Goal: Task Accomplishment & Management: Use online tool/utility

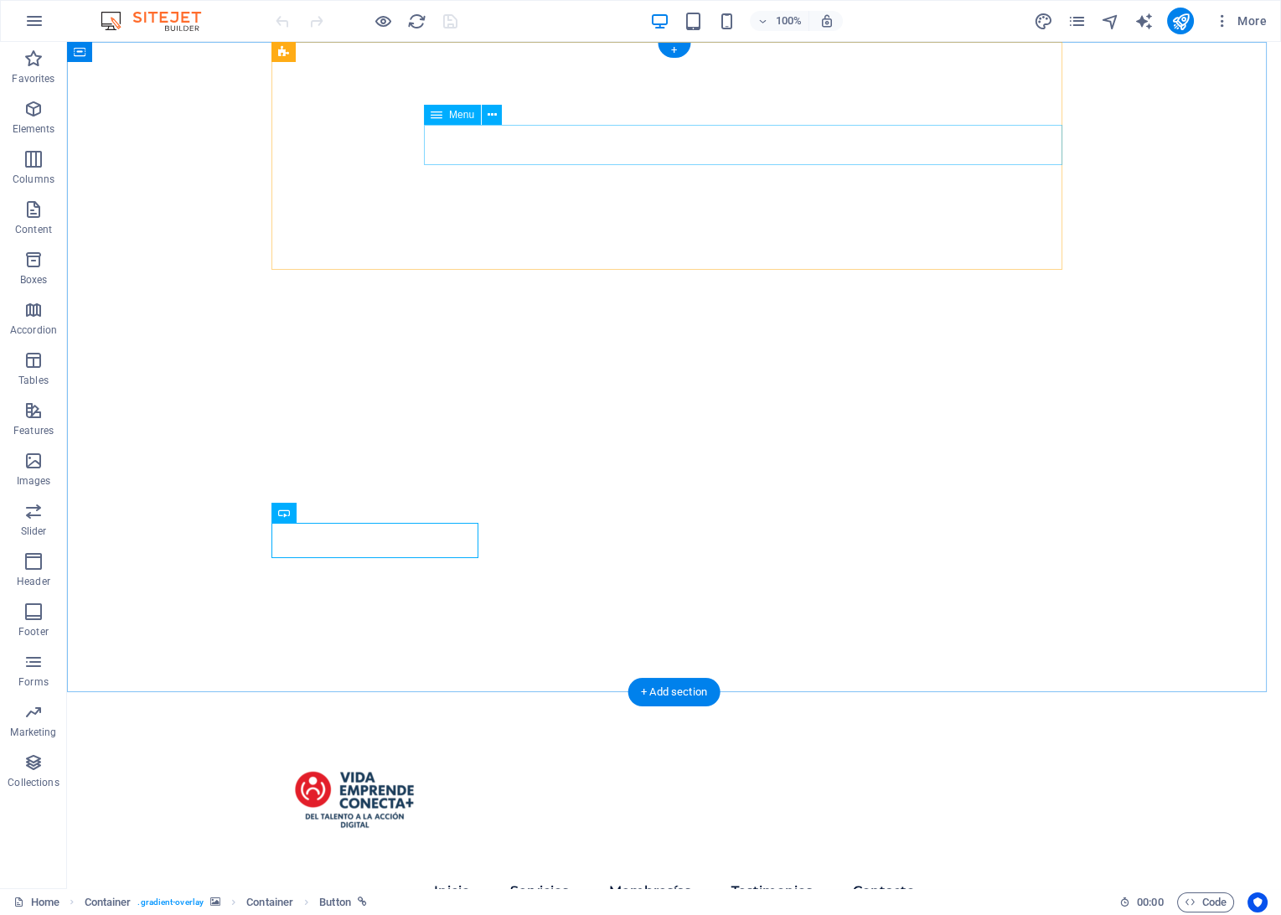
click at [596, 871] on nav "Inicio Servicios Membresías Testimonios Contacto" at bounding box center [674, 891] width 791 height 40
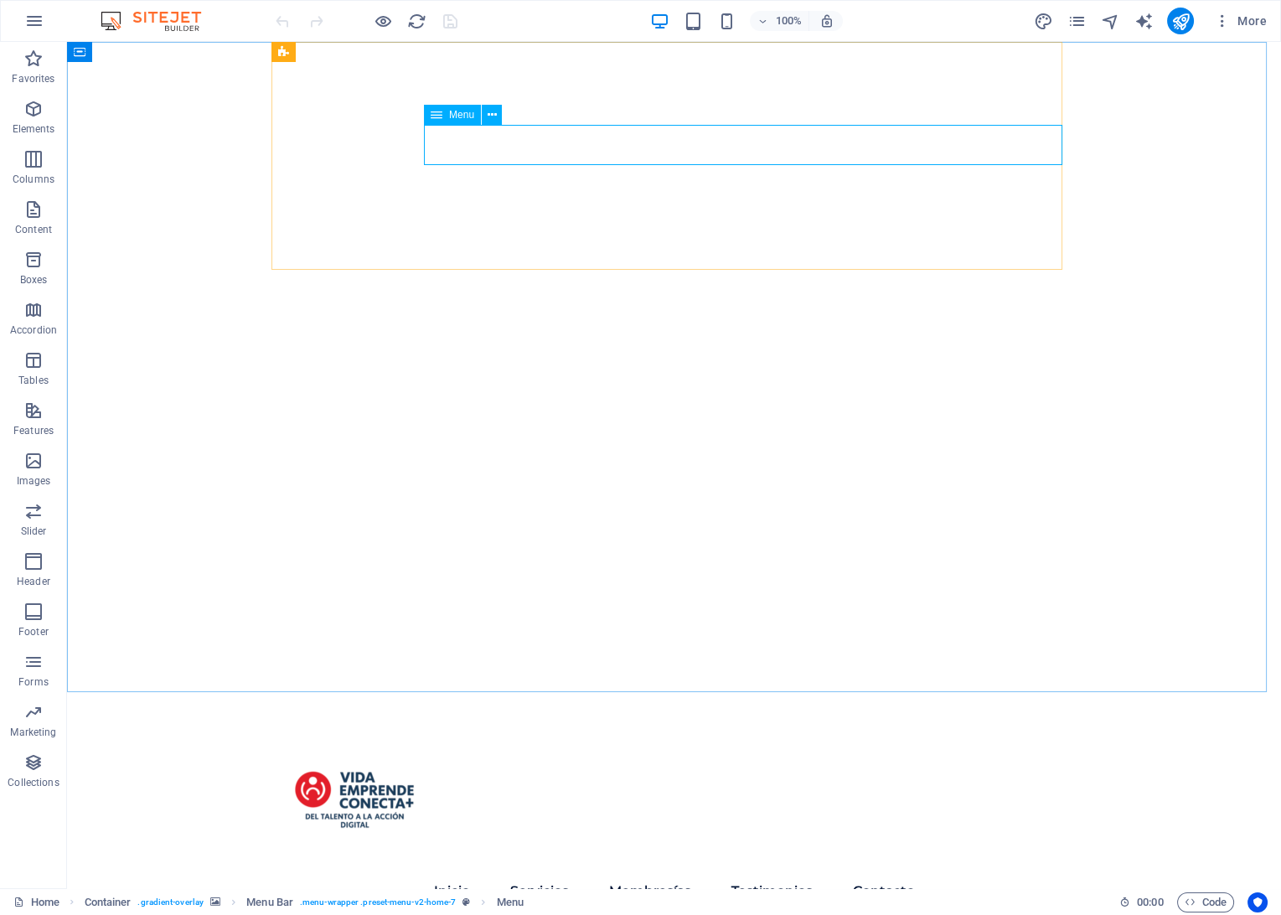
click at [466, 116] on span "Menu" at bounding box center [461, 115] width 25 height 10
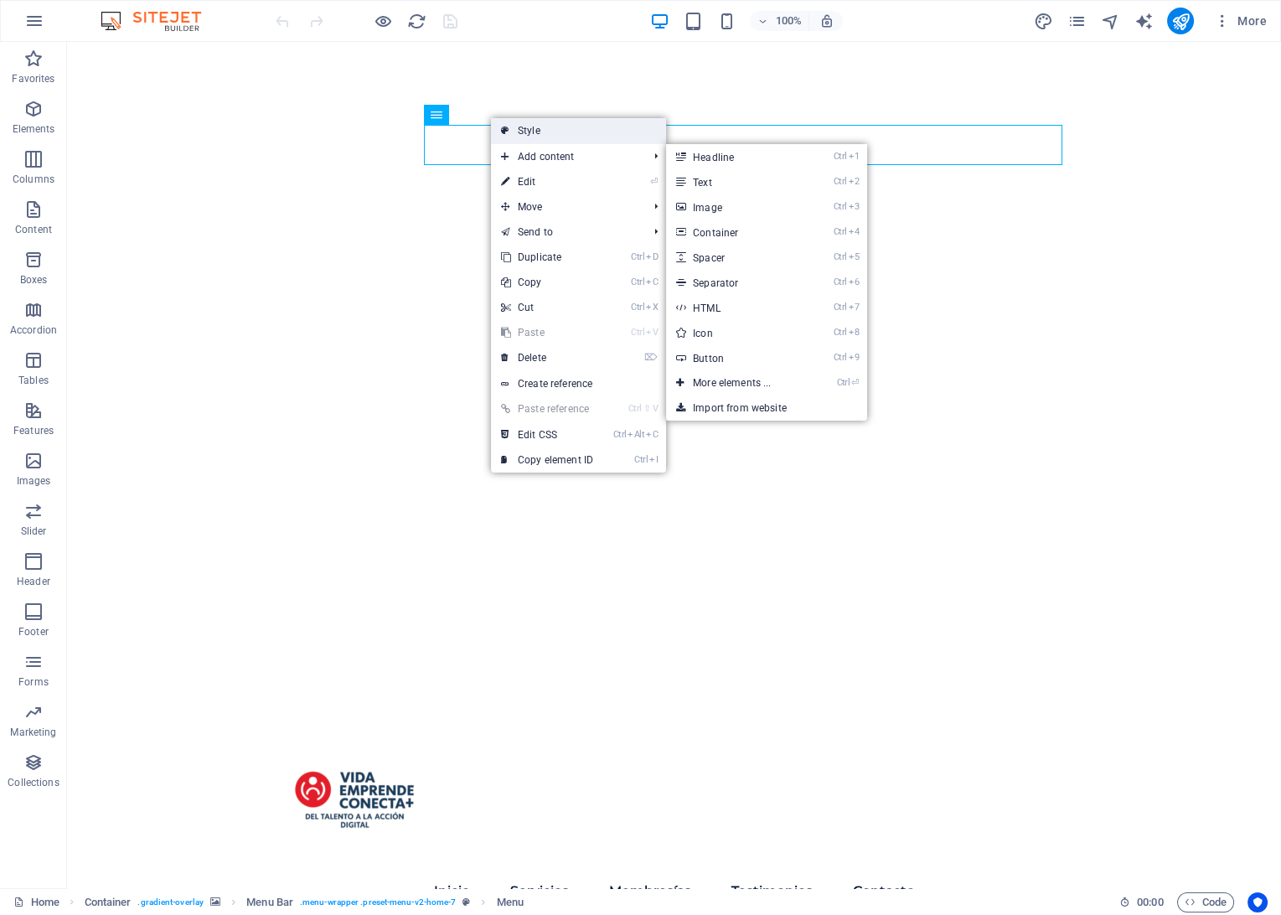
click at [529, 137] on link "Style" at bounding box center [578, 130] width 175 height 25
select select "rem"
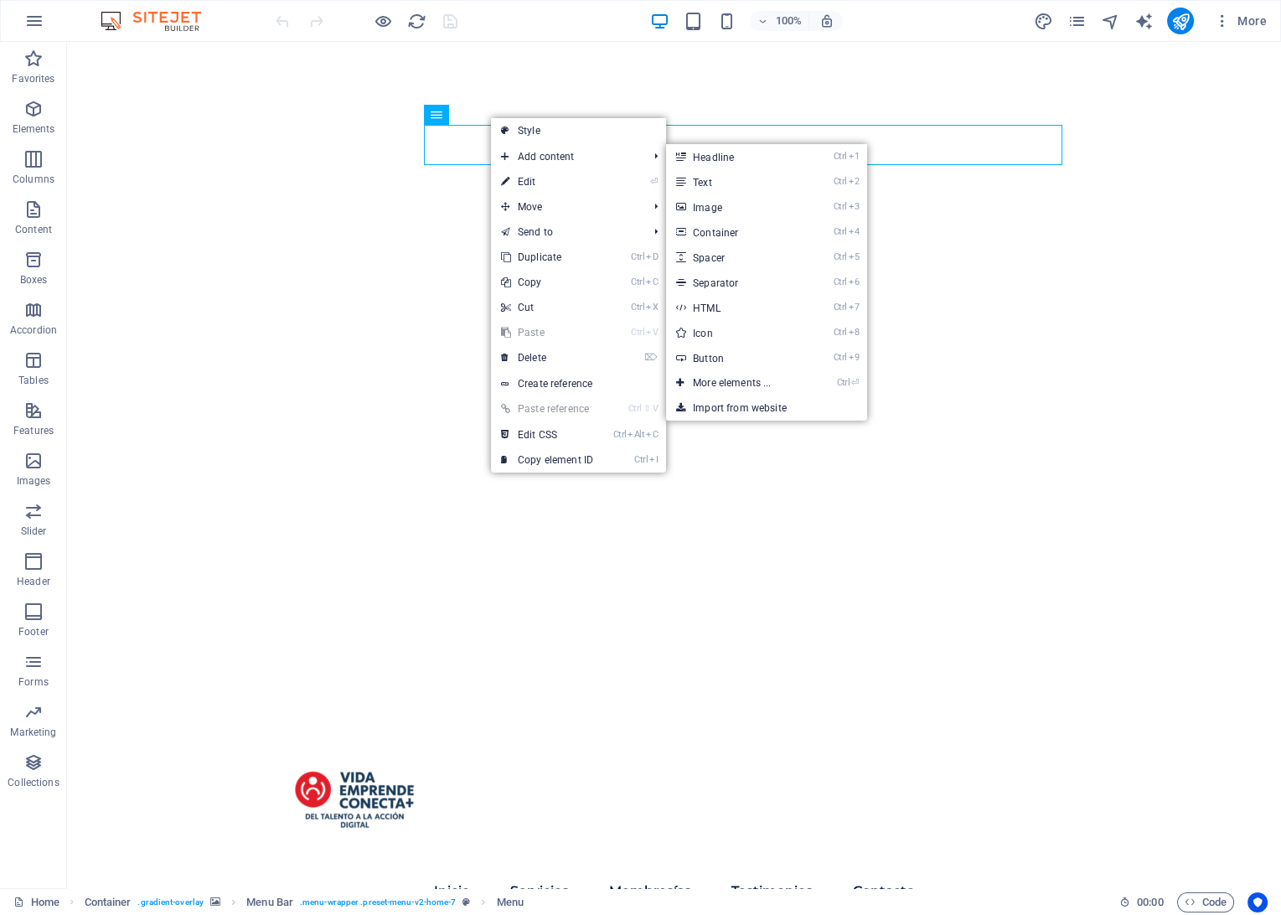
select select "preset-menu-v2-home-7"
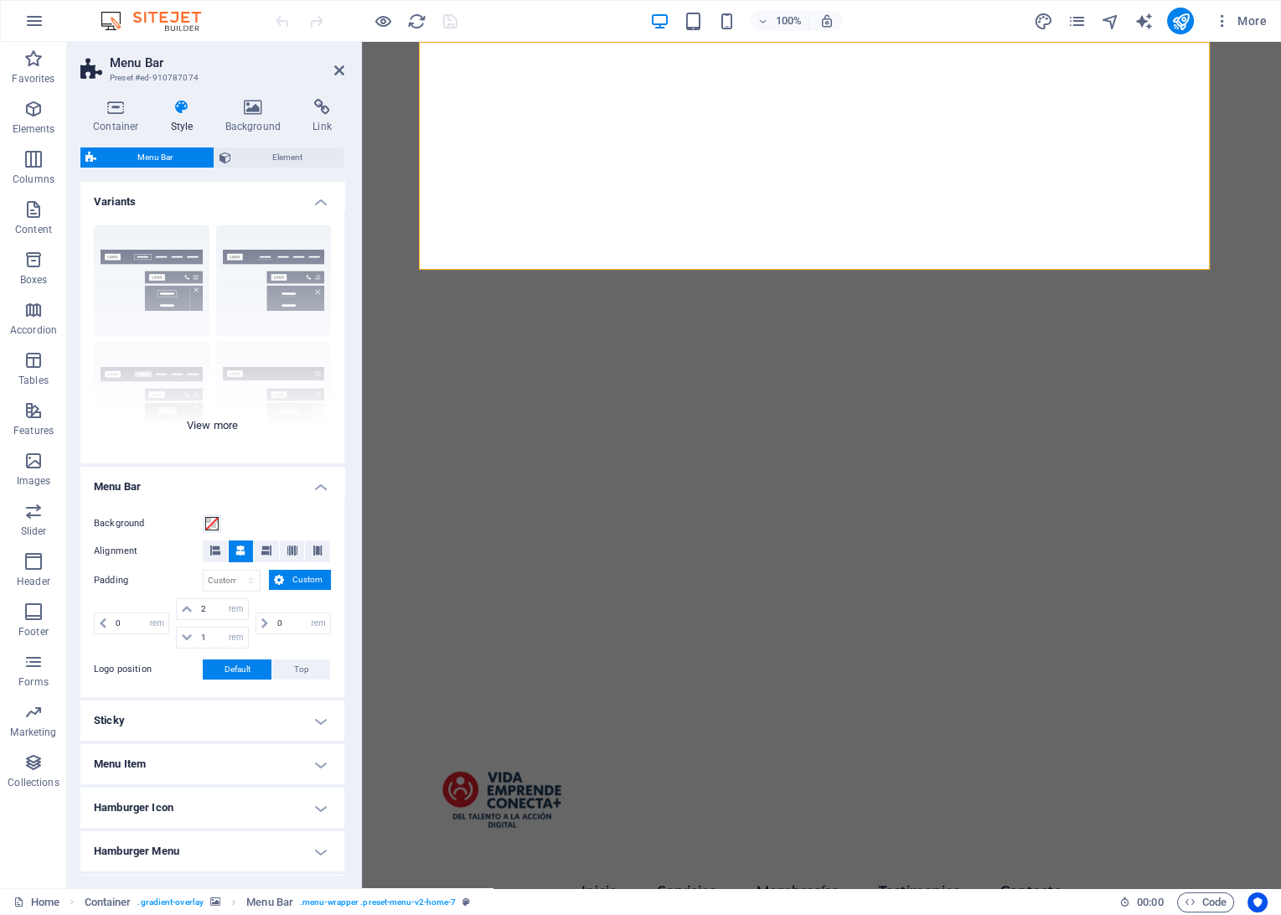
click at [271, 272] on div "Border Centered Default Fixed Loki Trigger Wide XXL" at bounding box center [212, 337] width 264 height 251
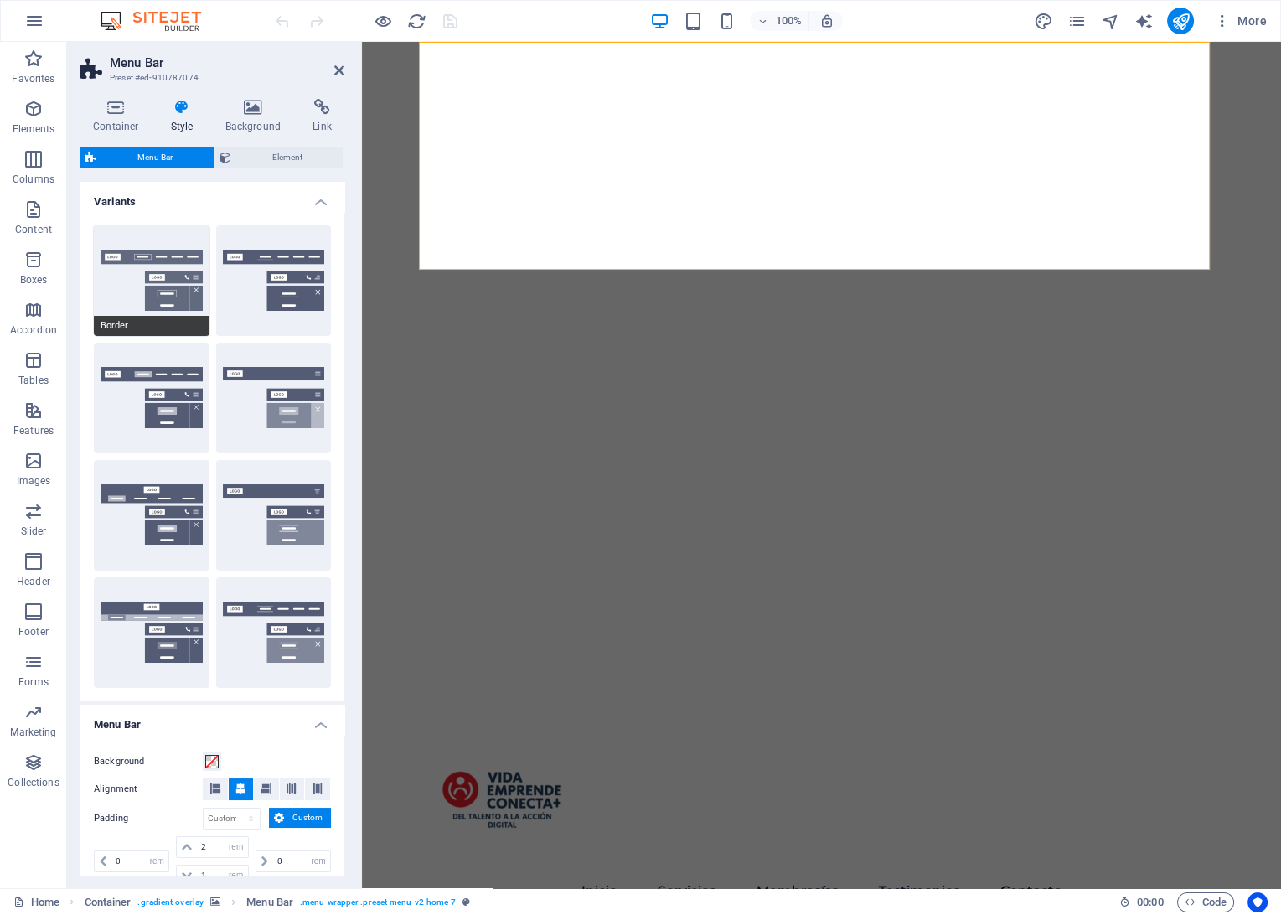
click at [157, 286] on button "Border" at bounding box center [152, 280] width 116 height 111
type input "1"
select select "rem"
type input "1"
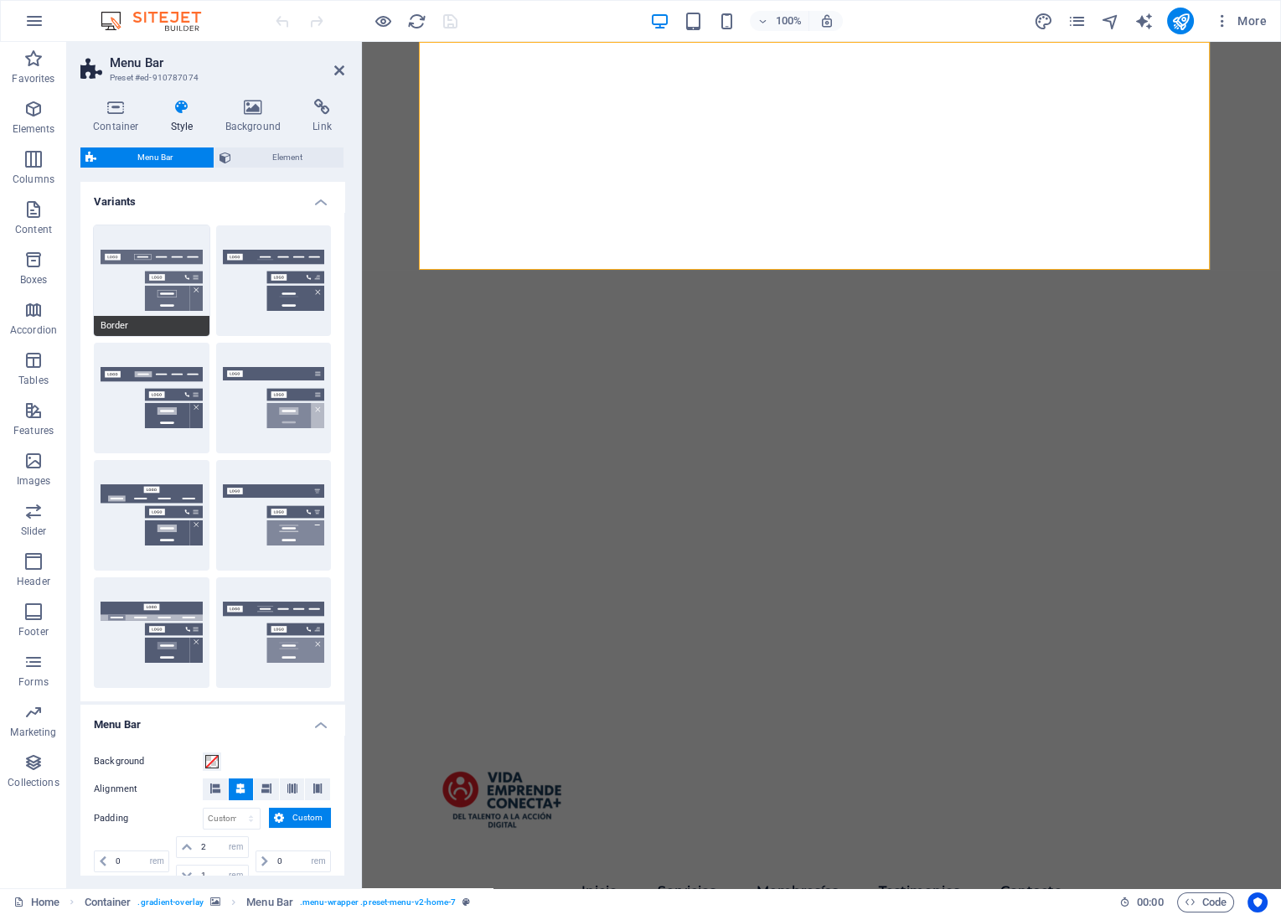
type input "1"
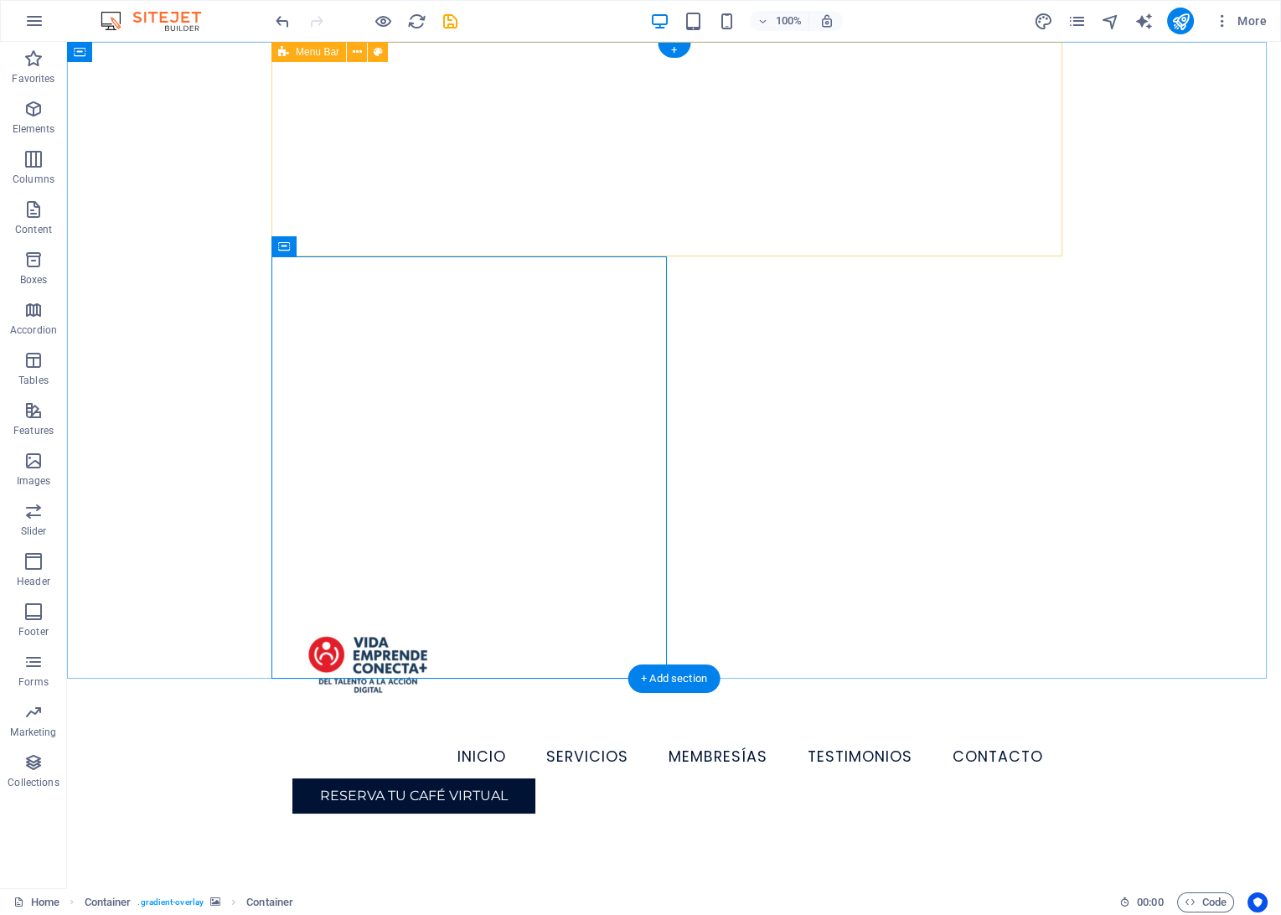
scroll to position [186, 0]
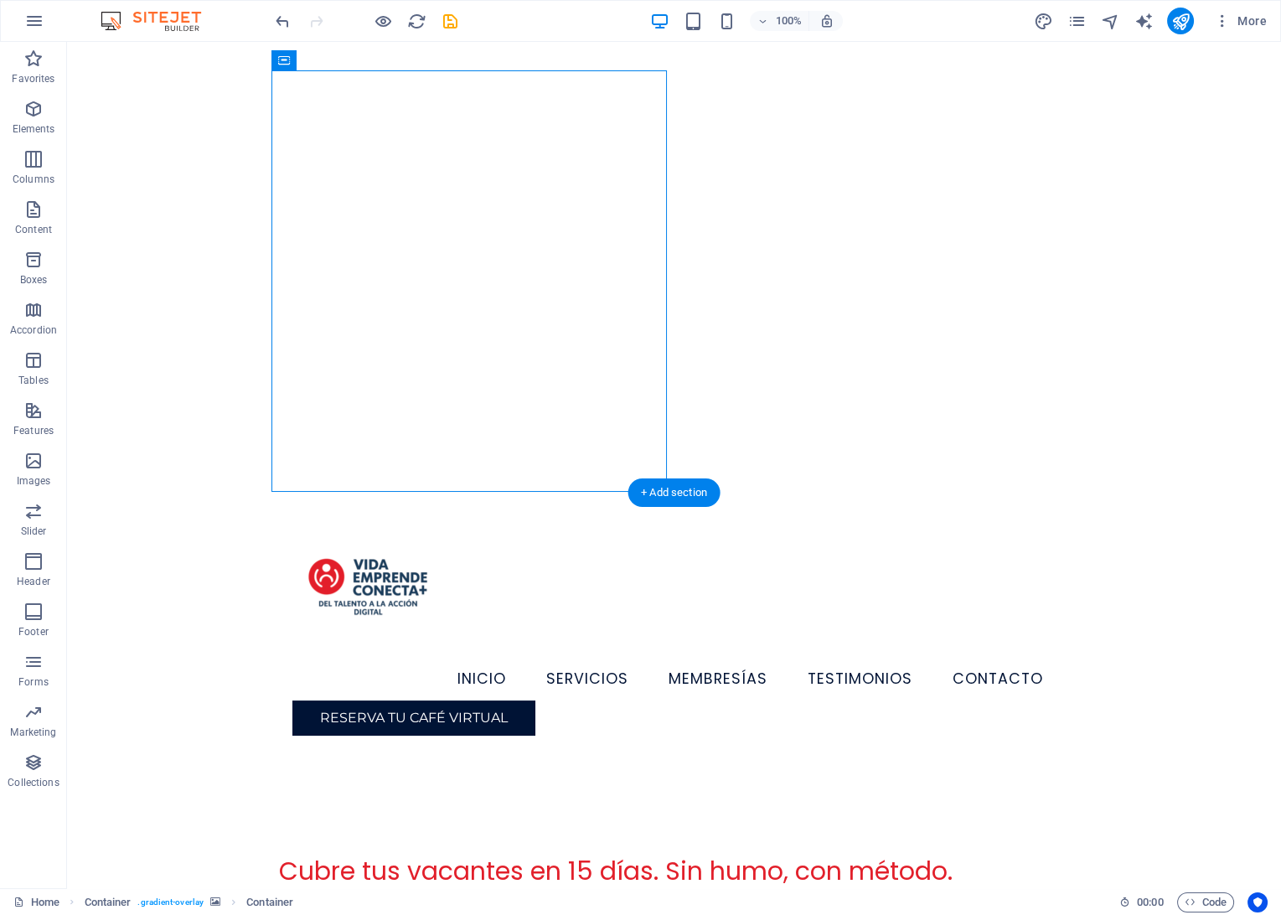
click at [854, 290] on div at bounding box center [674, 174] width 1214 height 637
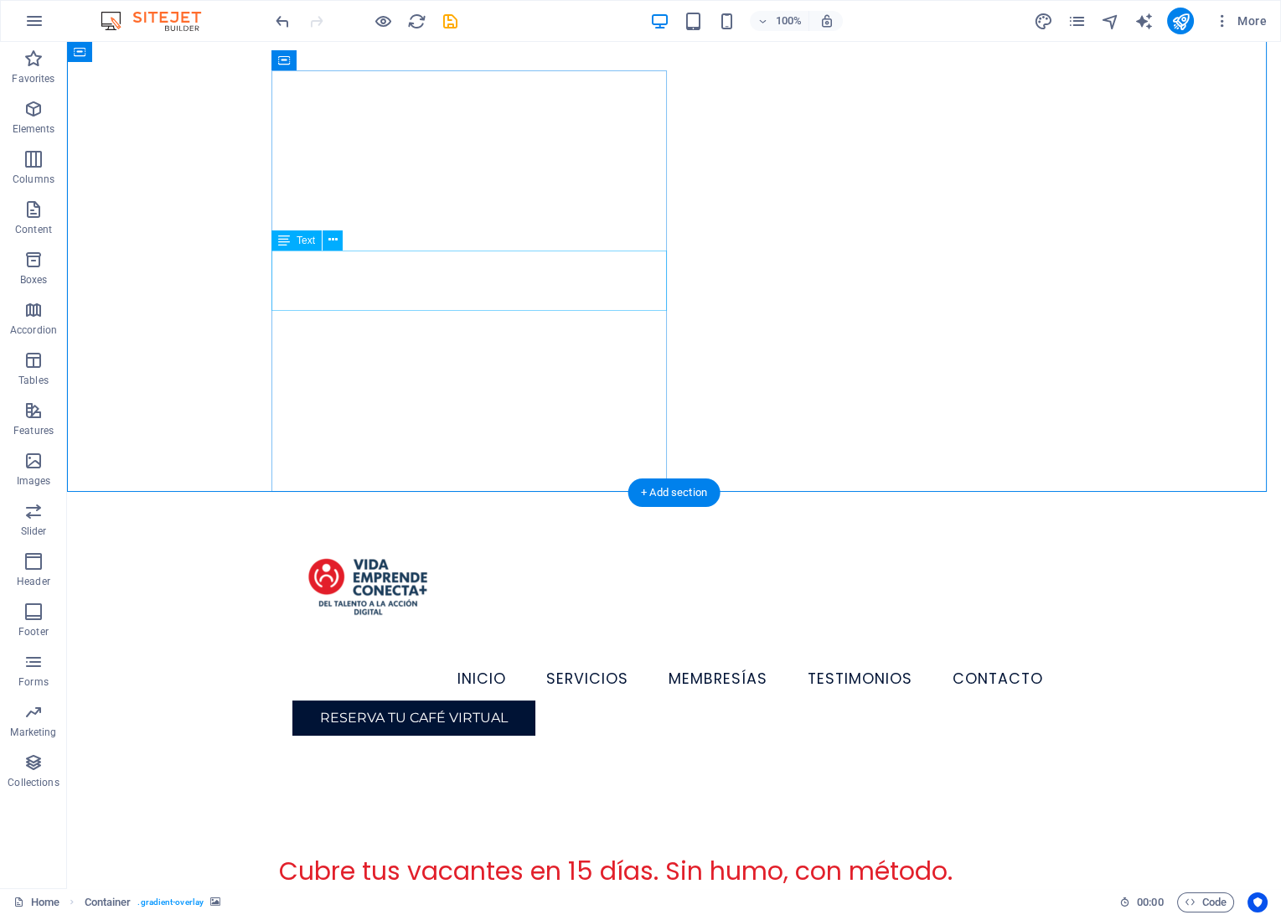
click at [492, 899] on div "Selección + Digitalización RRHH con IA/automatizaciones, PRL/RGPD y seguimiento…" at bounding box center [674, 919] width 791 height 40
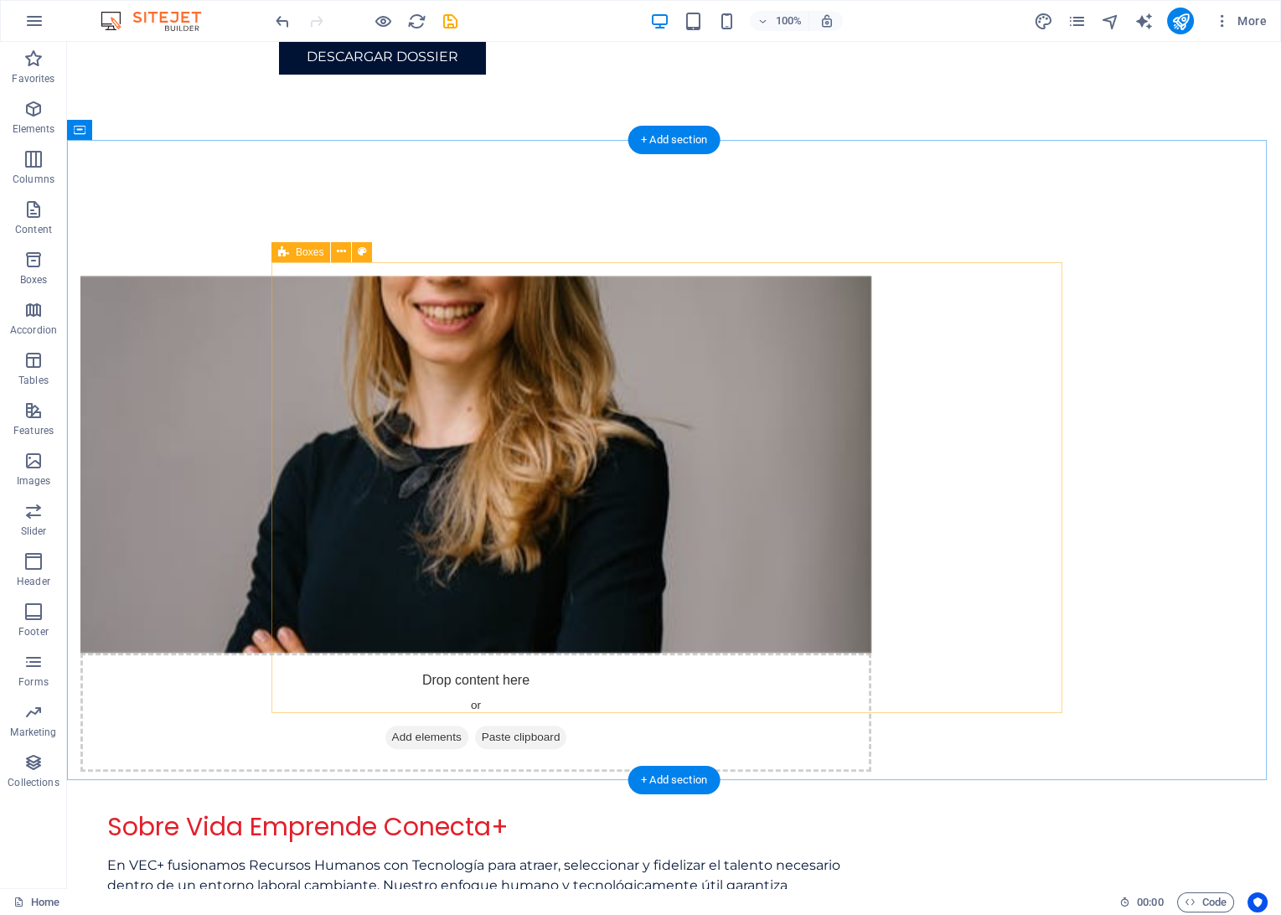
scroll to position [1117, 0]
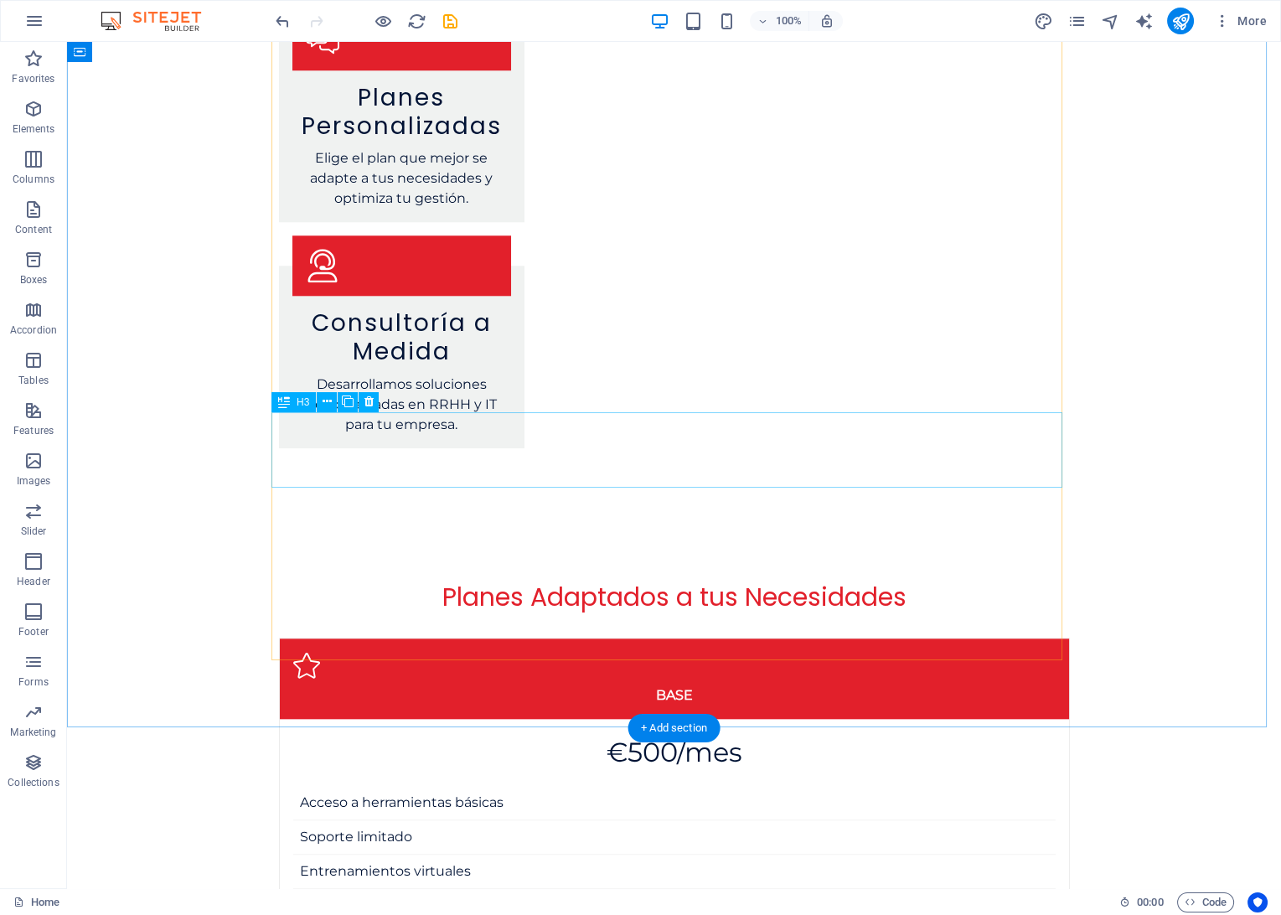
scroll to position [3351, 0]
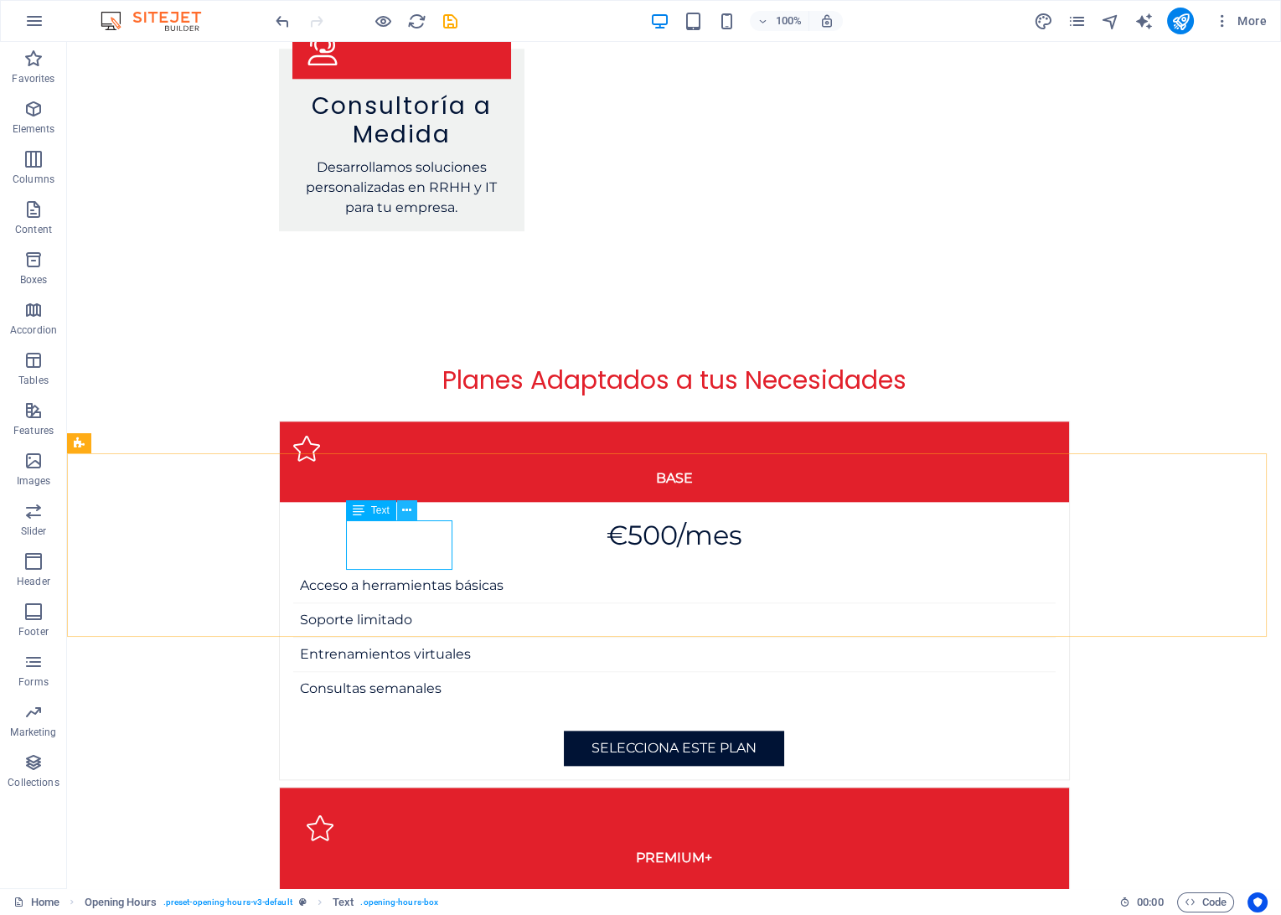
click at [405, 509] on icon at bounding box center [406, 511] width 9 height 18
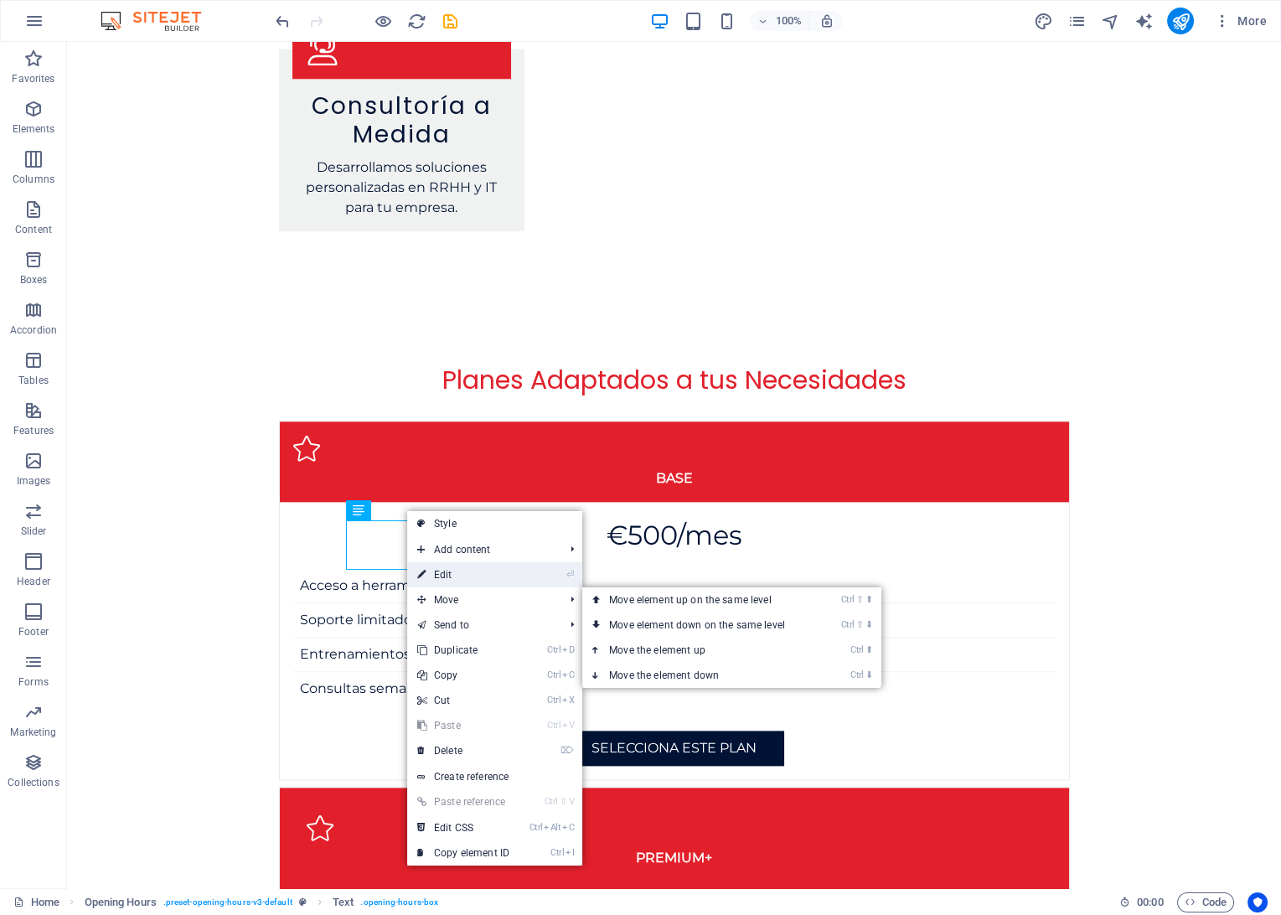
click at [444, 581] on link "⏎ Edit" at bounding box center [463, 574] width 112 height 25
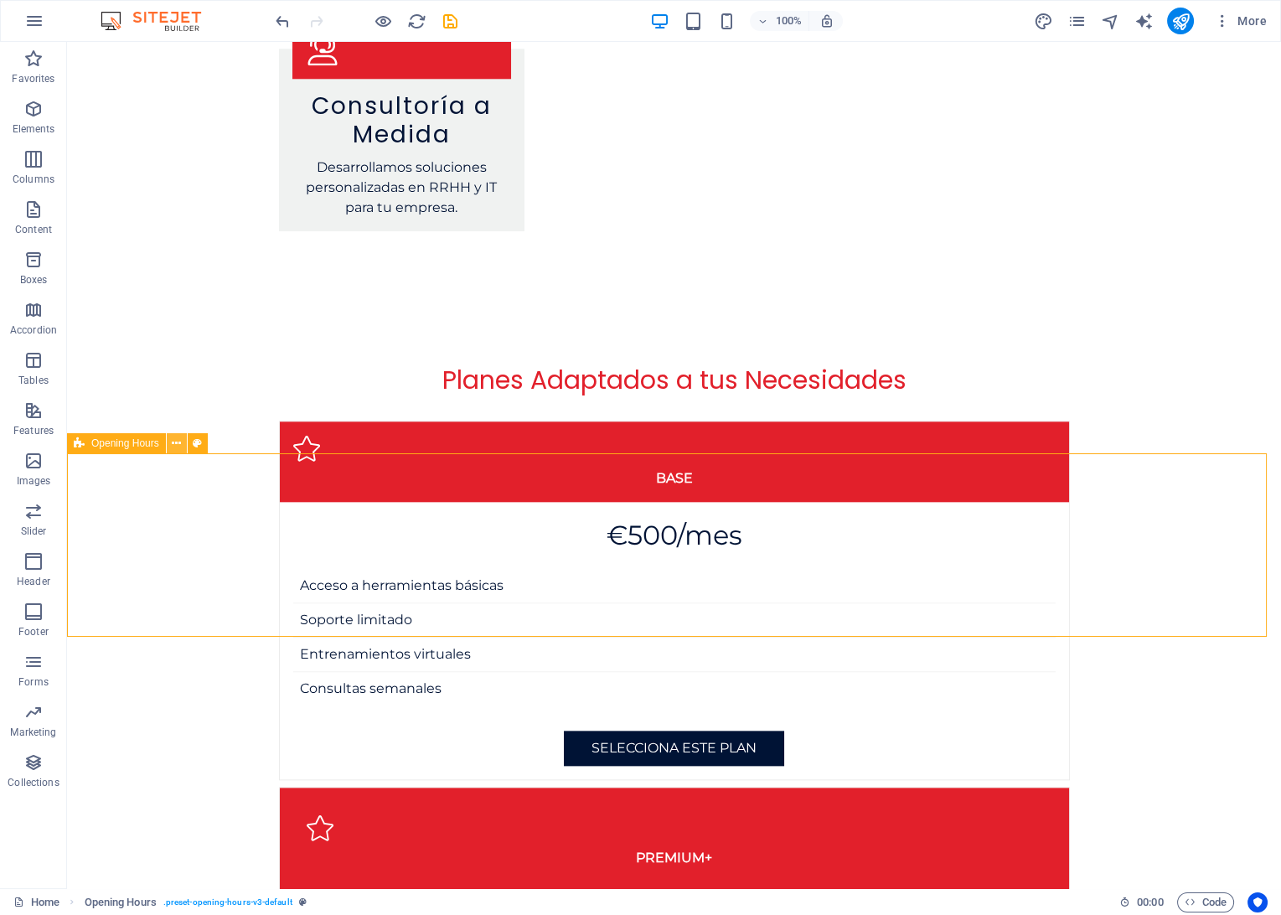
click at [181, 444] on button at bounding box center [177, 443] width 20 height 20
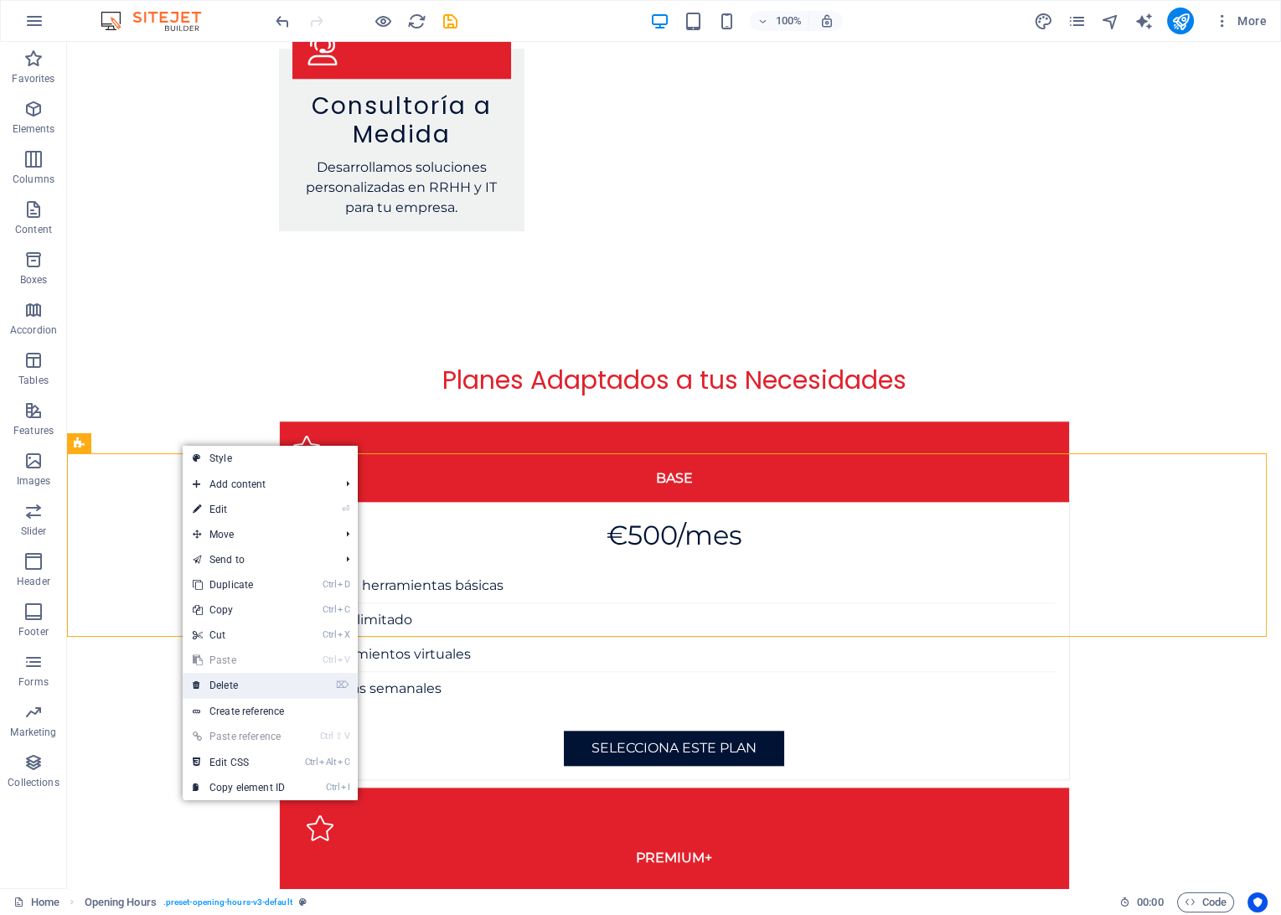
click at [222, 689] on link "⌦ Delete" at bounding box center [239, 685] width 112 height 25
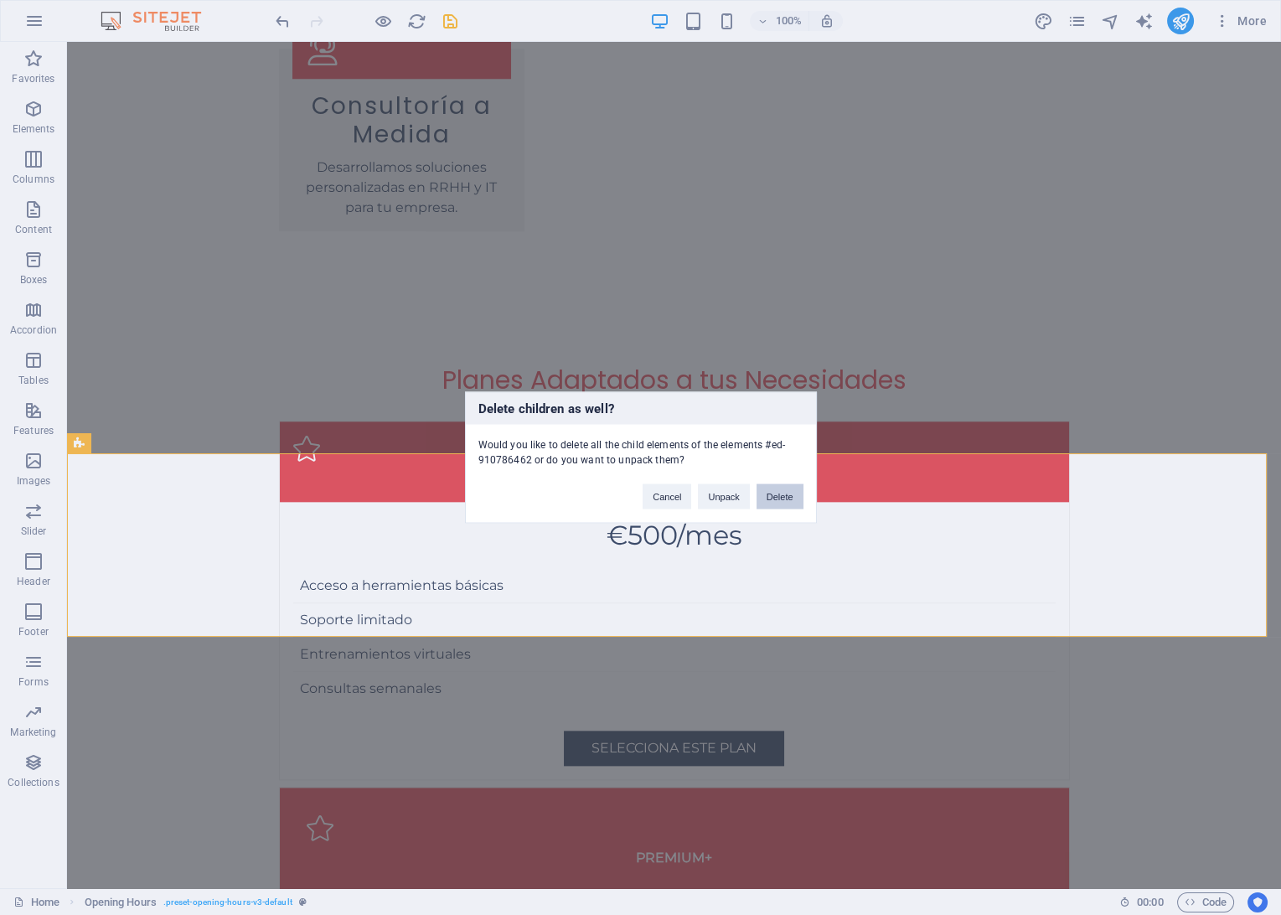
click at [769, 500] on button "Delete" at bounding box center [779, 496] width 47 height 25
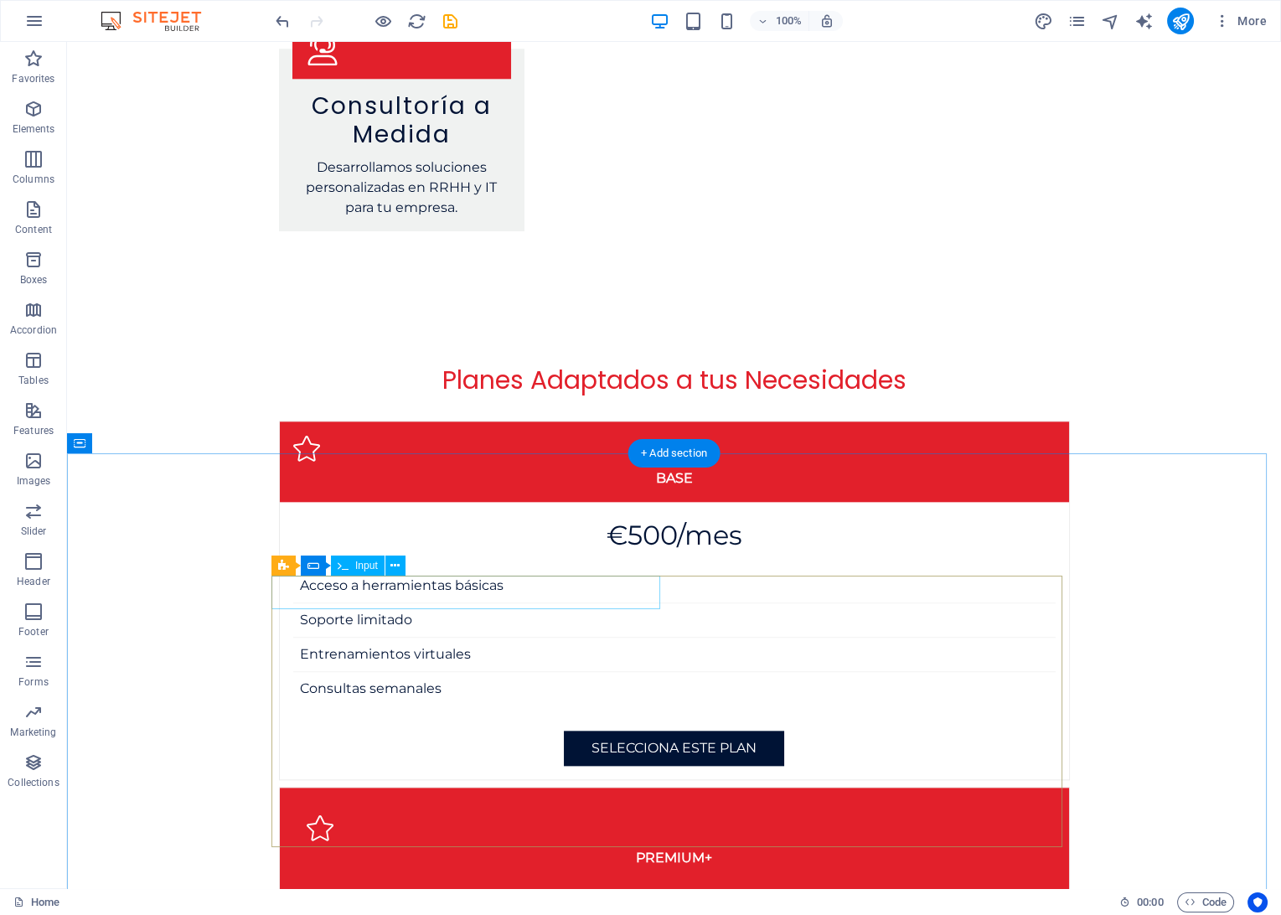
click at [394, 565] on icon at bounding box center [394, 566] width 9 height 18
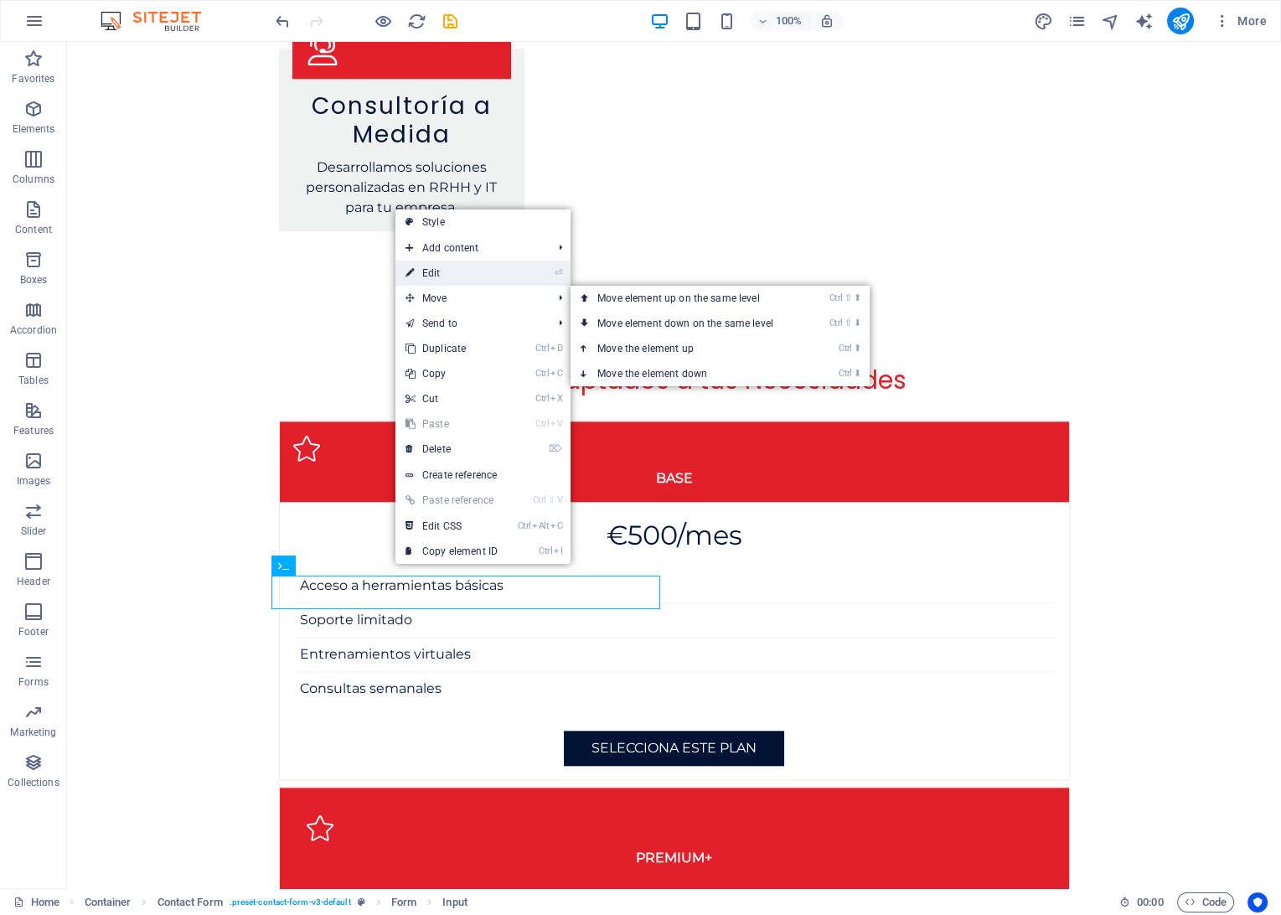
click at [452, 279] on link "⏎ Edit" at bounding box center [451, 273] width 112 height 25
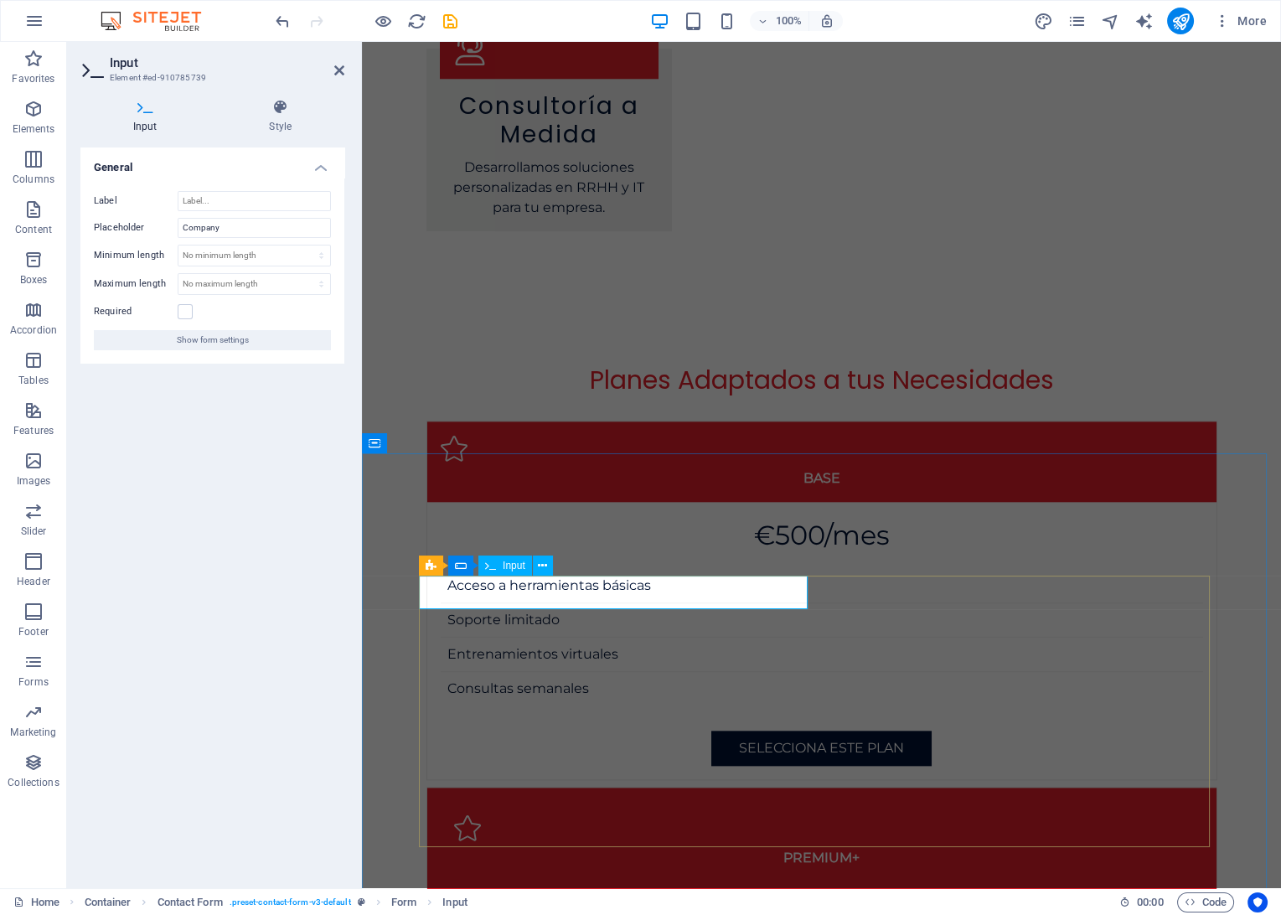
click at [204, 231] on input "Company" at bounding box center [254, 228] width 153 height 20
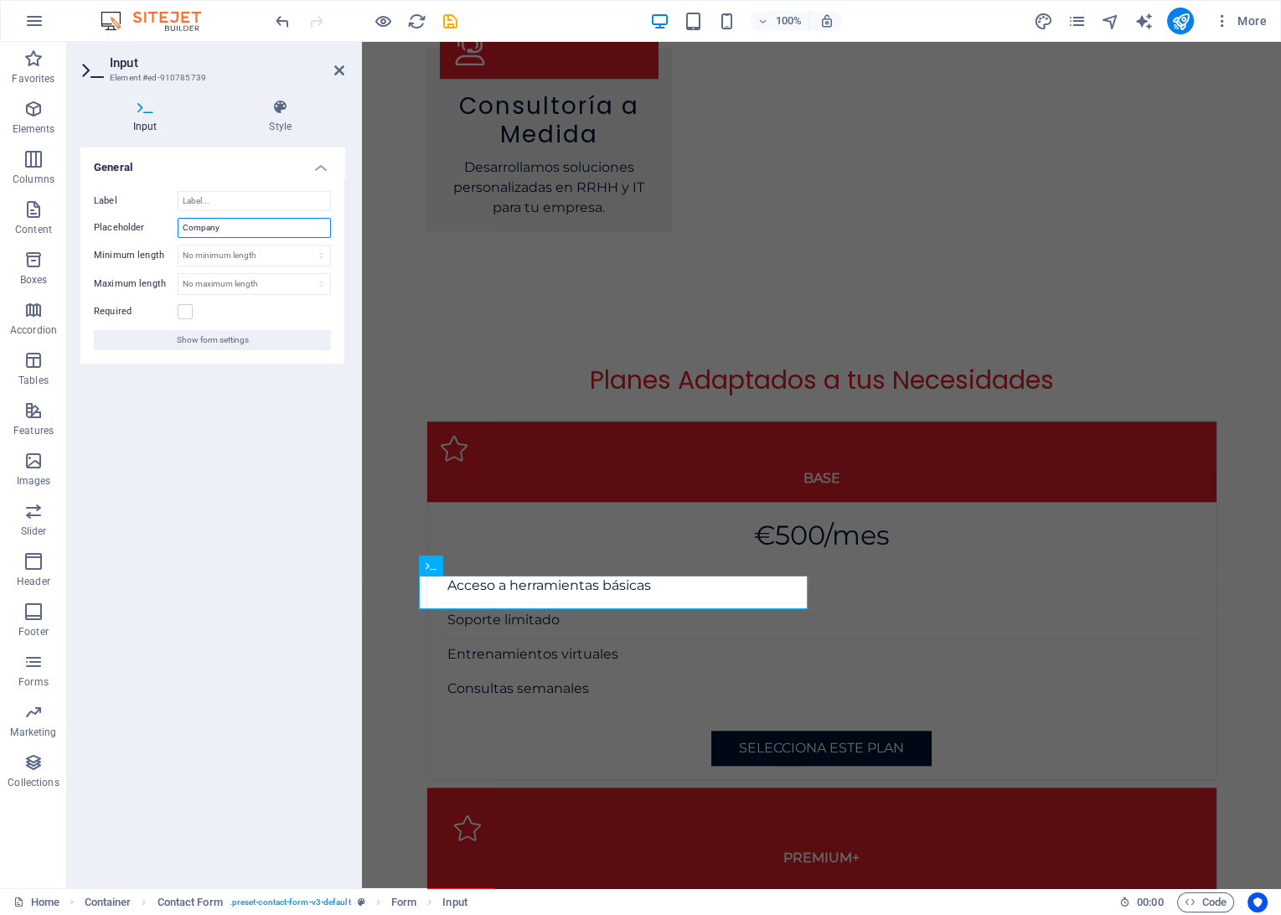
click at [204, 231] on input "Company" at bounding box center [254, 228] width 153 height 20
type input "Empresa"
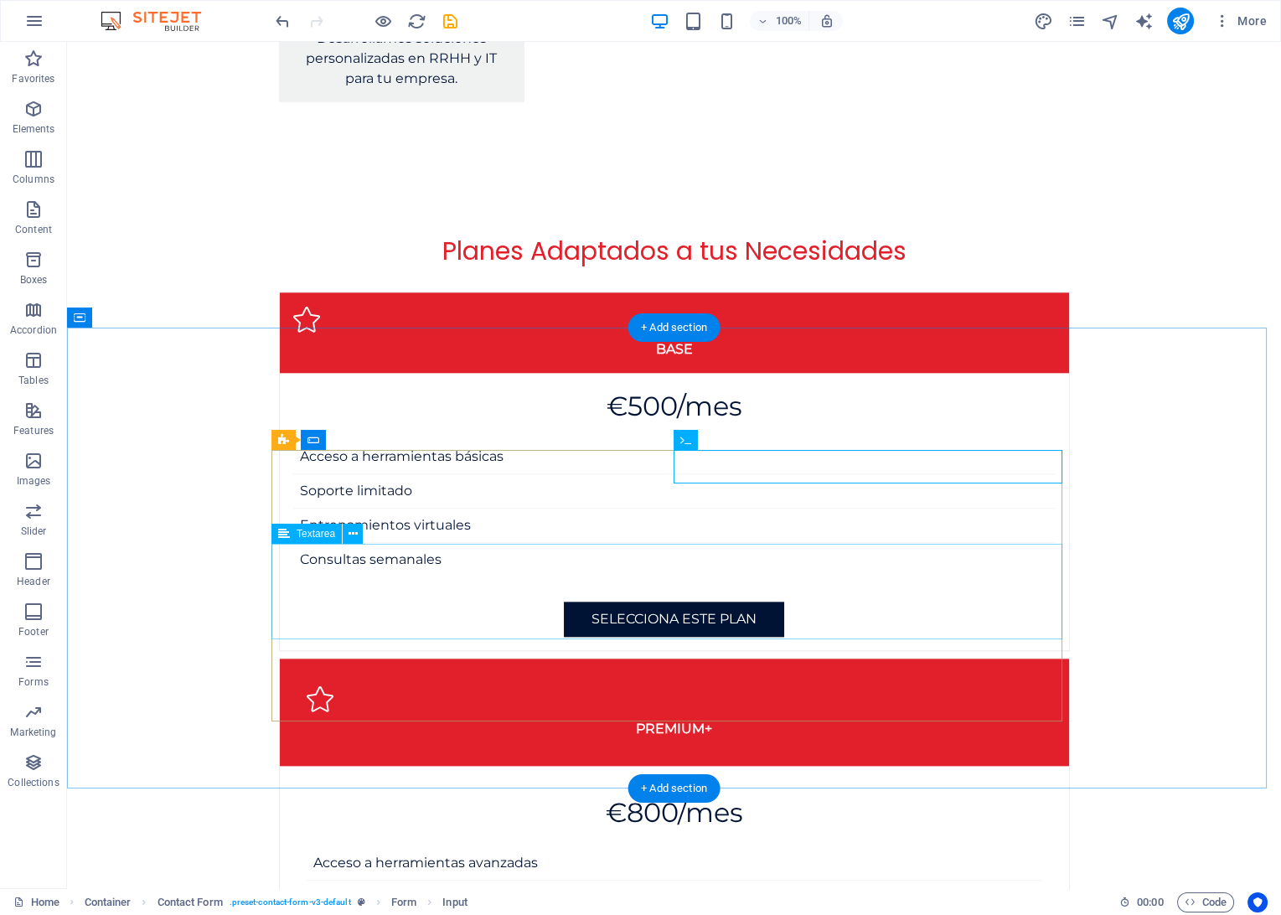
scroll to position [3483, 0]
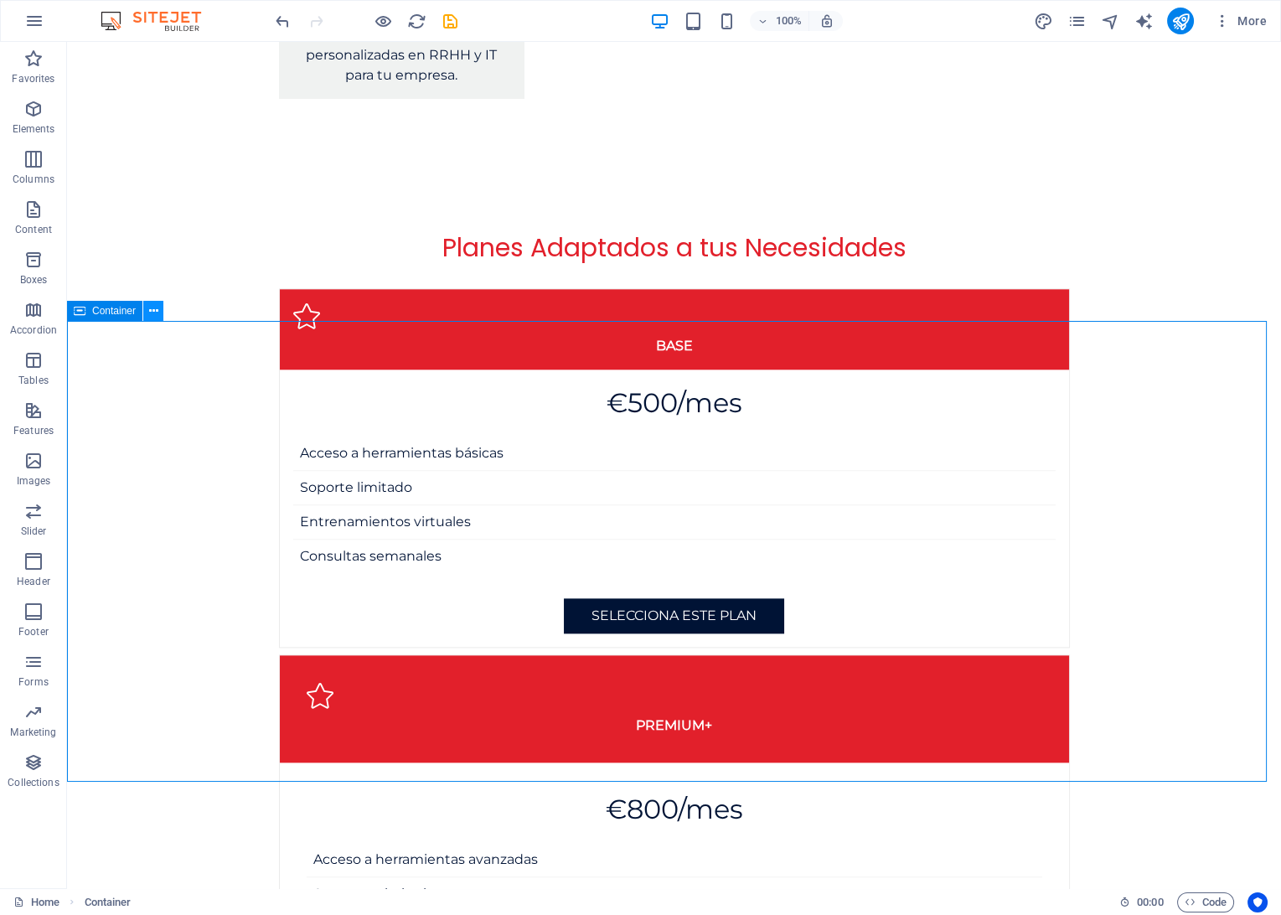
click at [149, 311] on icon at bounding box center [153, 311] width 9 height 18
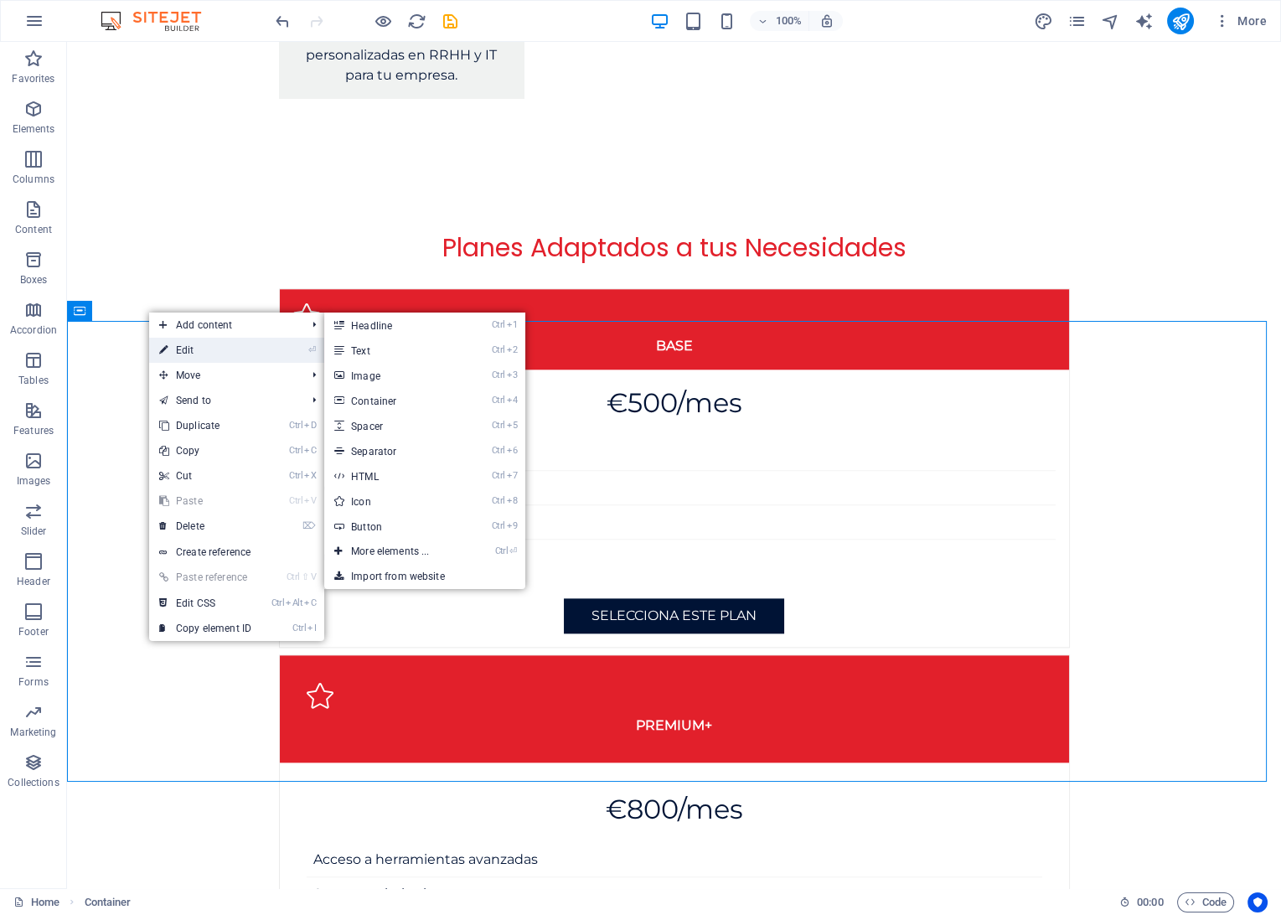
click at [167, 347] on icon at bounding box center [163, 350] width 8 height 25
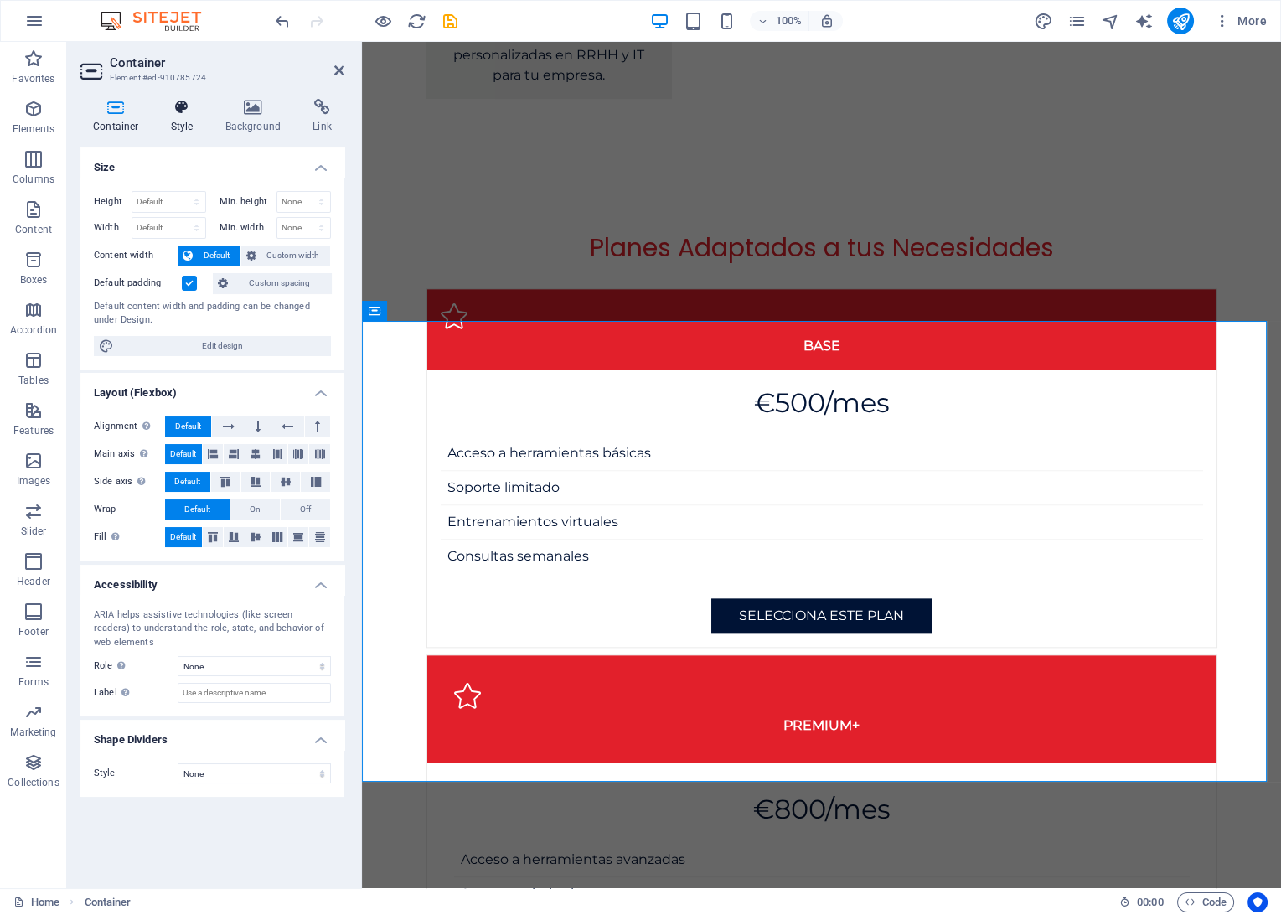
click at [190, 124] on h4 "Style" at bounding box center [185, 116] width 54 height 35
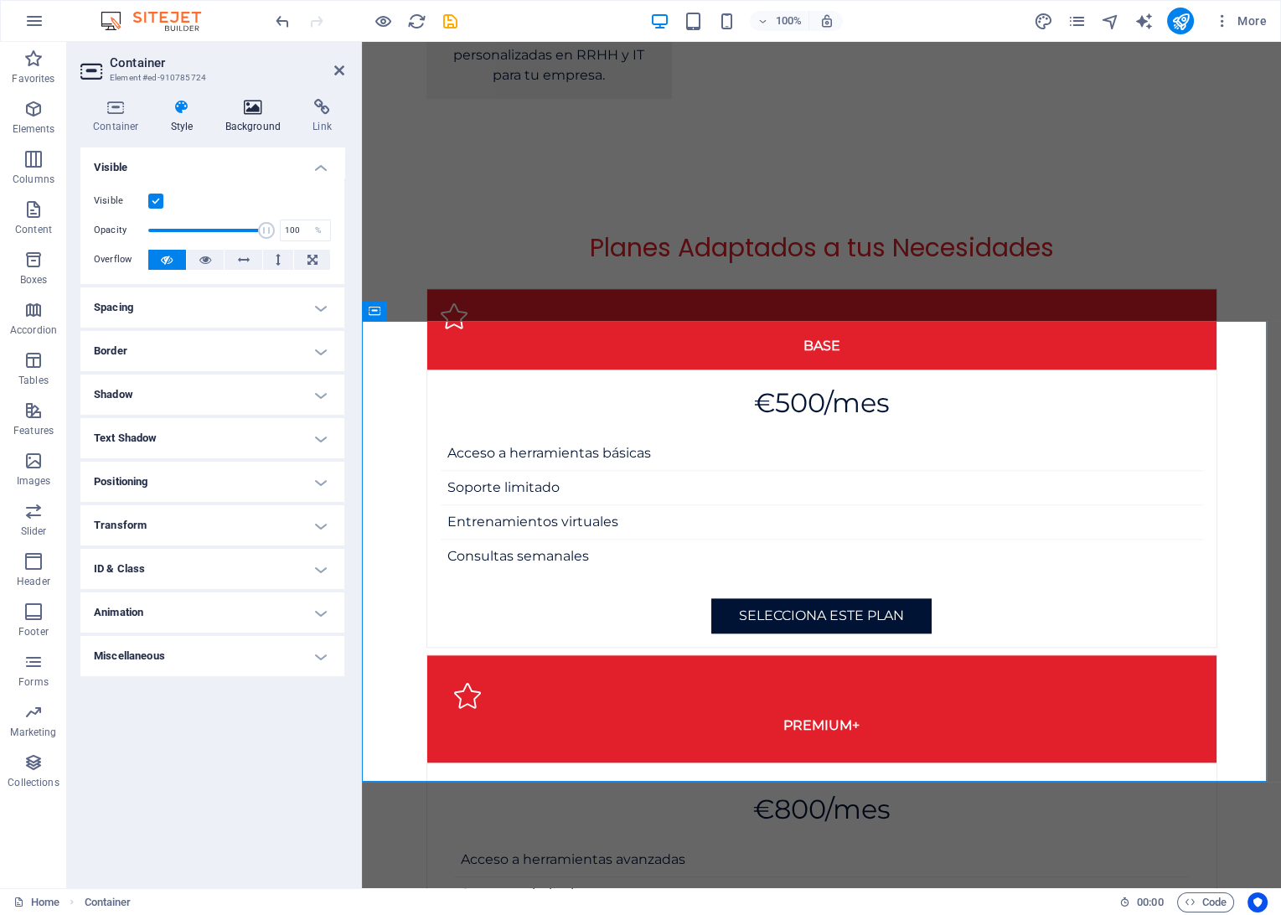
click at [251, 115] on icon at bounding box center [253, 107] width 81 height 17
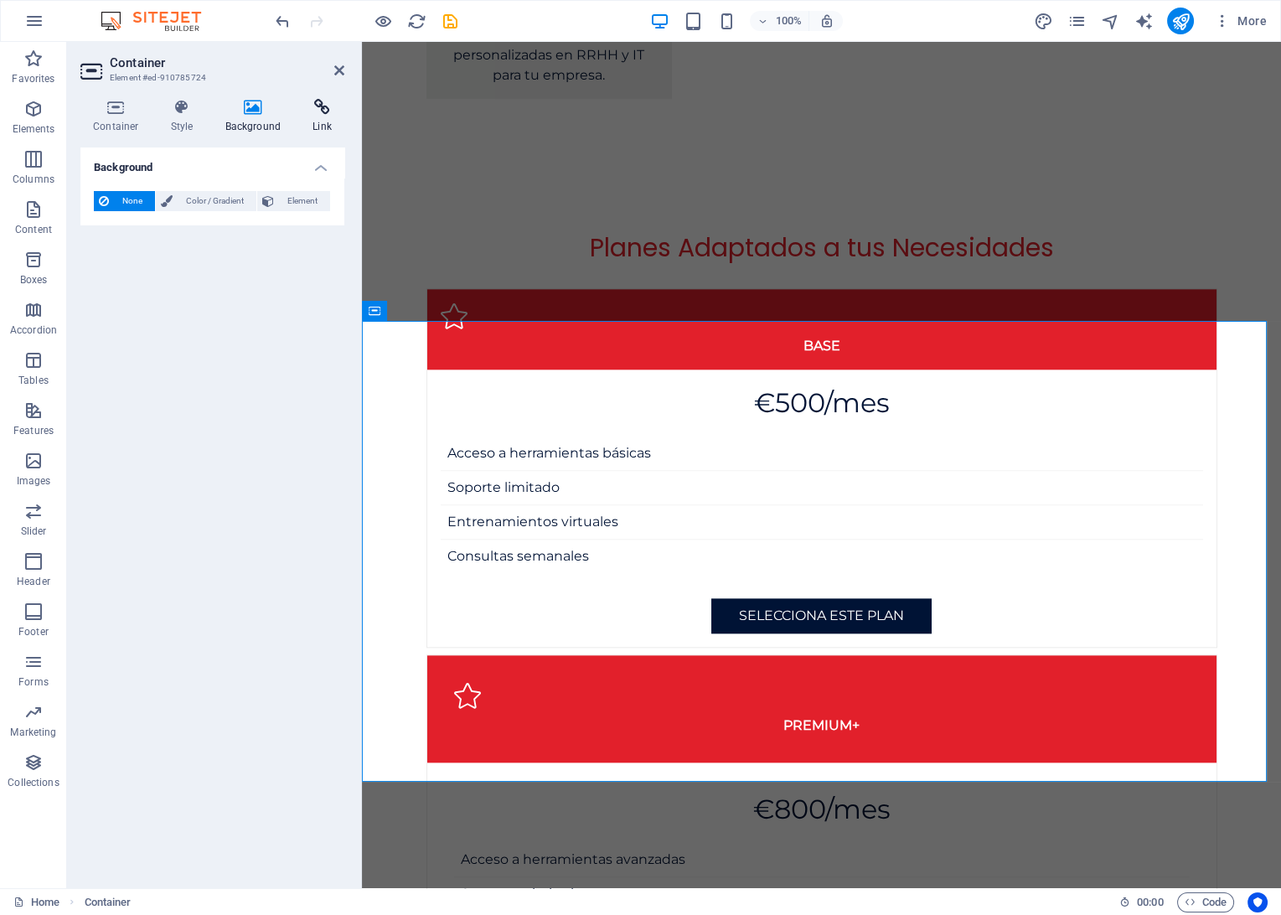
click at [307, 119] on h4 "Link" at bounding box center [322, 116] width 44 height 35
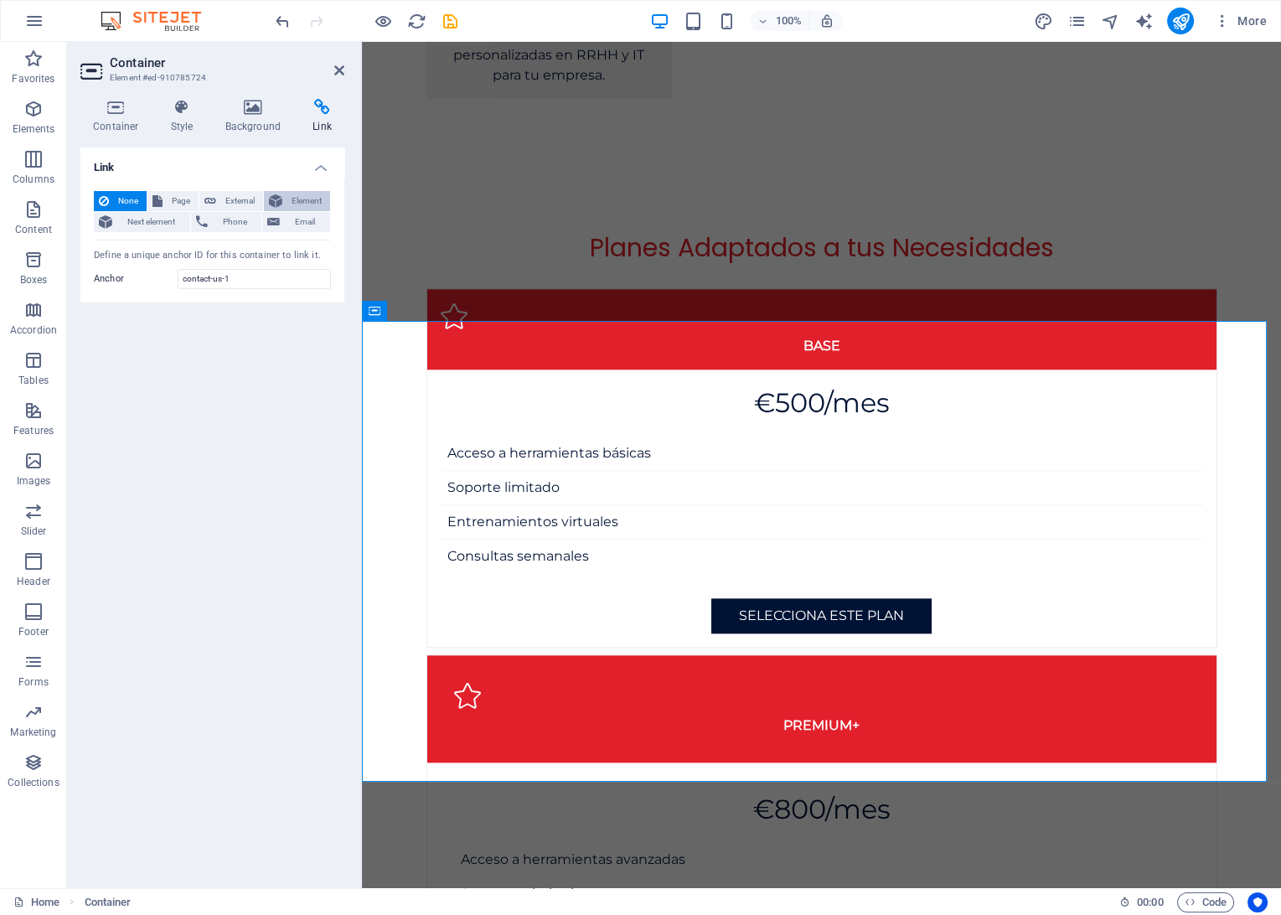
click at [276, 202] on icon at bounding box center [275, 201] width 13 height 20
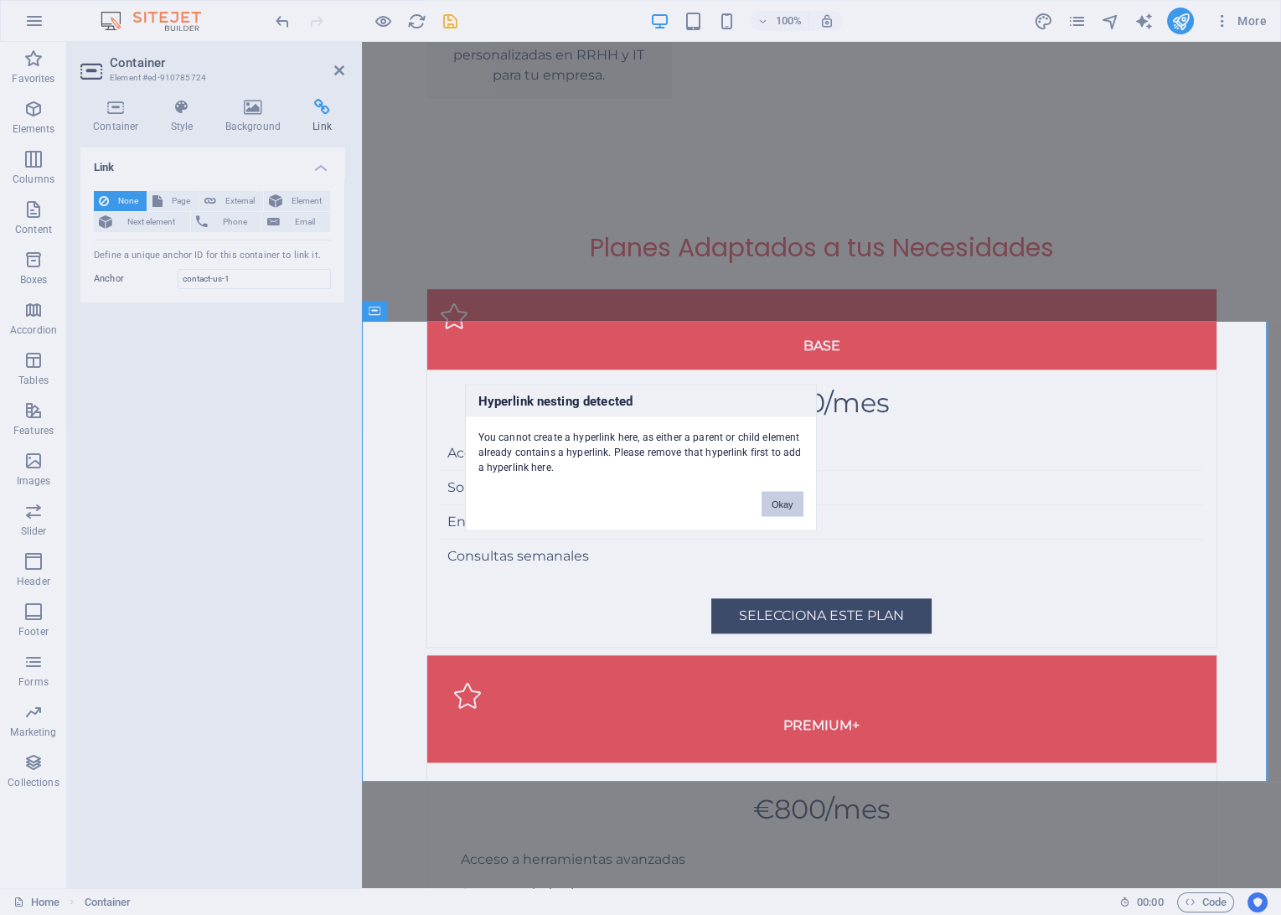
click at [793, 499] on button "Okay" at bounding box center [782, 504] width 42 height 25
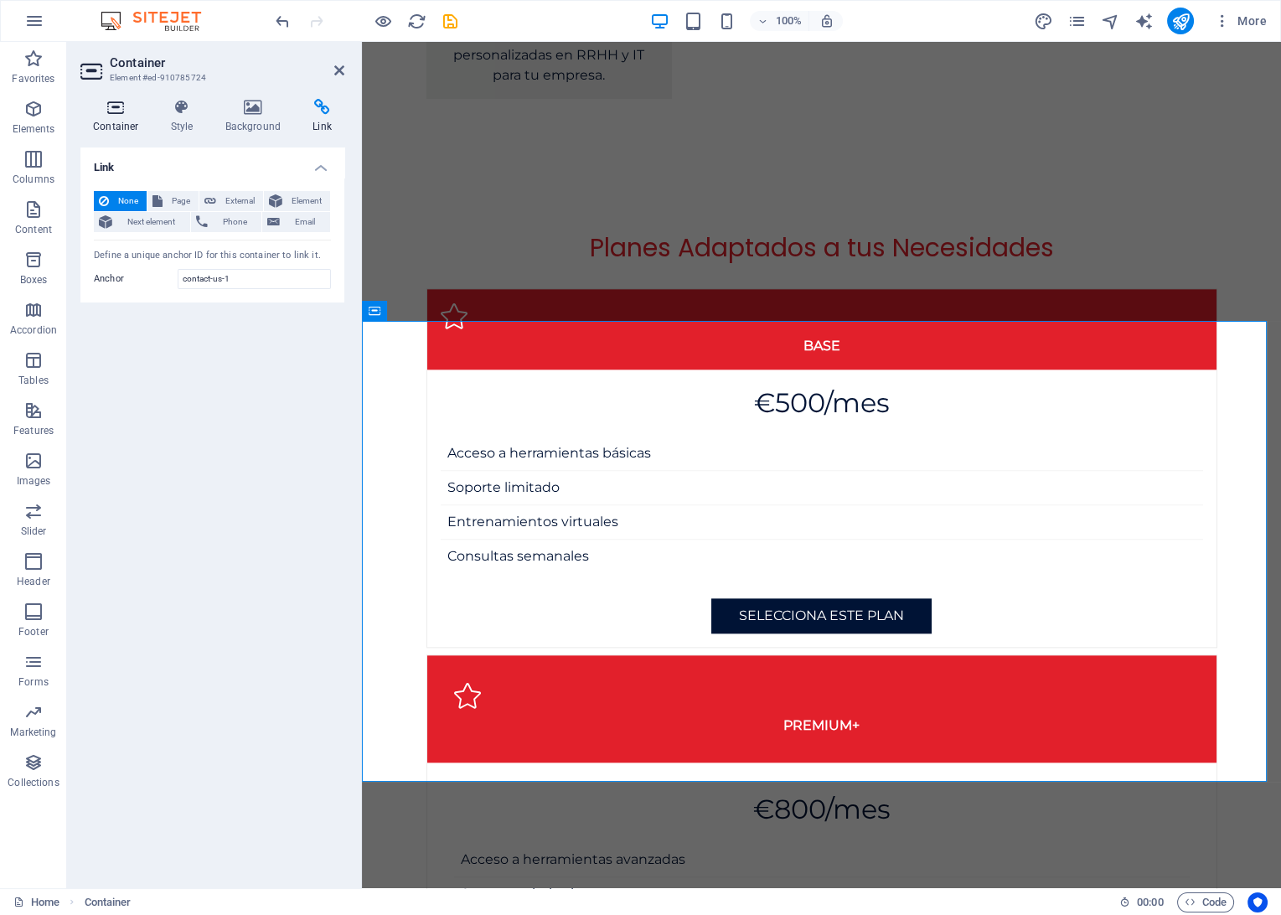
click at [110, 118] on h4 "Container" at bounding box center [119, 116] width 78 height 35
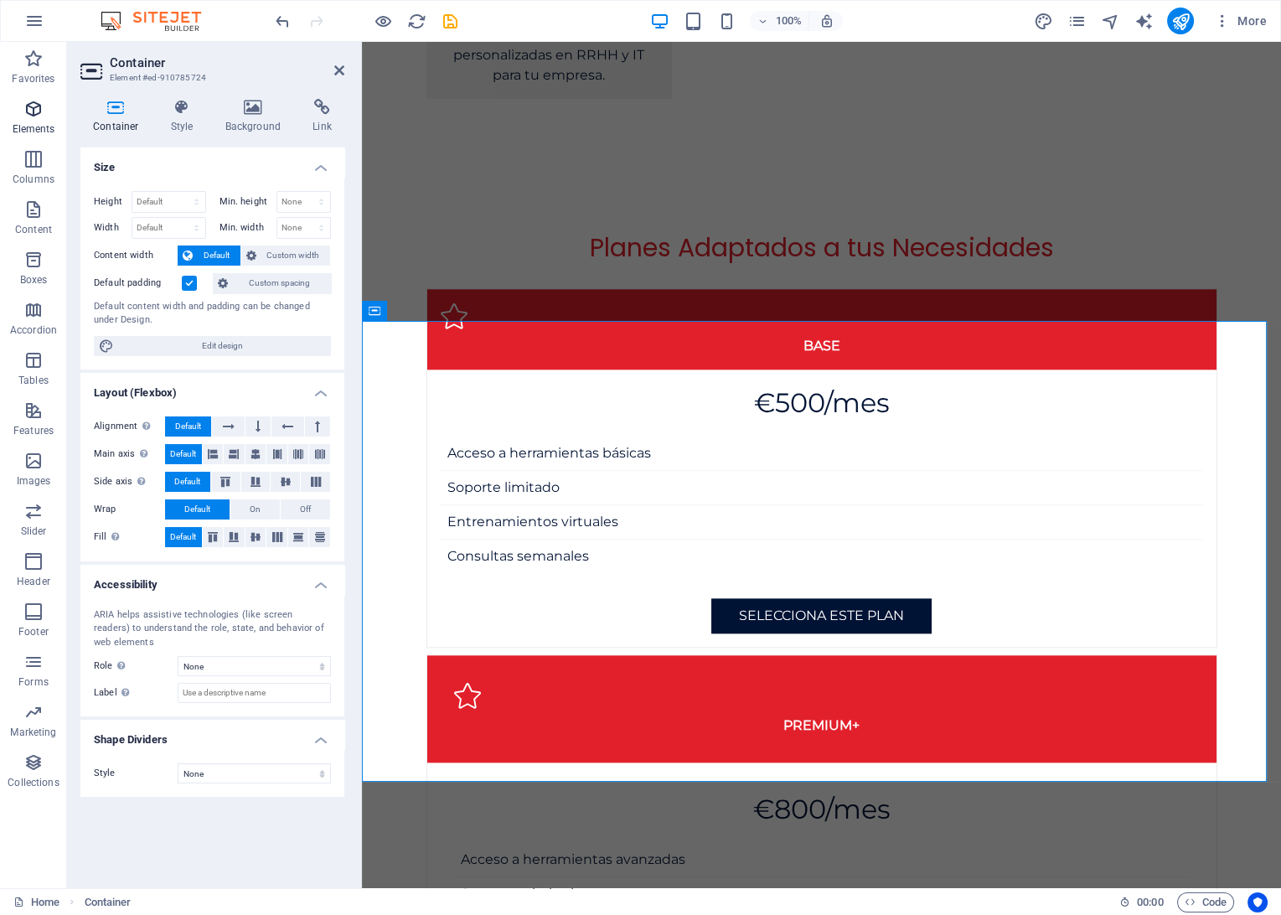
click at [28, 119] on icon "button" at bounding box center [33, 109] width 20 height 20
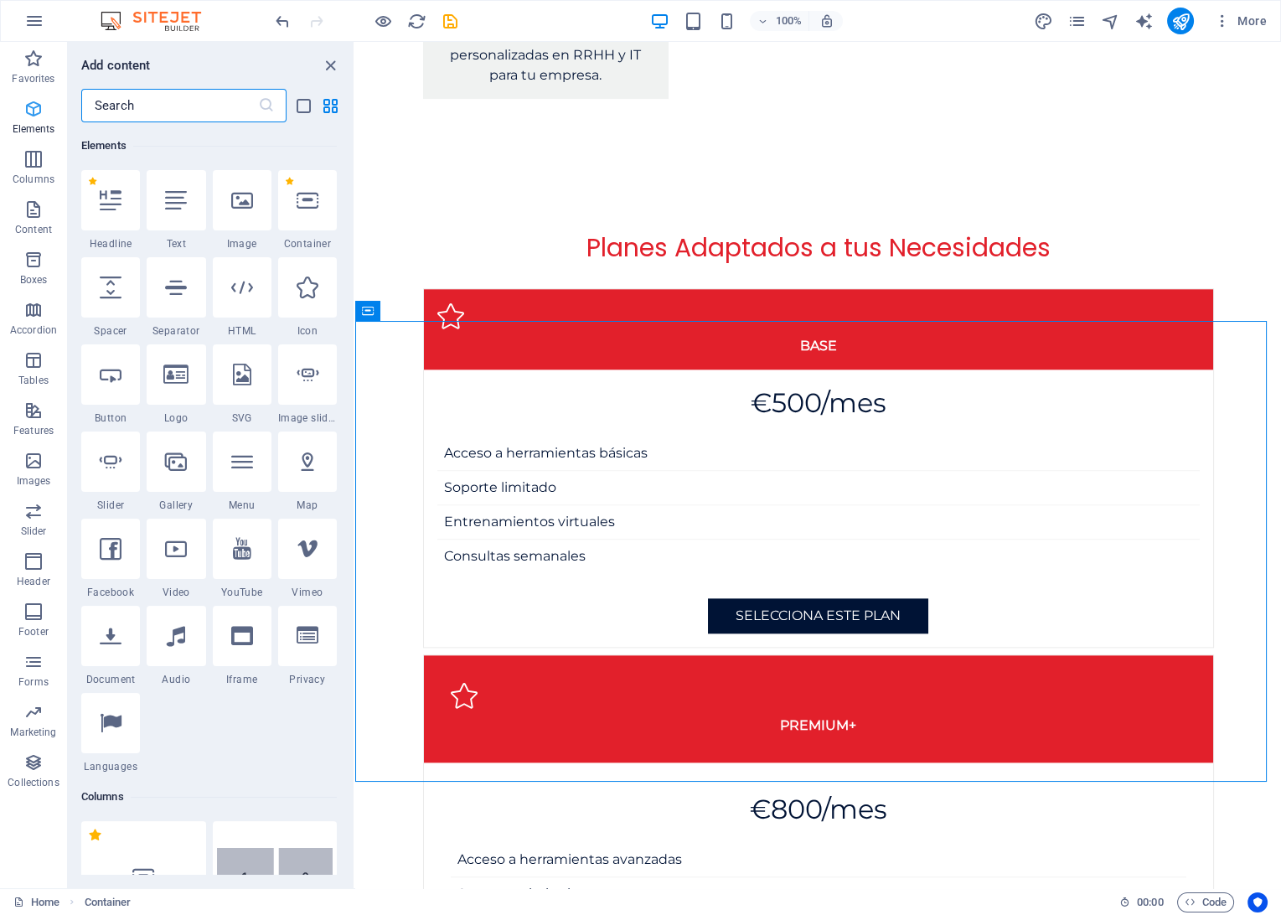
scroll to position [178, 0]
click at [440, 312] on icon at bounding box center [441, 311] width 9 height 18
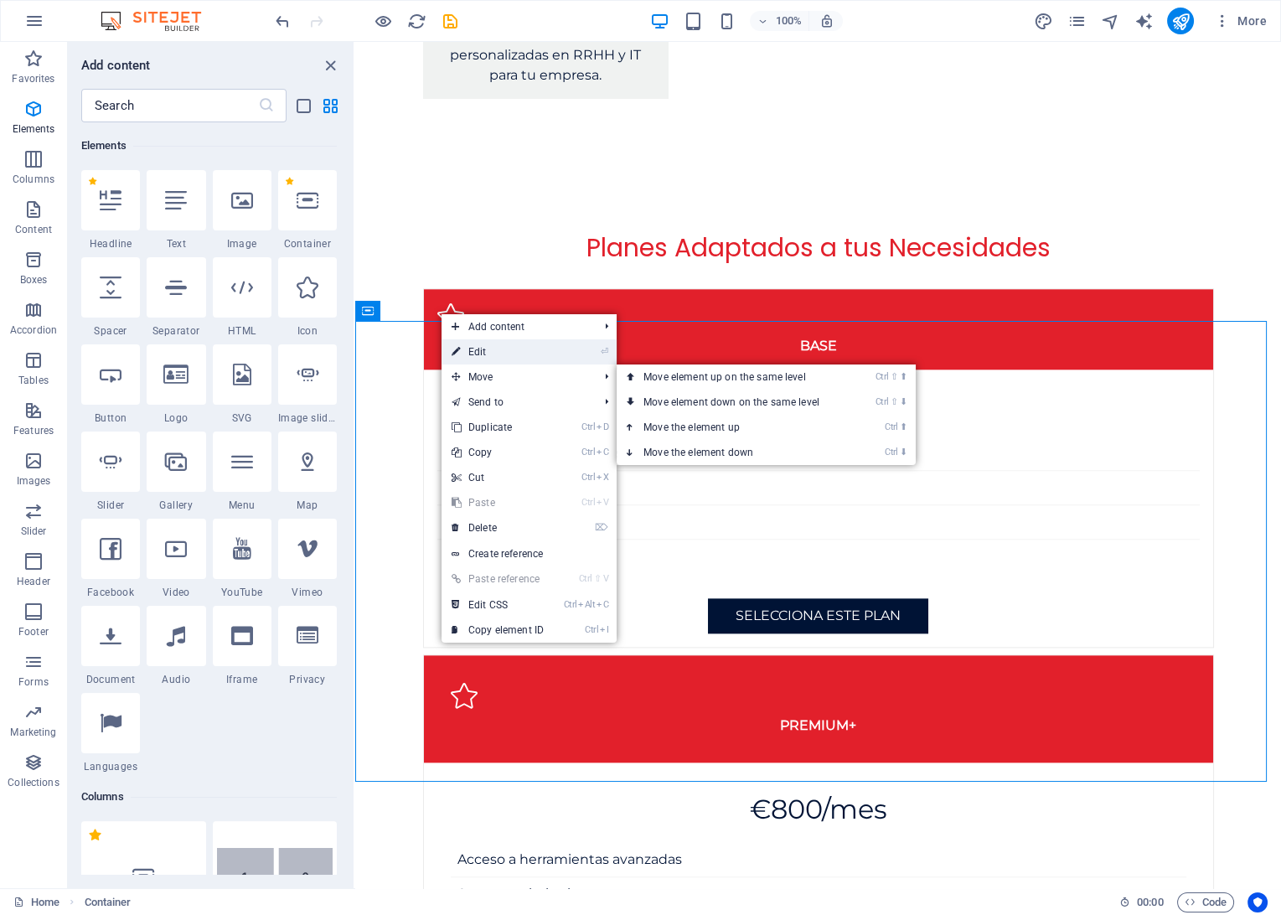
click at [468, 359] on link "⏎ Edit" at bounding box center [497, 351] width 112 height 25
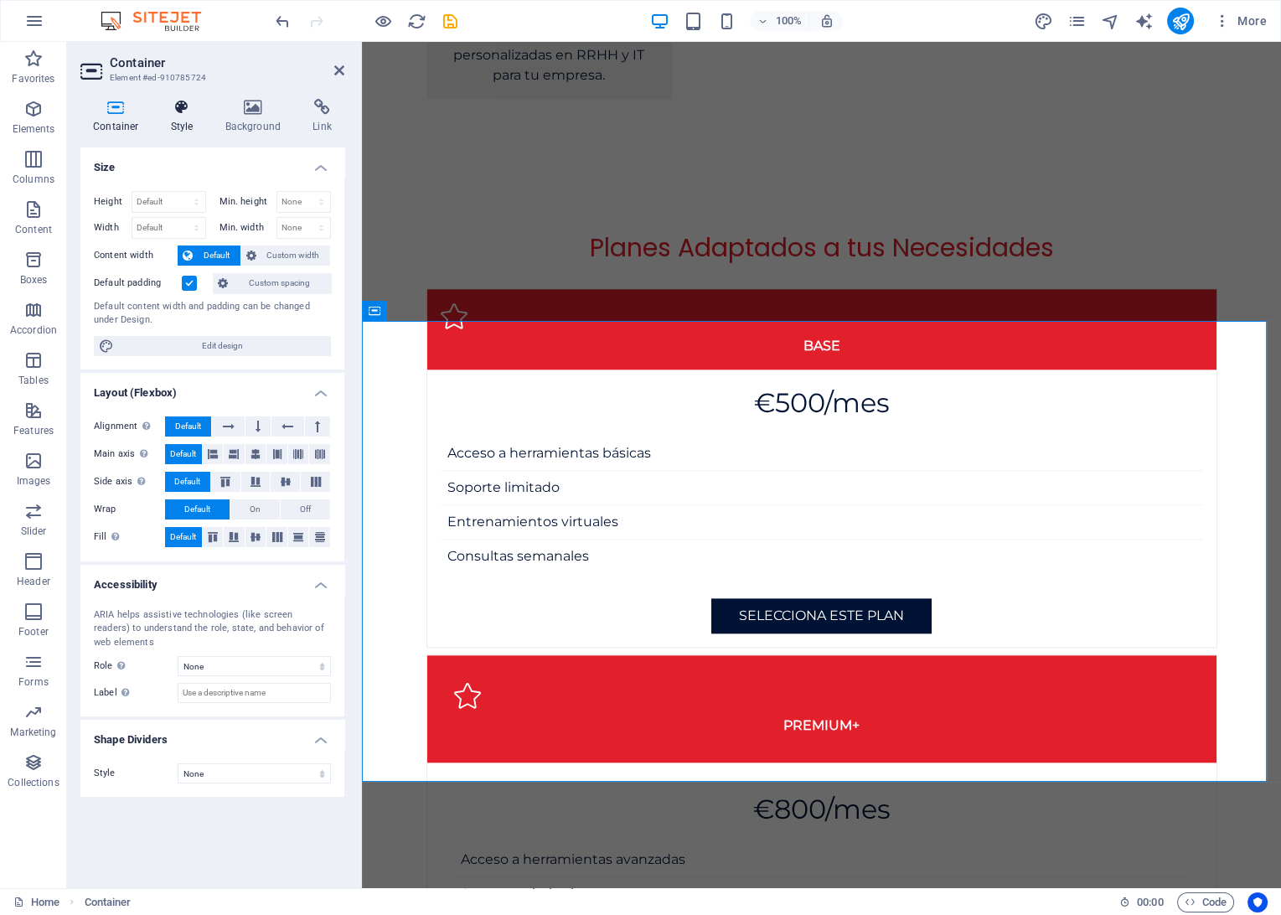
click at [174, 114] on icon at bounding box center [182, 107] width 48 height 17
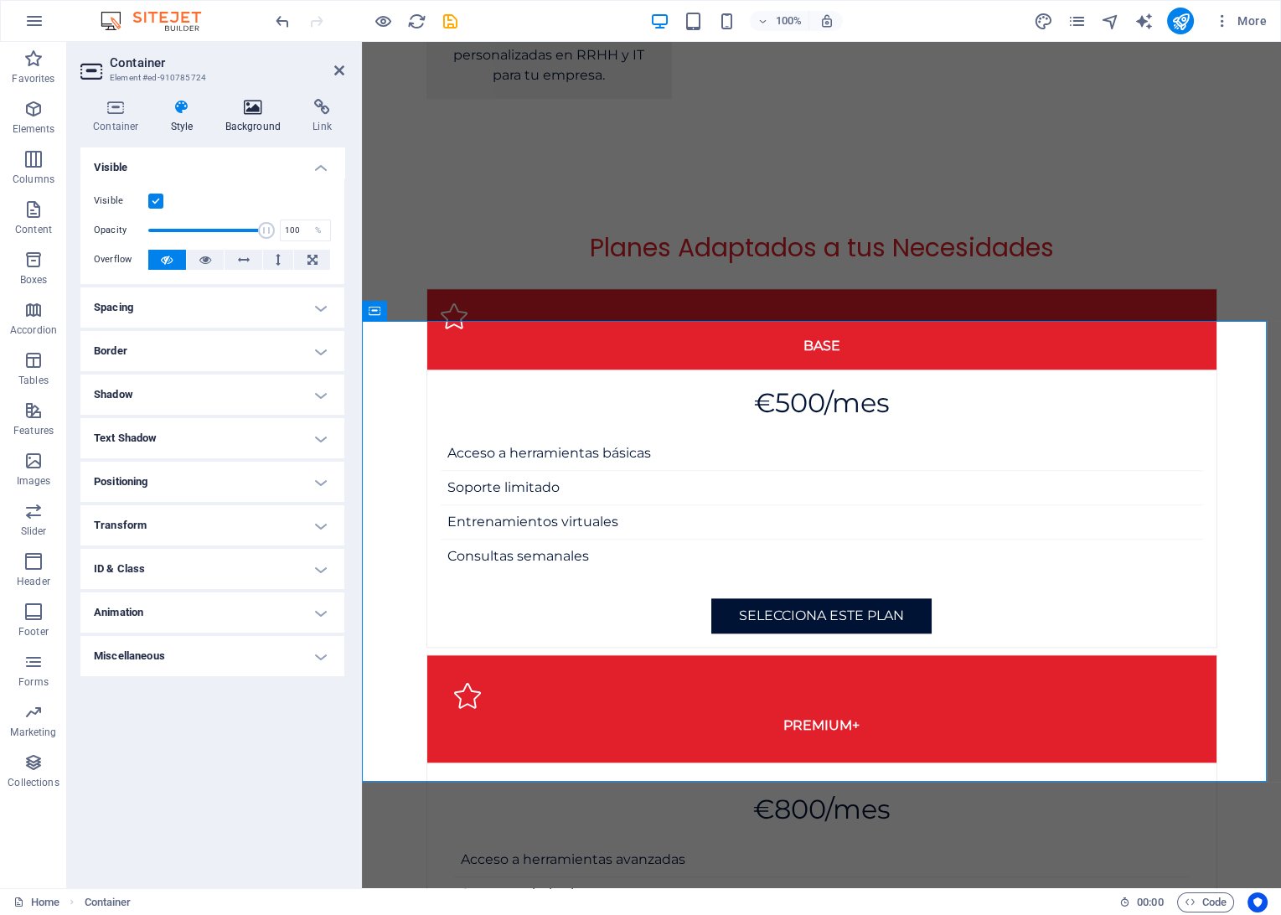
click at [246, 119] on h4 "Background" at bounding box center [257, 116] width 88 height 35
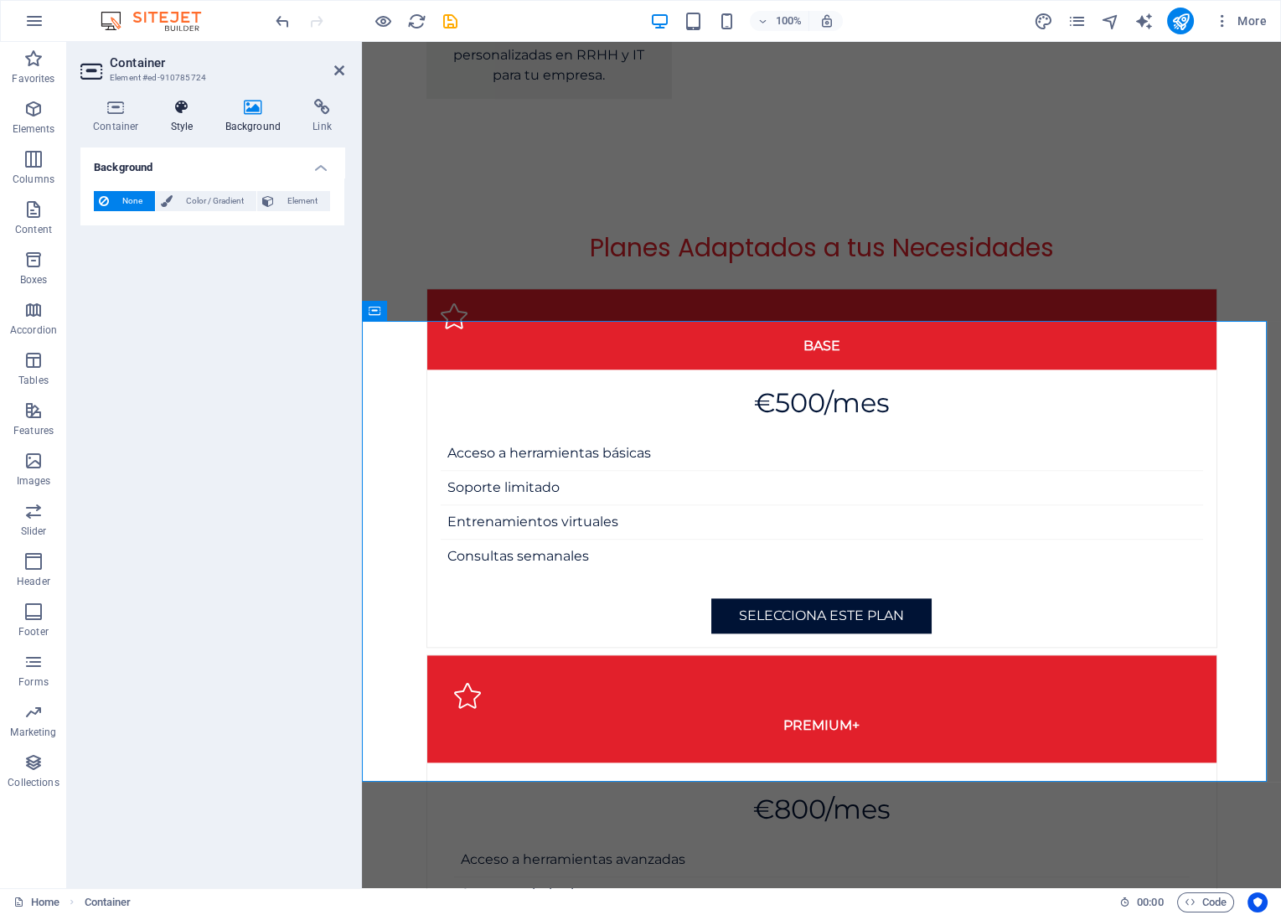
click at [174, 121] on h4 "Style" at bounding box center [185, 116] width 54 height 35
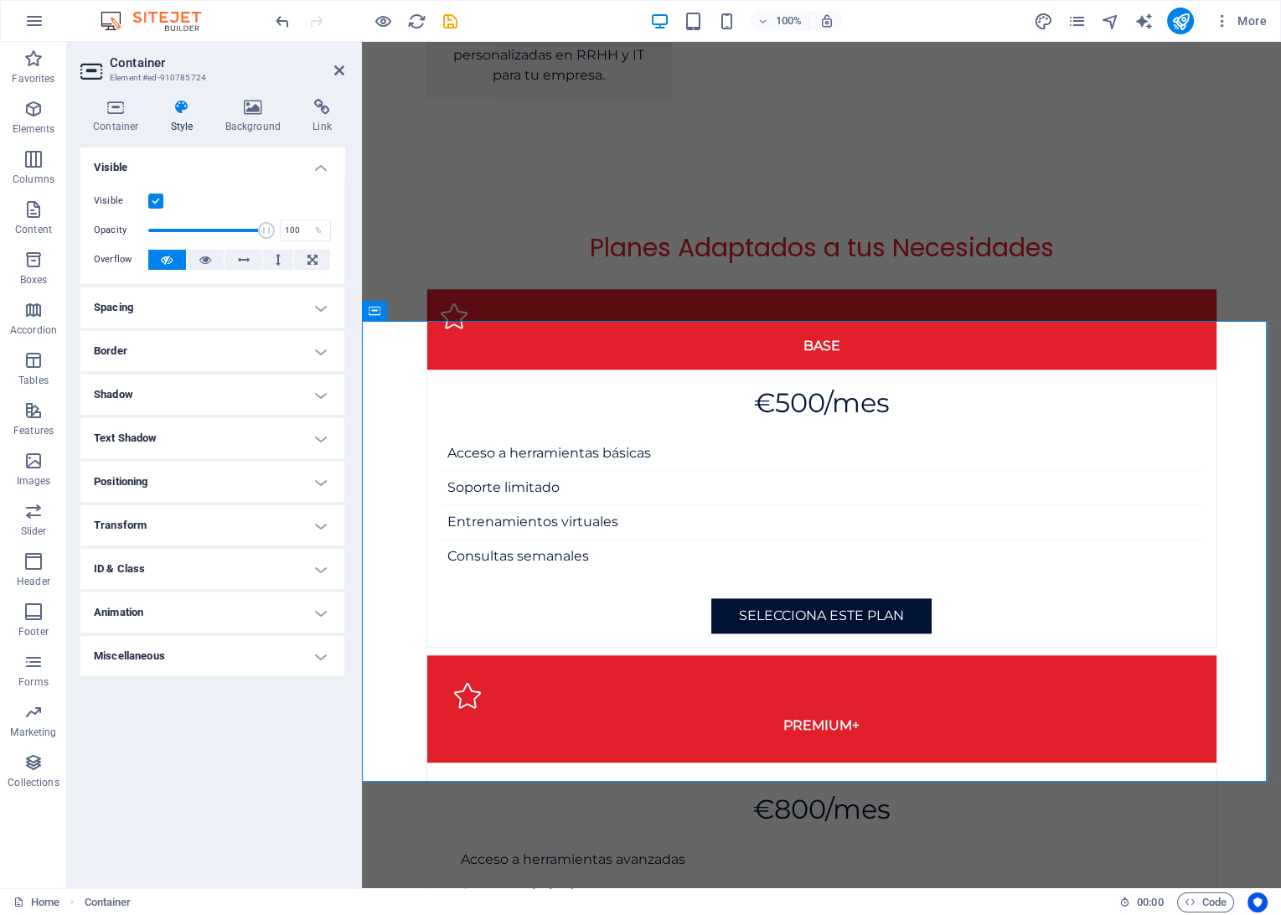
click at [261, 317] on h4 "Spacing" at bounding box center [212, 307] width 264 height 40
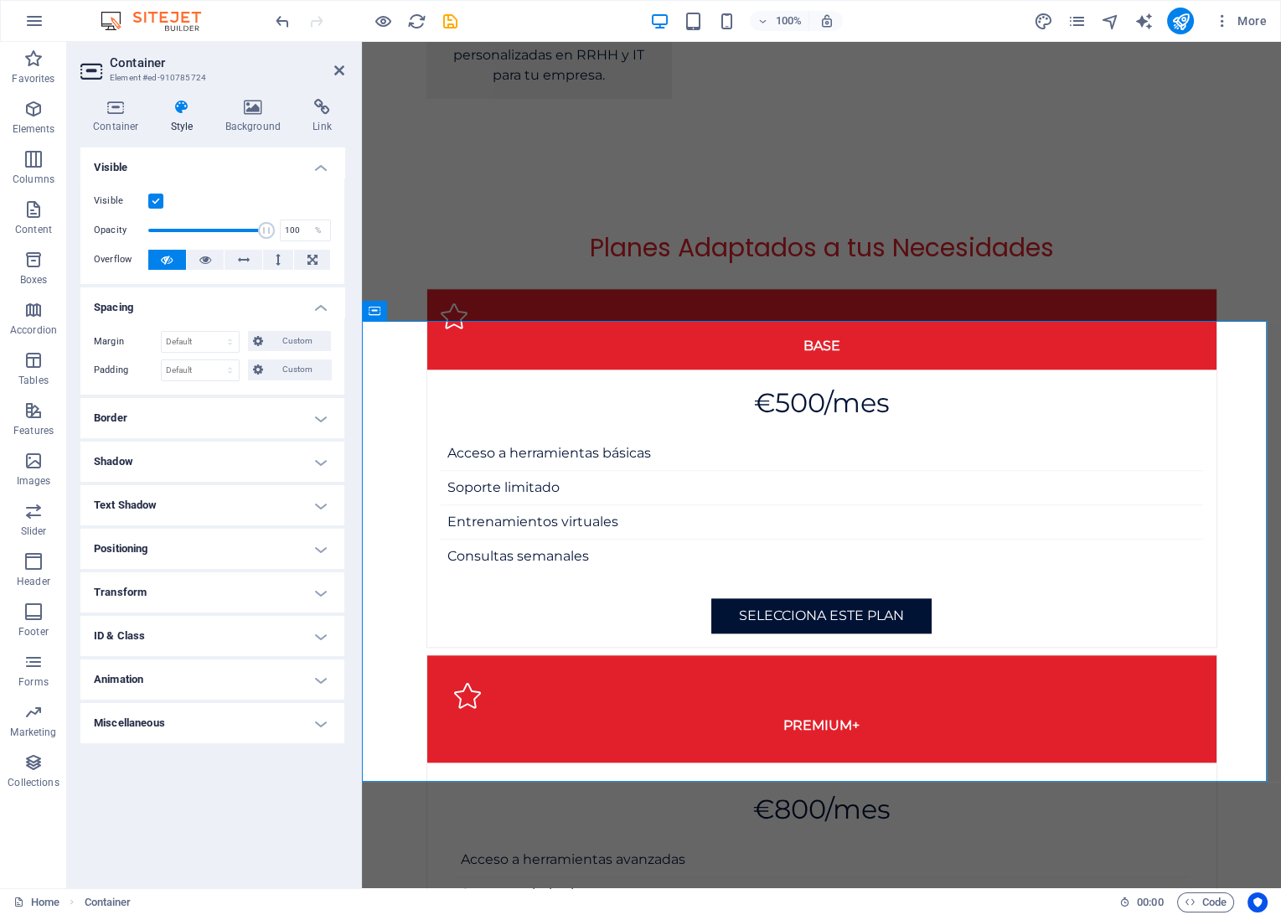
click at [185, 416] on h4 "Border" at bounding box center [212, 418] width 264 height 40
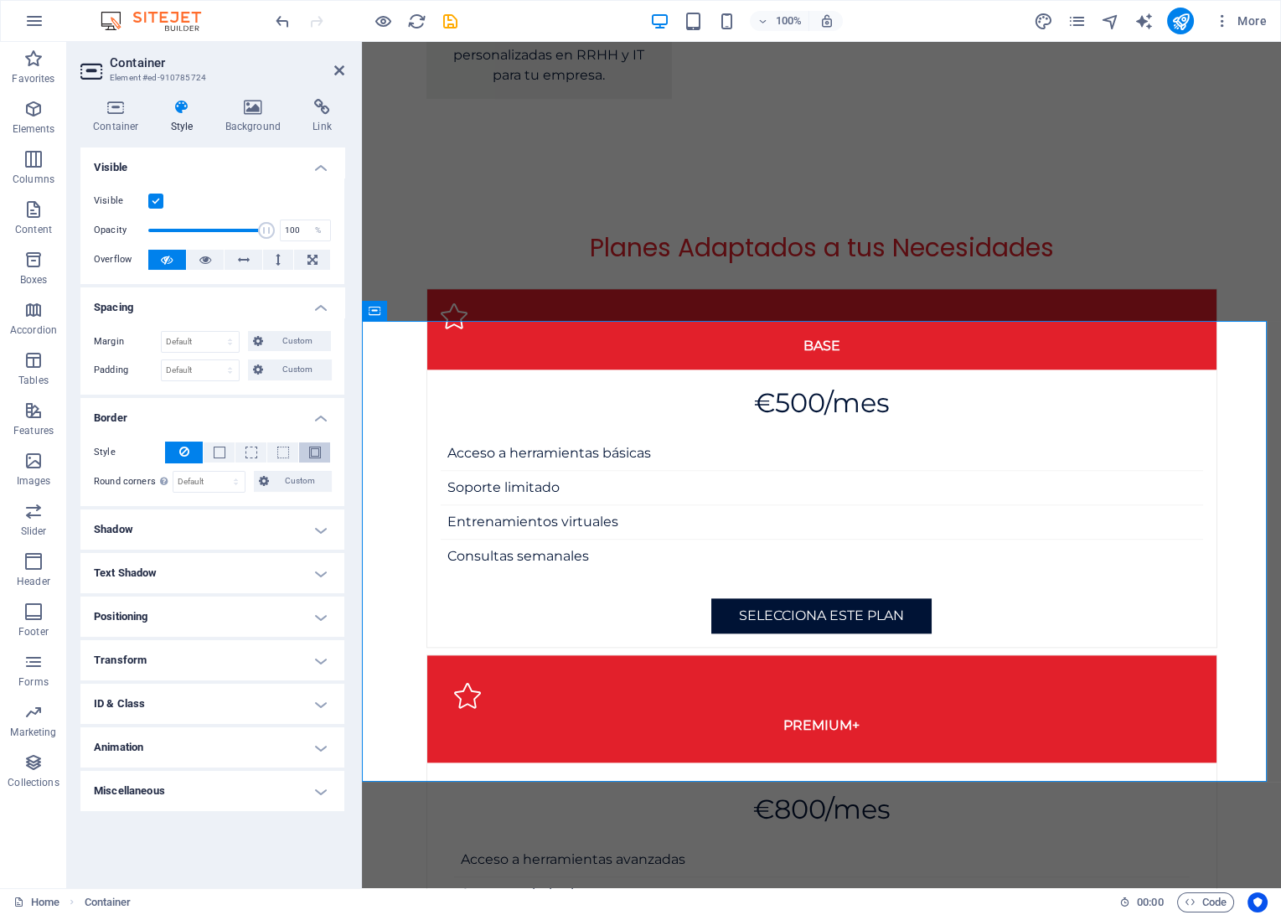
click at [303, 447] on button at bounding box center [314, 452] width 31 height 20
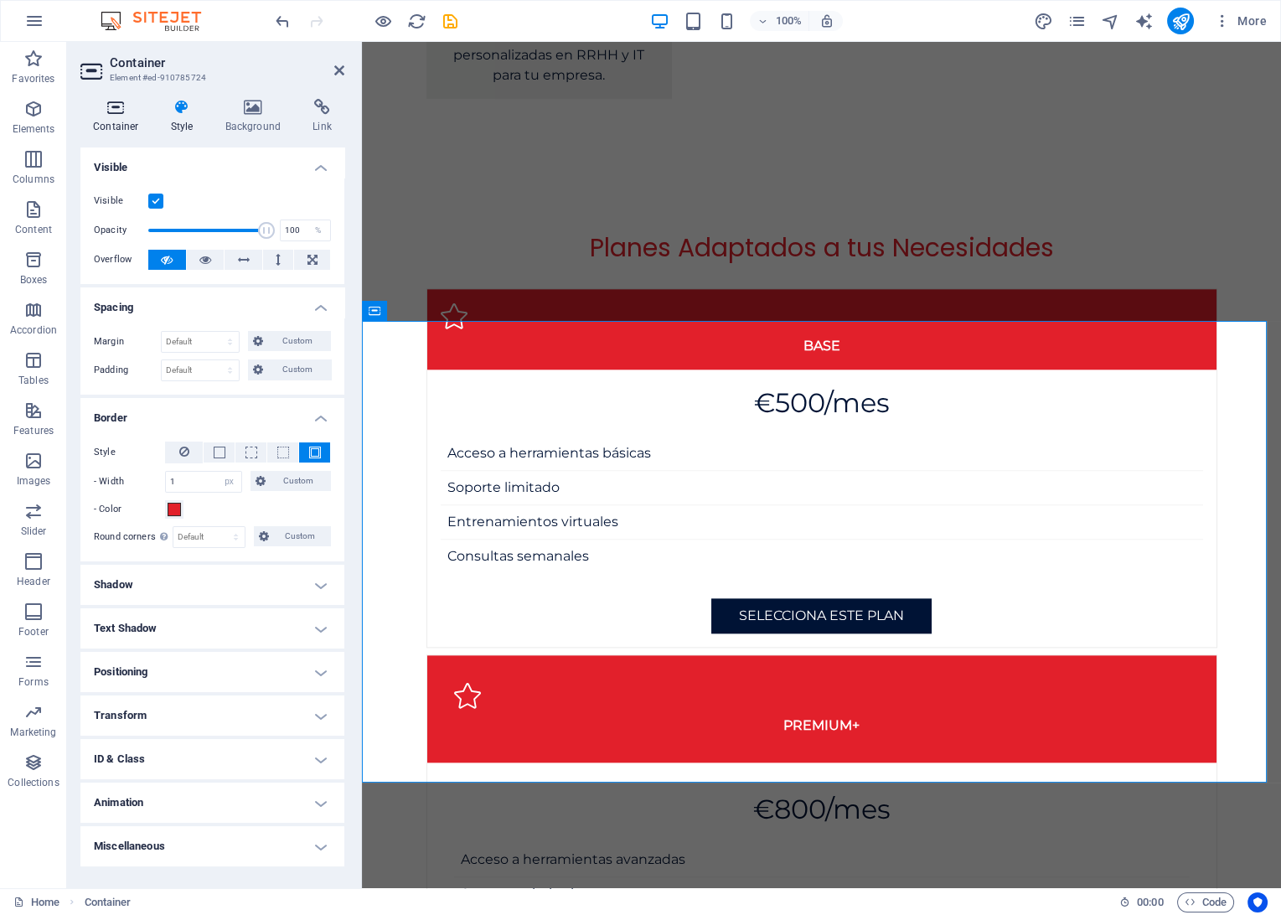
click at [118, 120] on h4 "Container" at bounding box center [119, 116] width 78 height 35
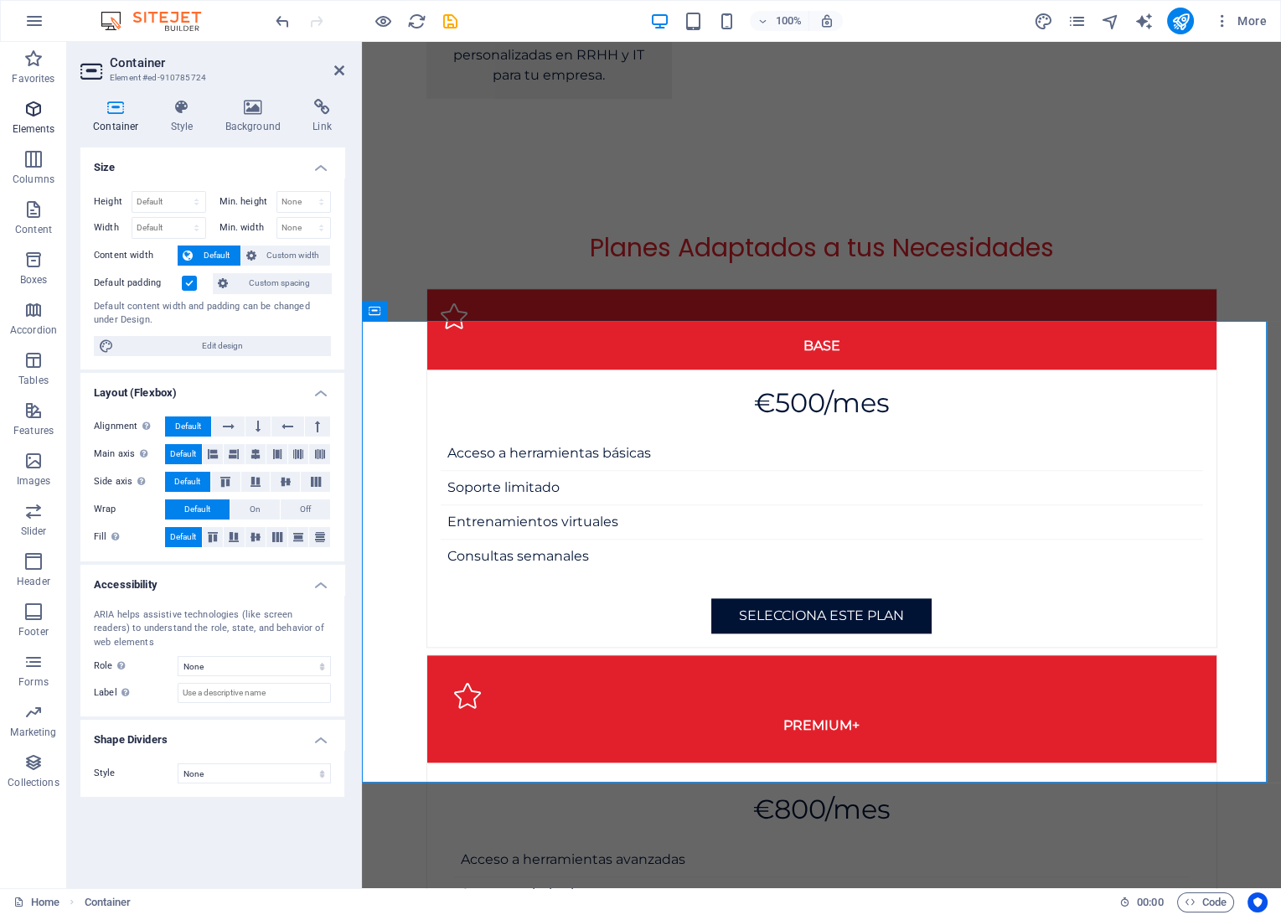
click at [48, 121] on span "Elements" at bounding box center [33, 119] width 67 height 40
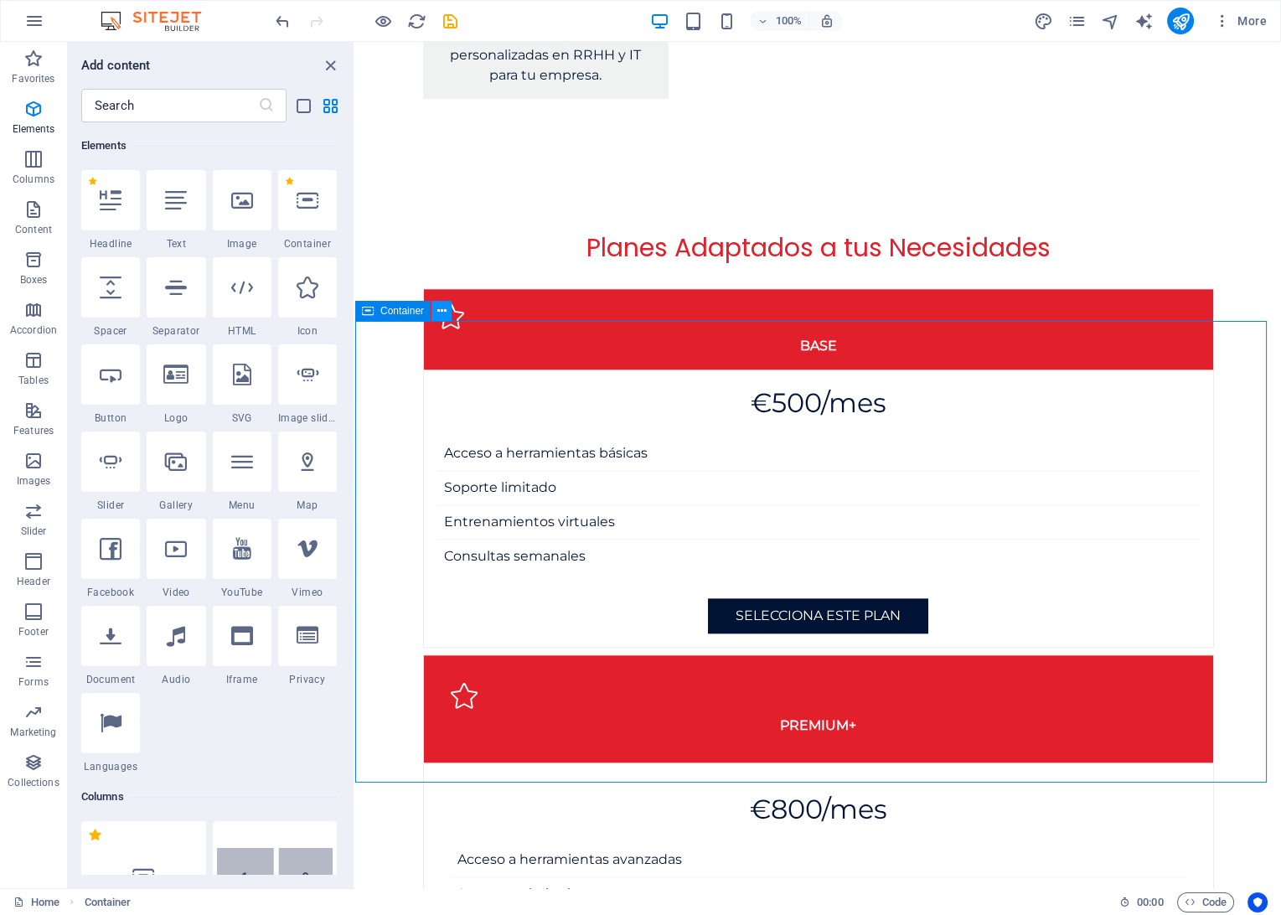
click at [437, 311] on icon at bounding box center [441, 311] width 9 height 18
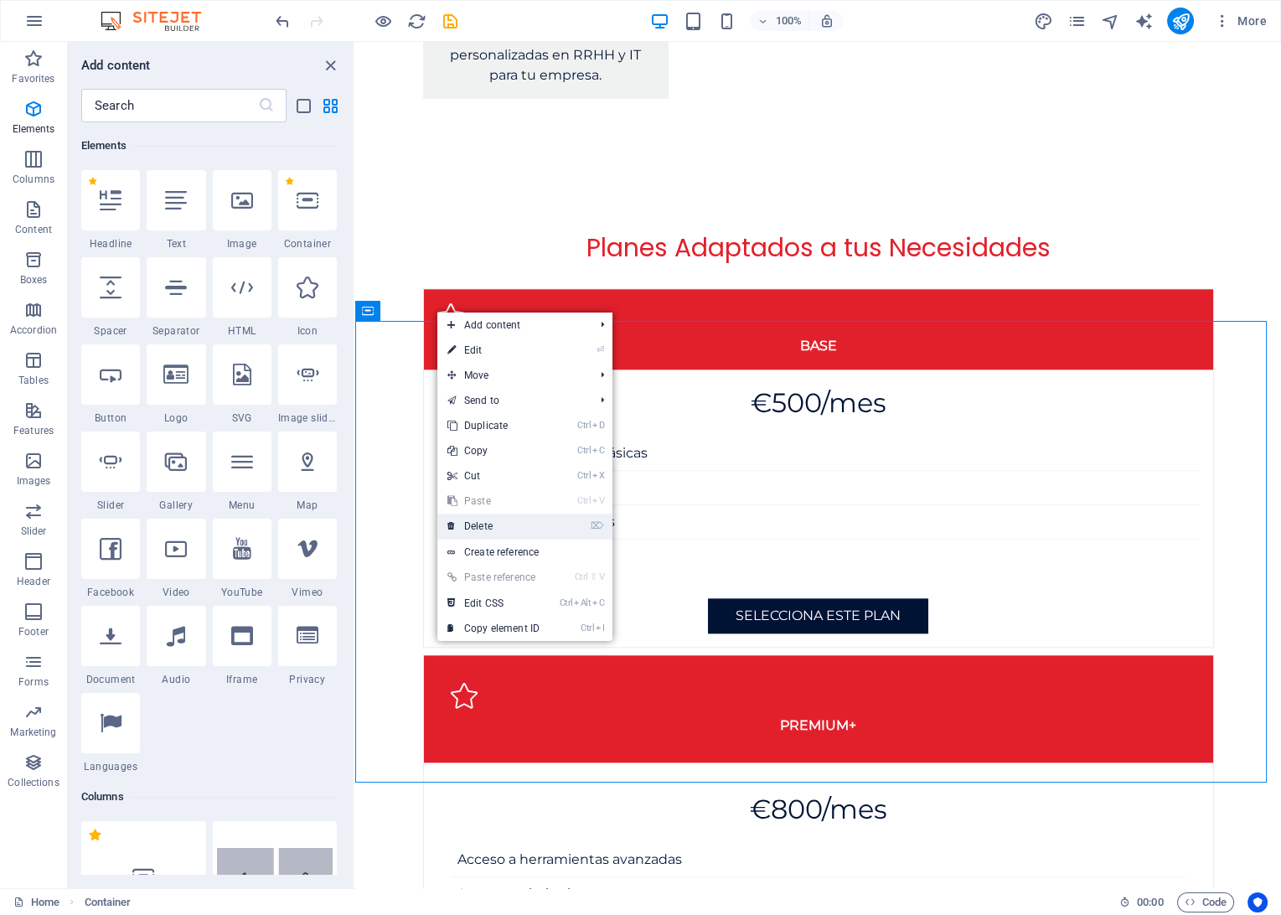
click at [459, 534] on link "⌦ Delete" at bounding box center [493, 525] width 112 height 25
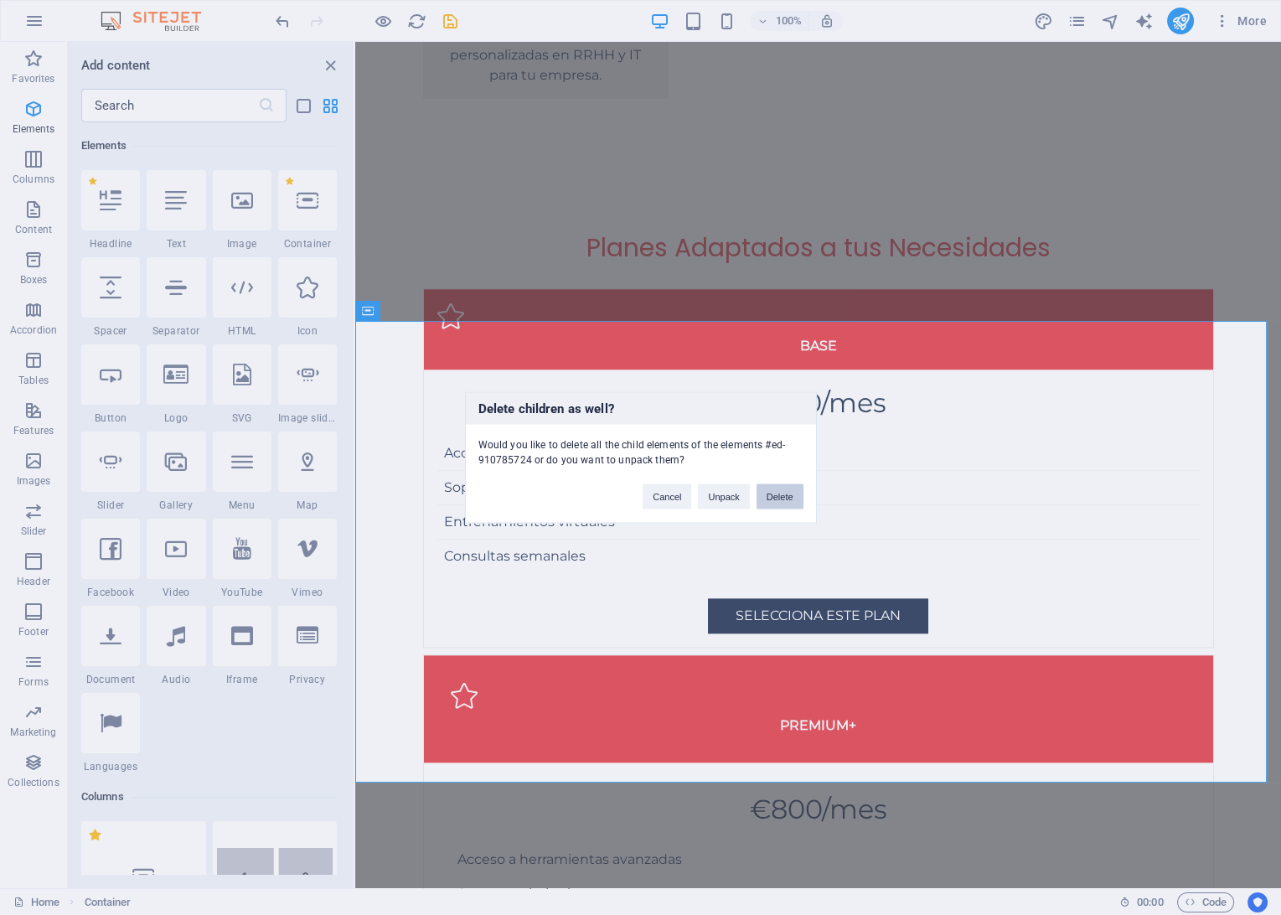
click at [777, 496] on button "Delete" at bounding box center [779, 496] width 47 height 25
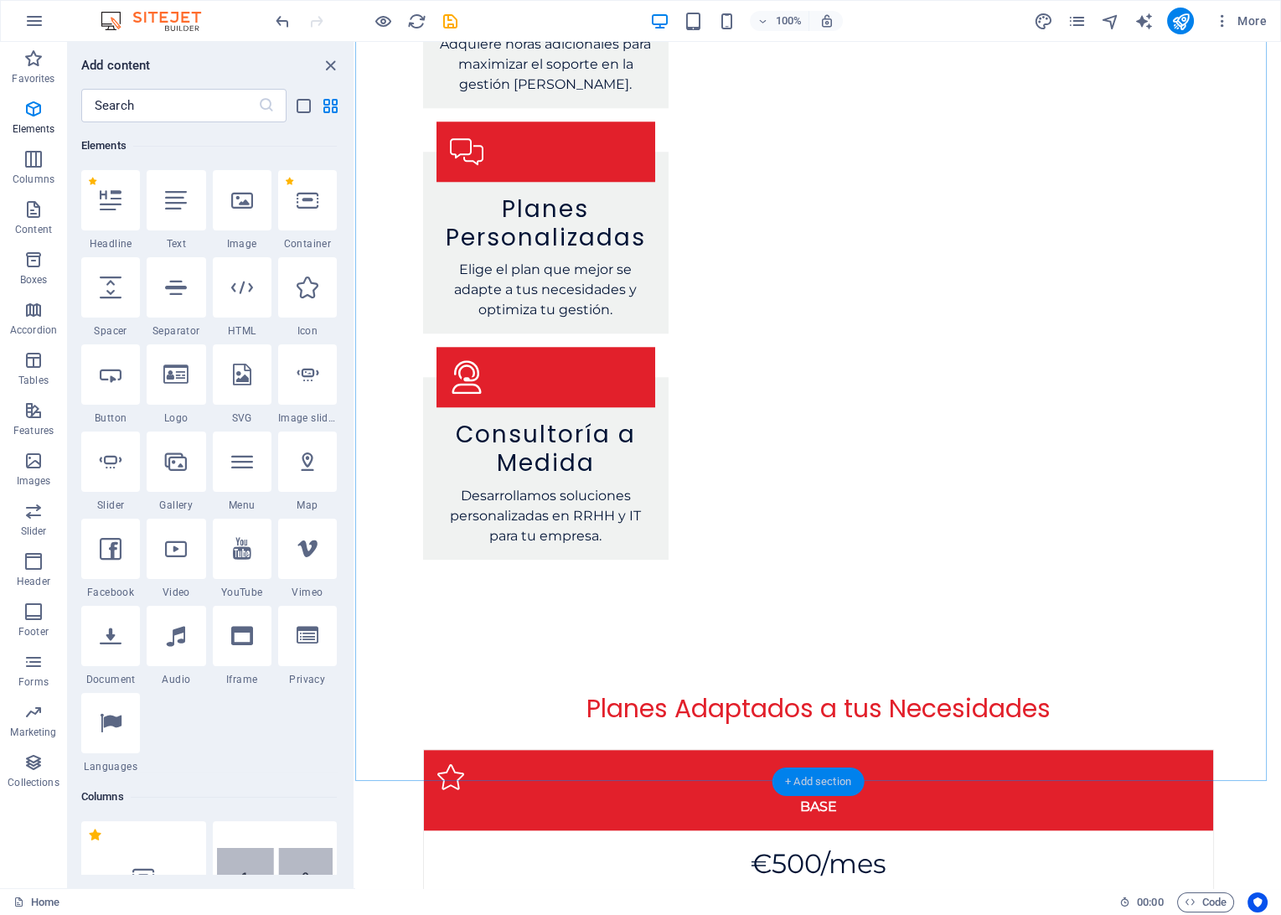
click at [828, 783] on div "+ Add section" at bounding box center [817, 781] width 93 height 28
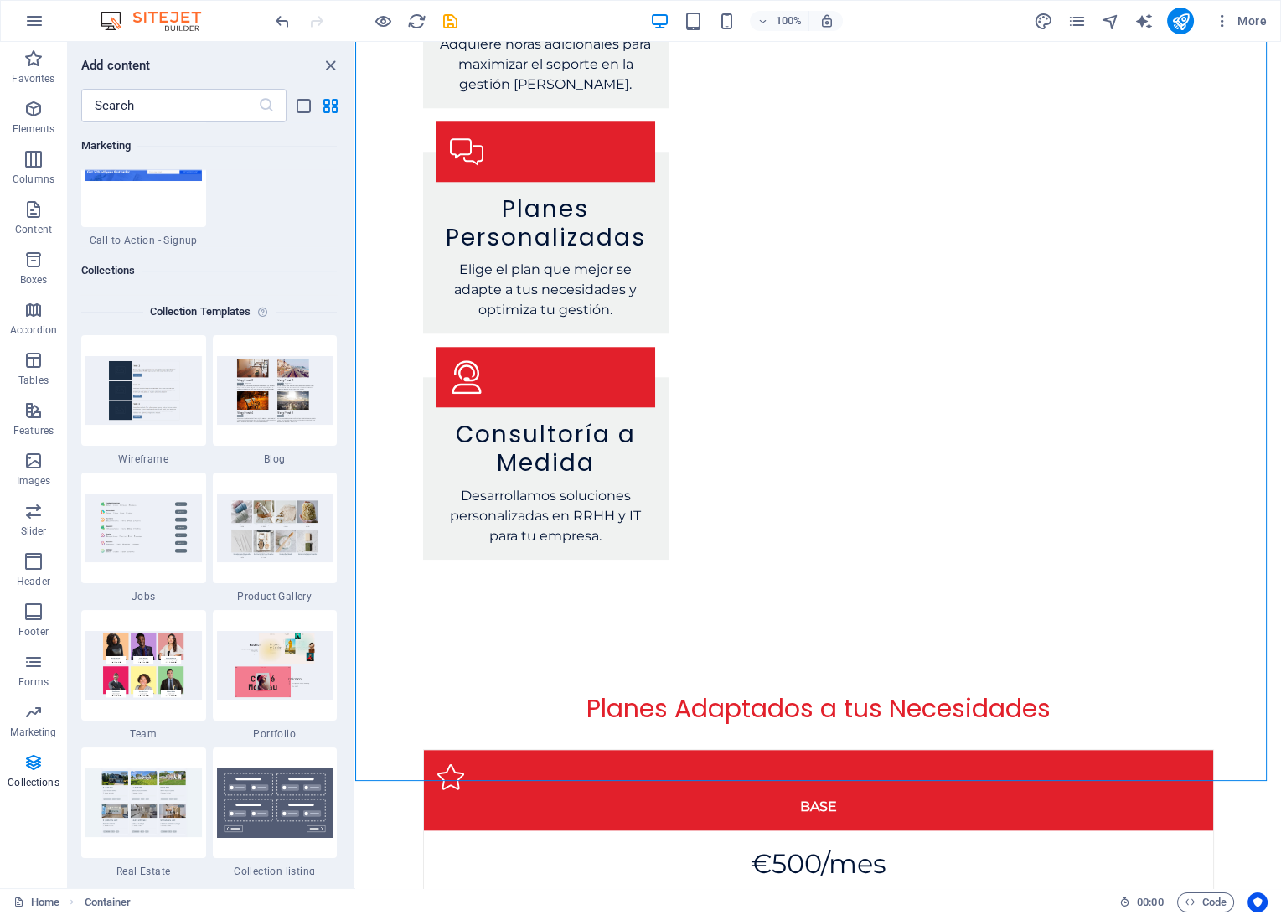
scroll to position [15124, 0]
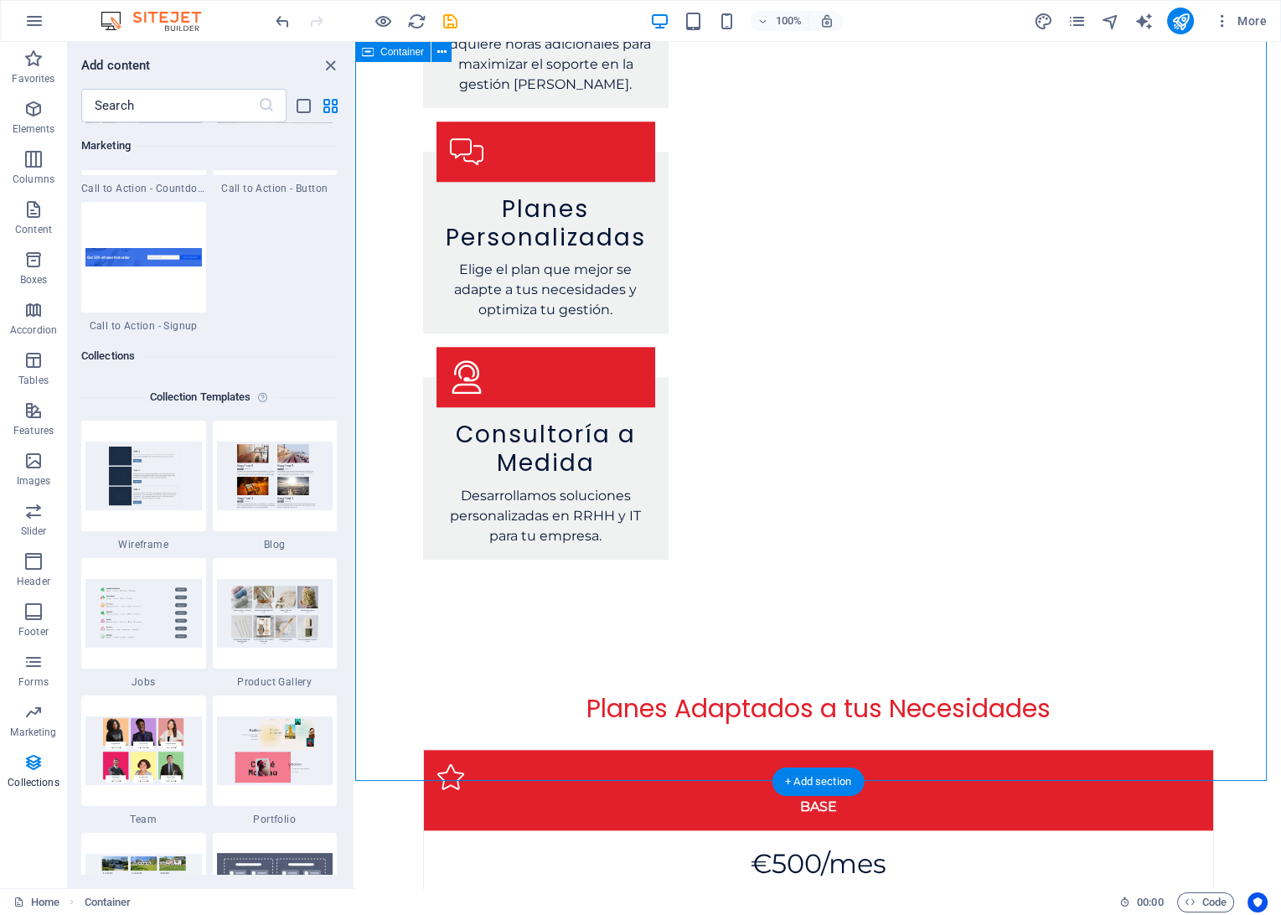
click at [815, 777] on div "+ Add section" at bounding box center [817, 780] width 93 height 28
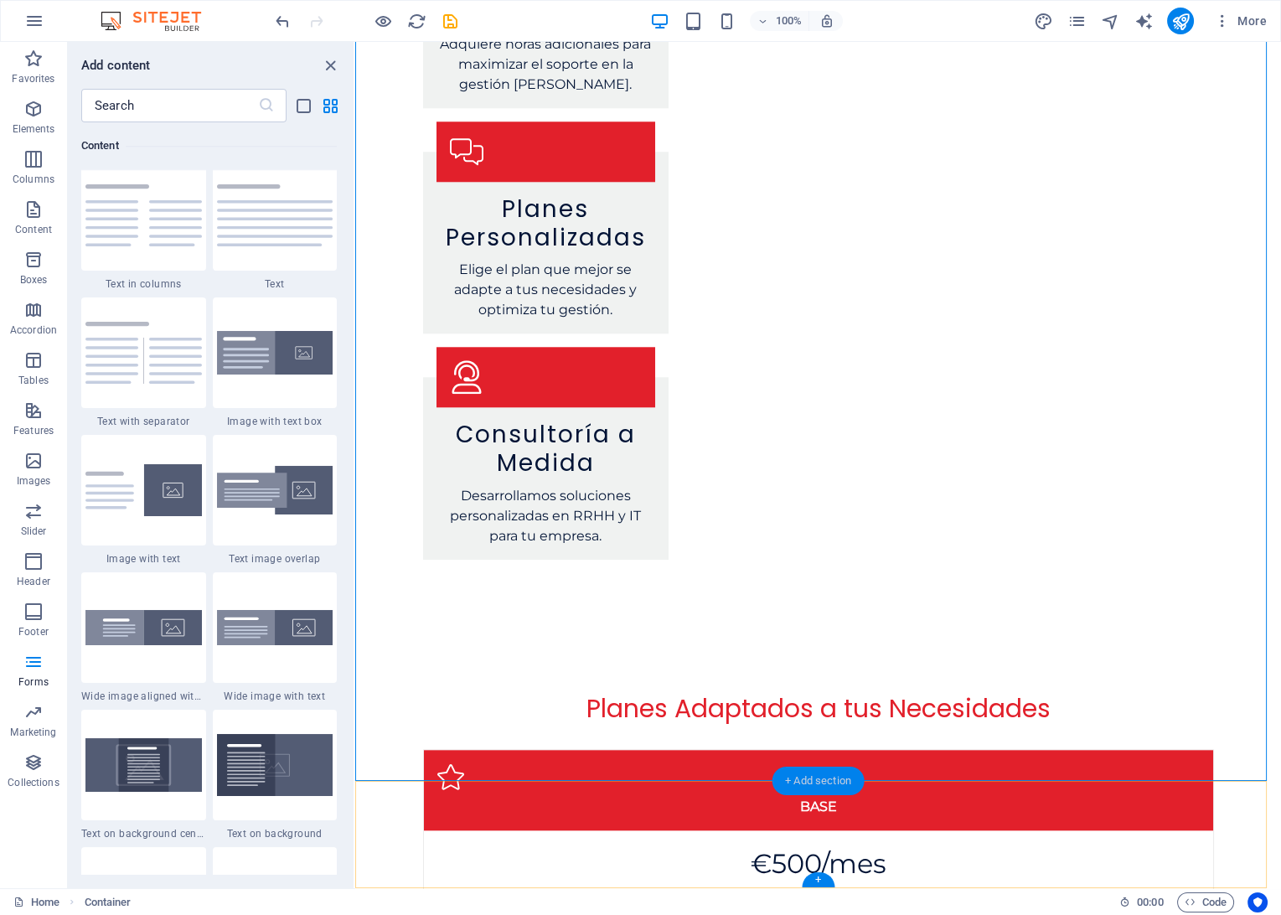
scroll to position [2931, 0]
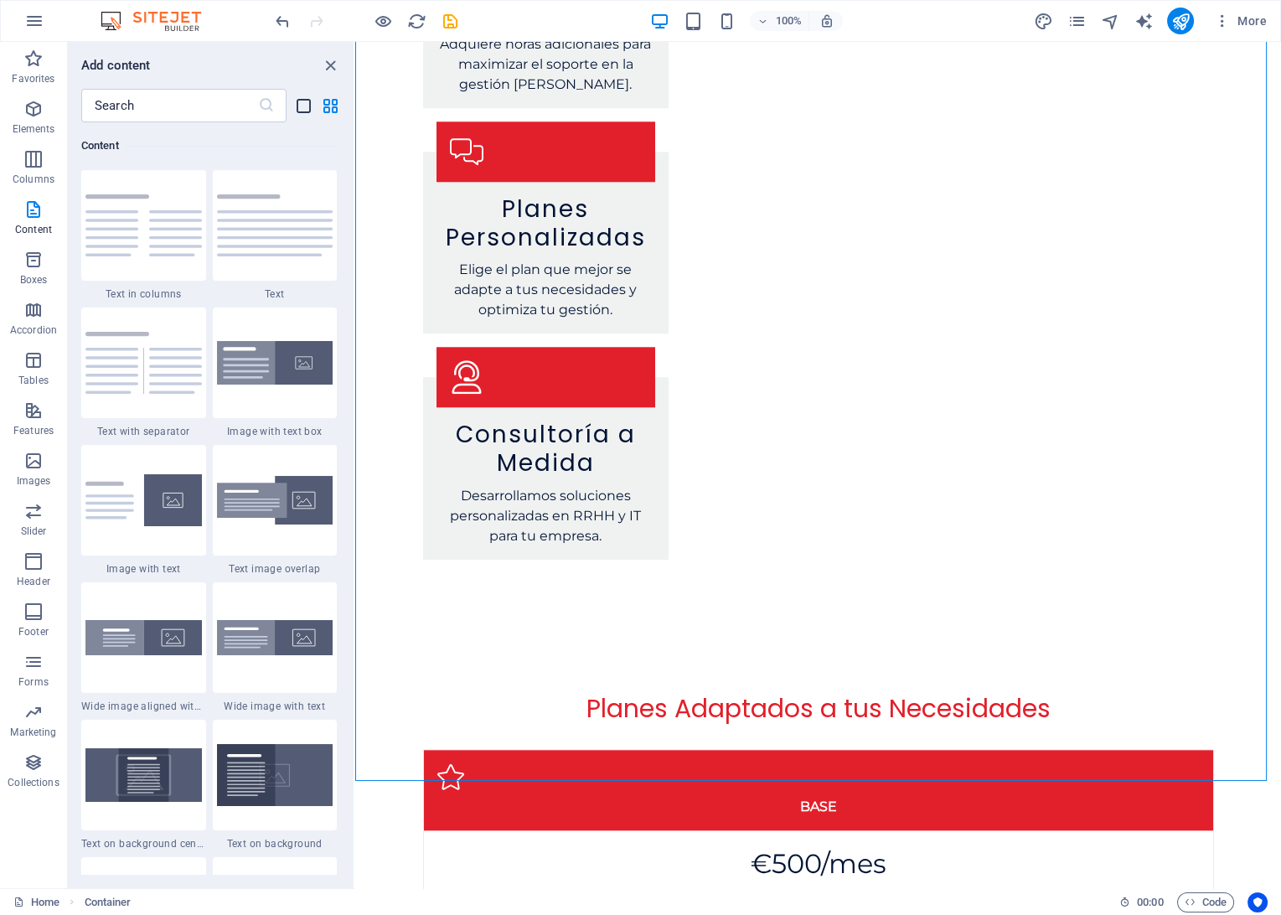
click at [307, 101] on icon "list-view" at bounding box center [303, 105] width 19 height 19
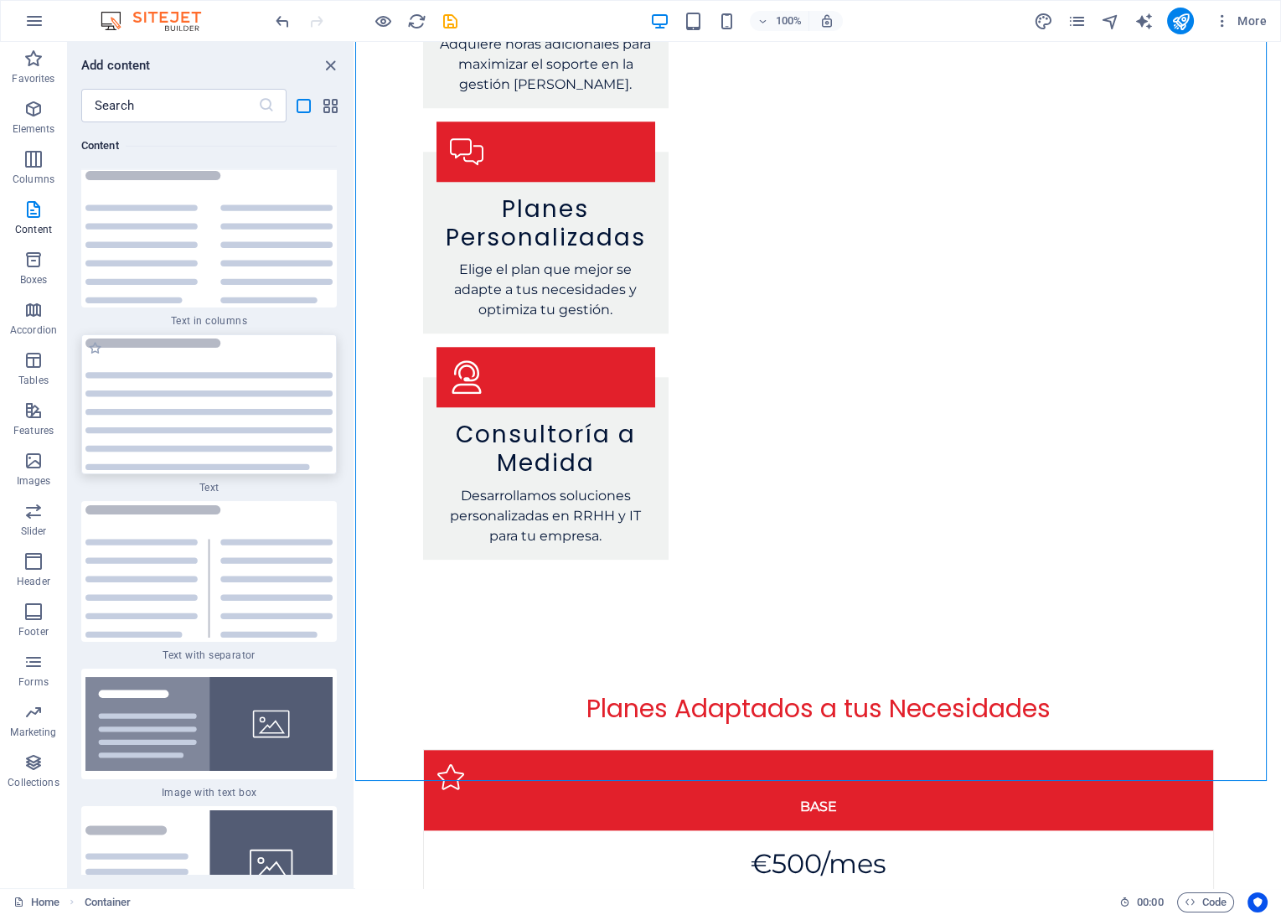
scroll to position [8860, 0]
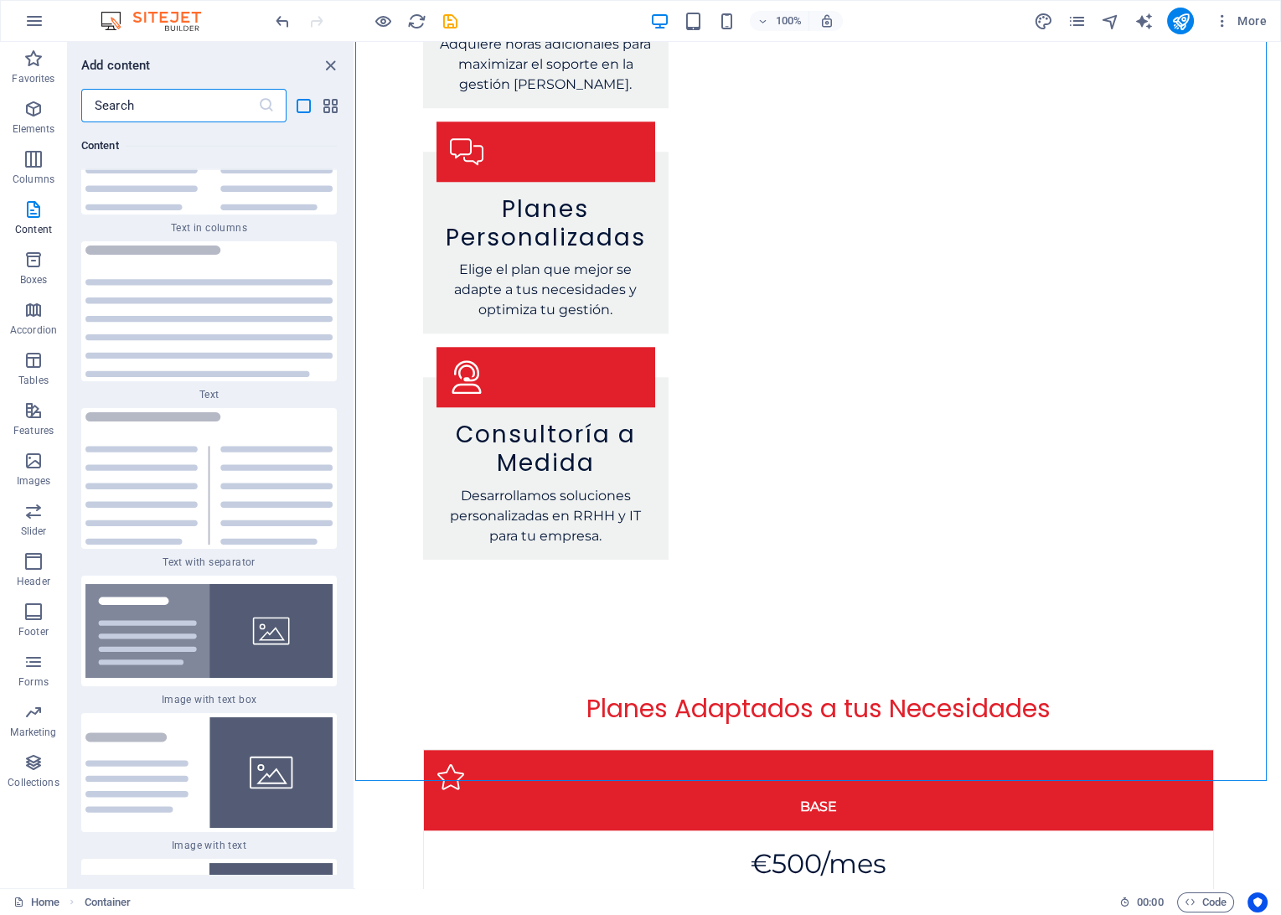
click at [192, 106] on input "text" at bounding box center [169, 106] width 177 height 34
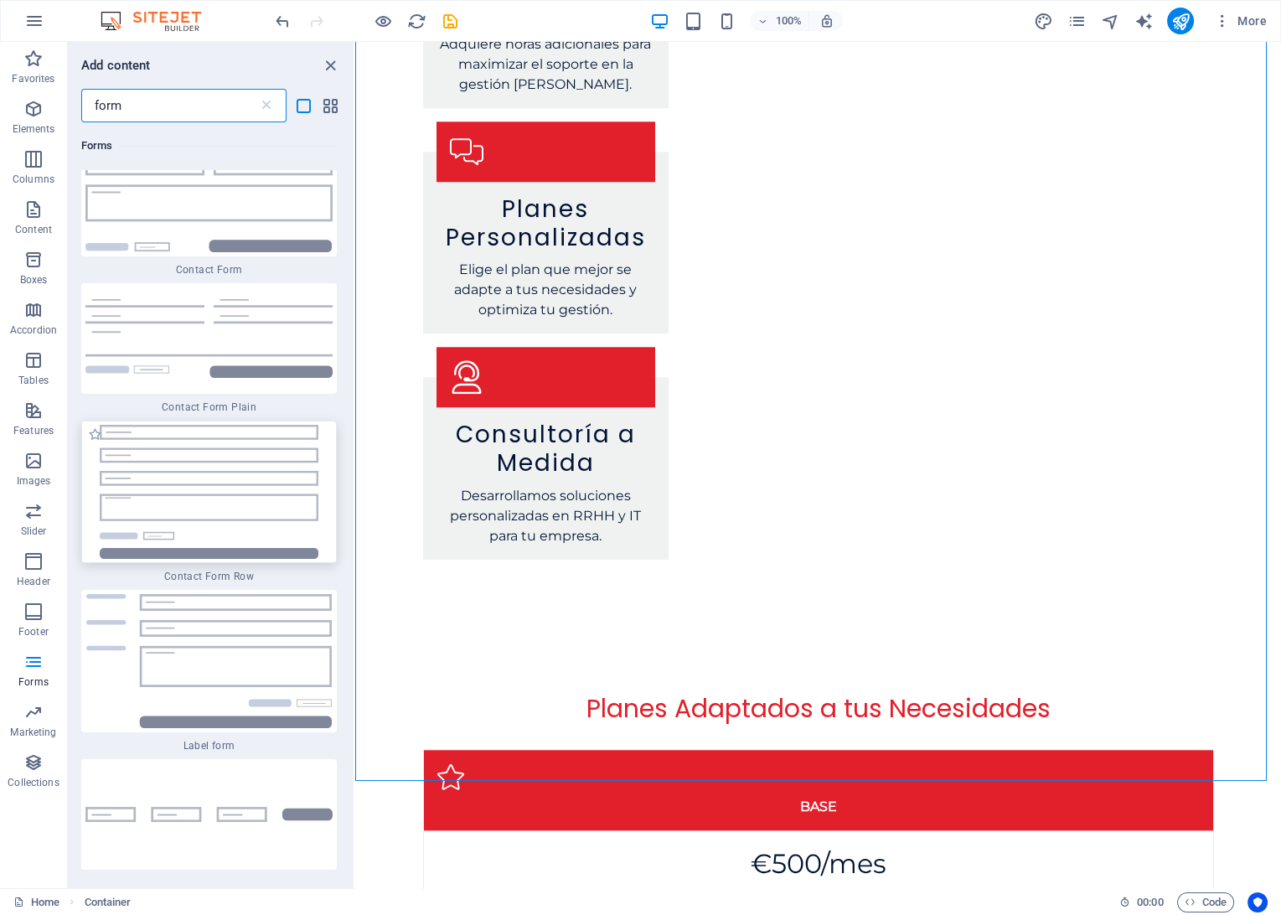
scroll to position [1303, 0]
type input "form"
click at [137, 493] on img at bounding box center [208, 490] width 247 height 134
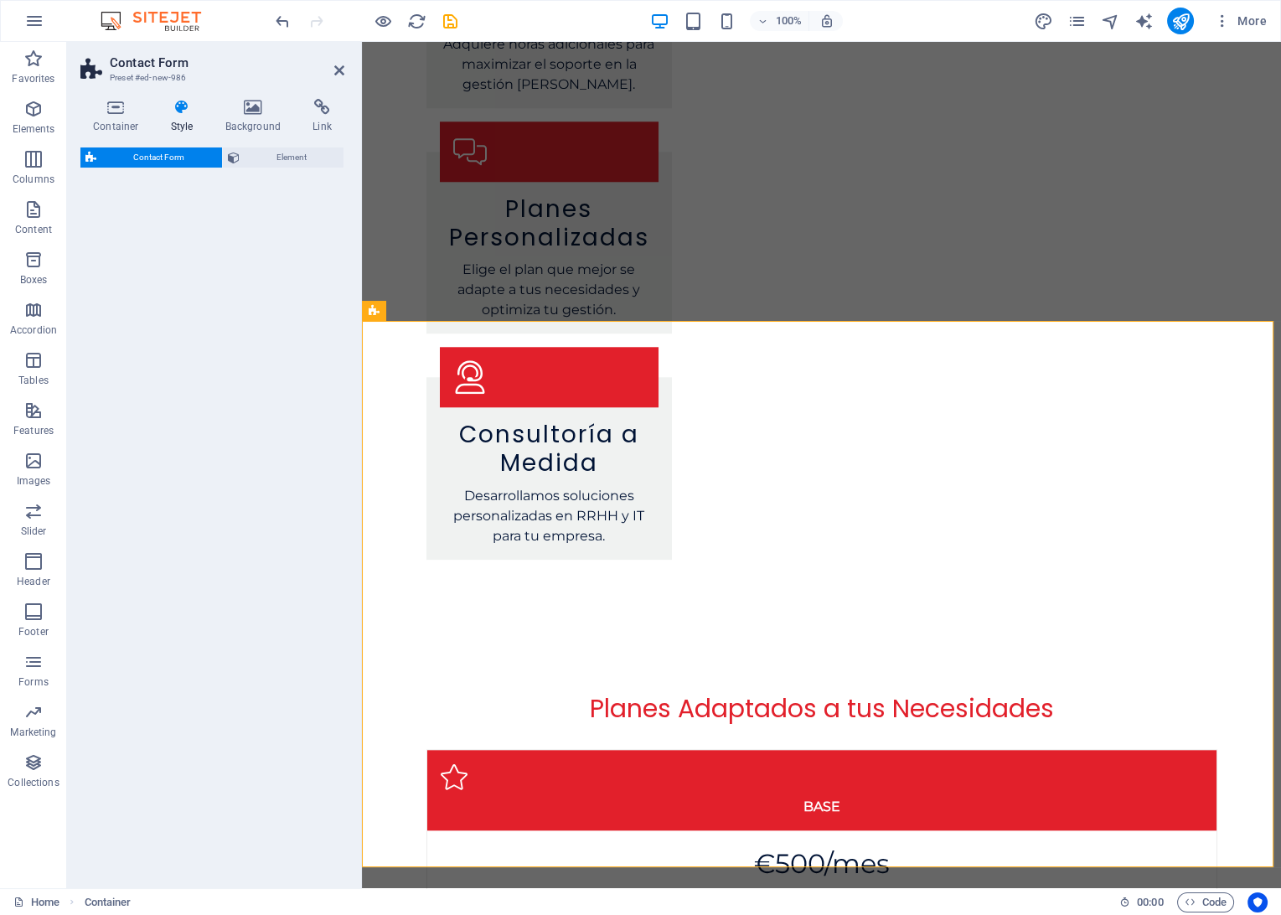
scroll to position [3483, 0]
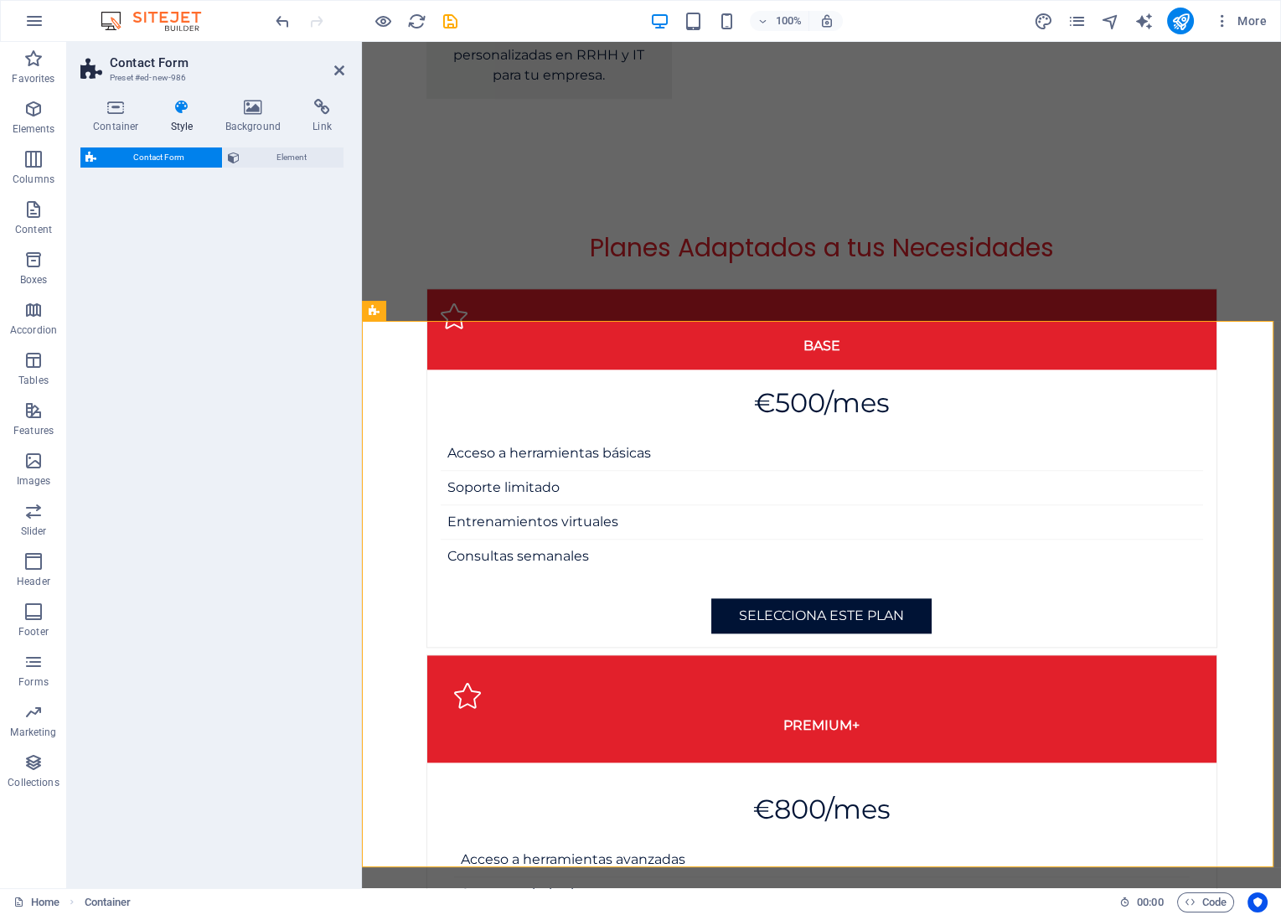
select select "rem"
select select "preset-contact-form-v3-row"
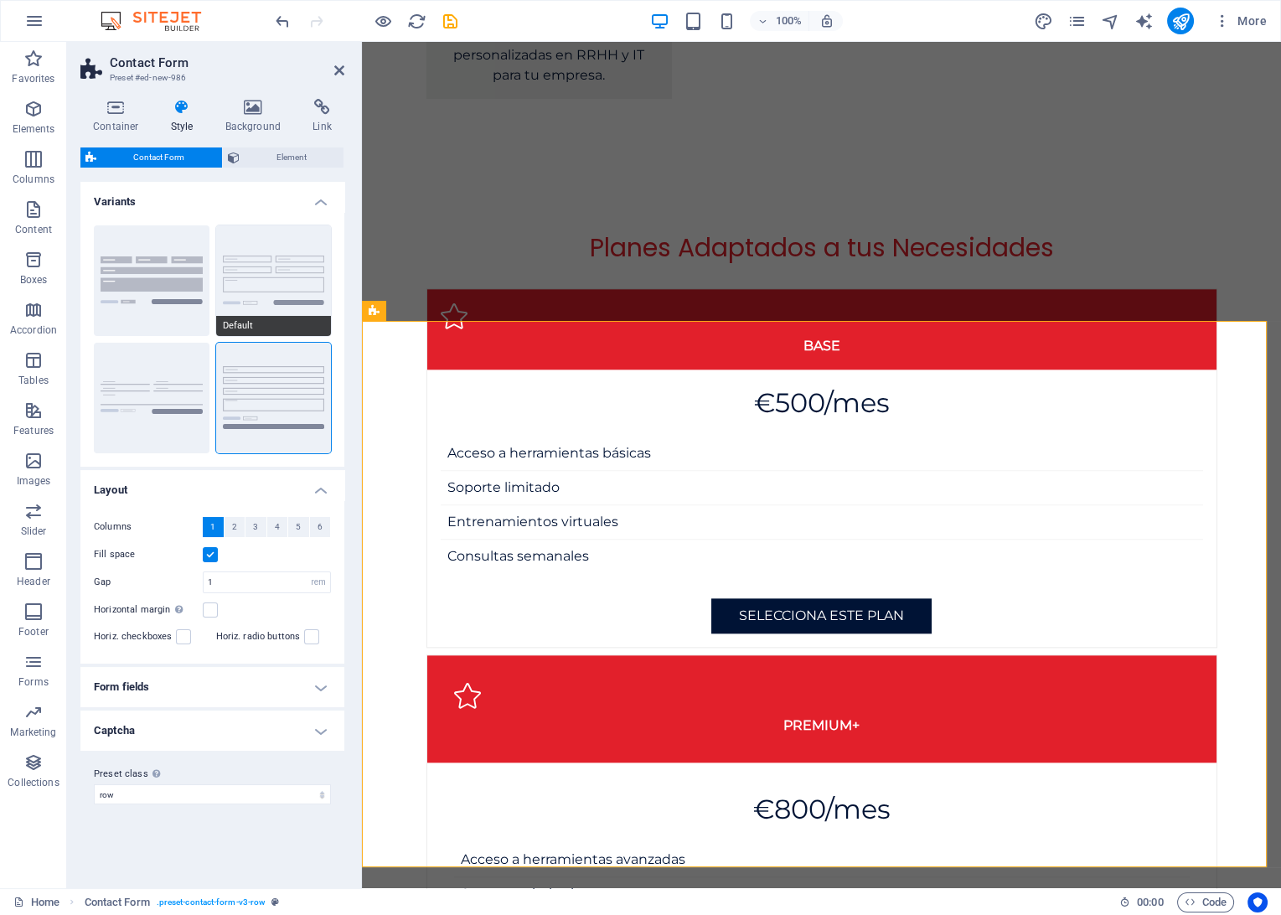
click at [249, 296] on button "Default" at bounding box center [274, 280] width 116 height 111
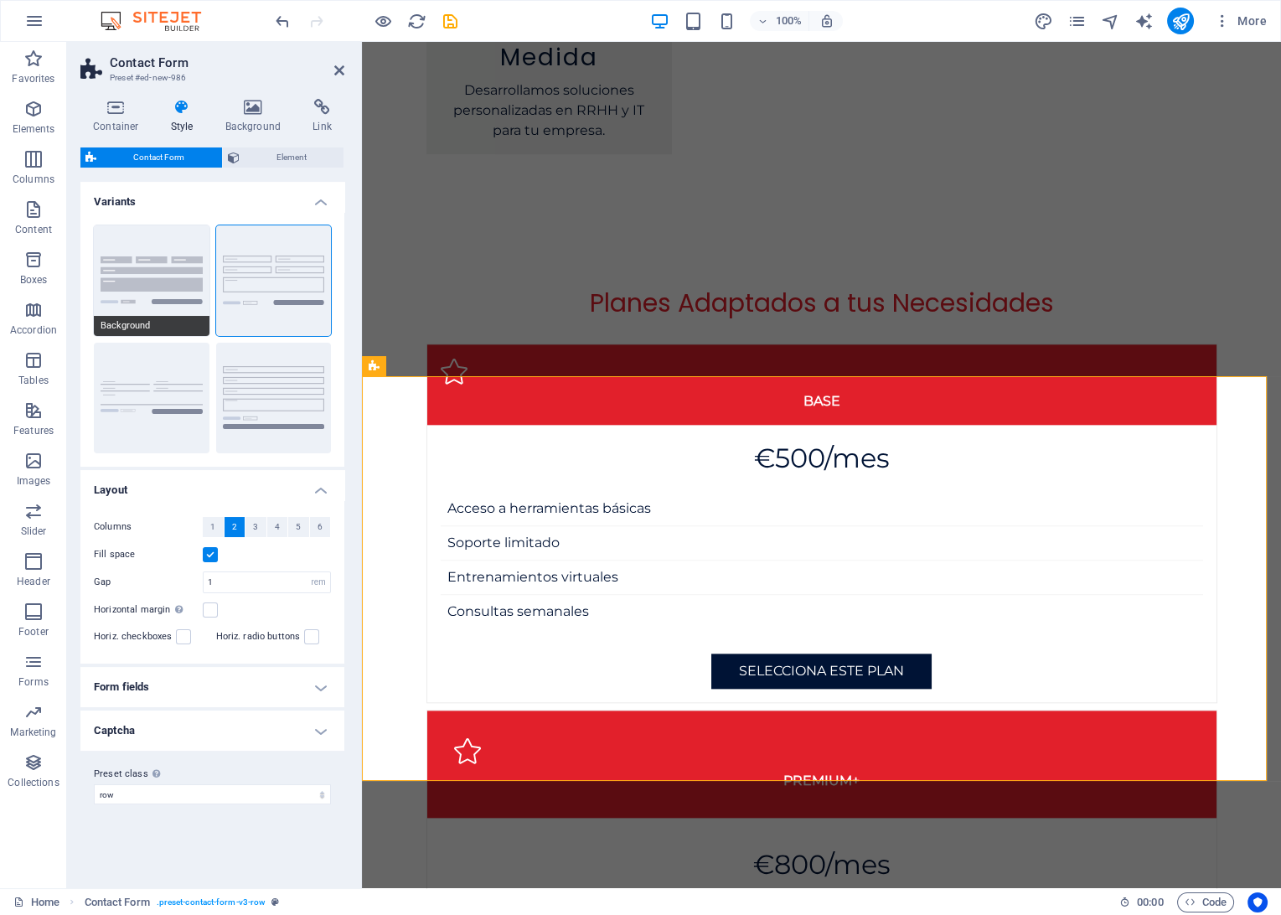
click at [153, 289] on button "Background" at bounding box center [152, 280] width 116 height 111
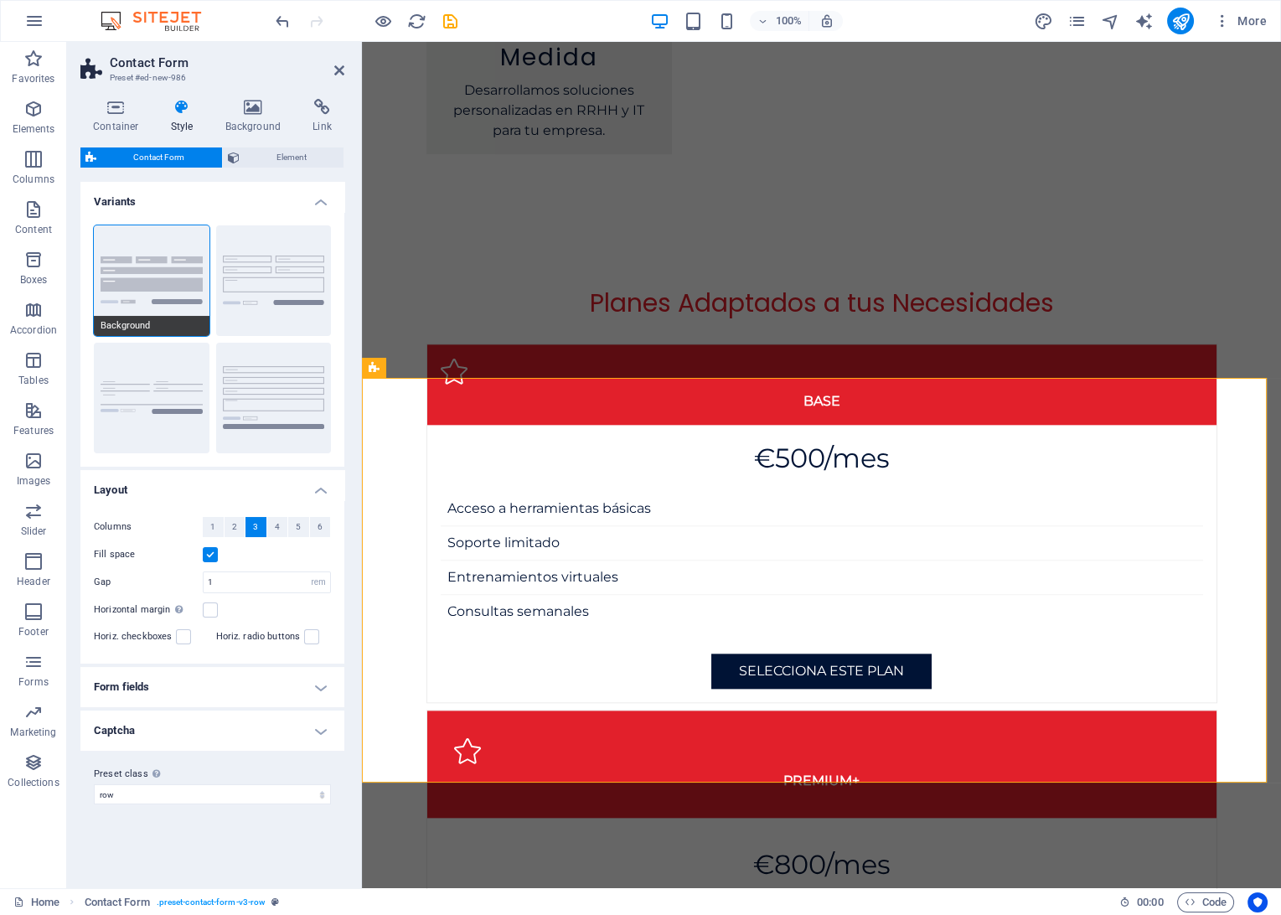
scroll to position [3426, 0]
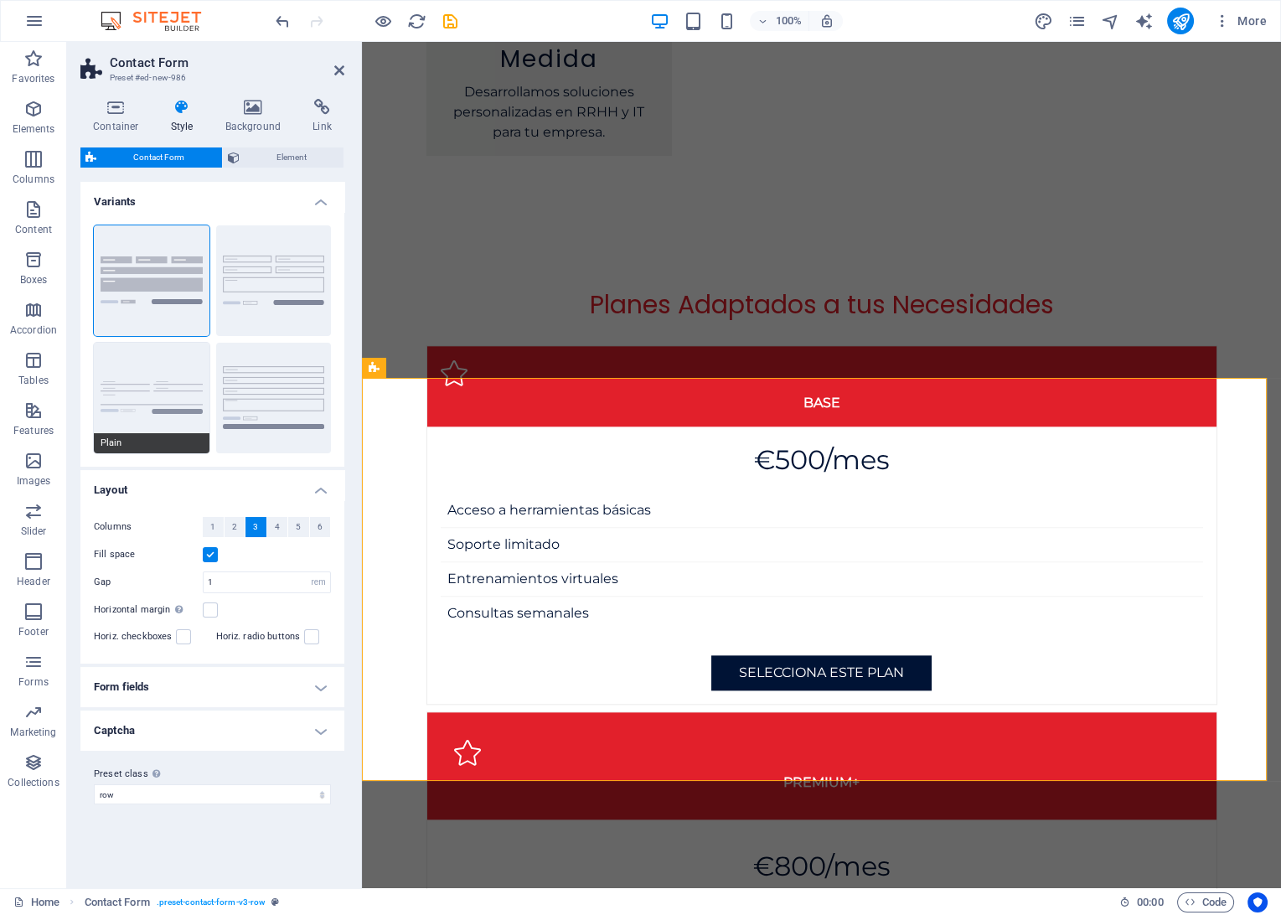
click at [157, 421] on button "Plain" at bounding box center [152, 398] width 116 height 111
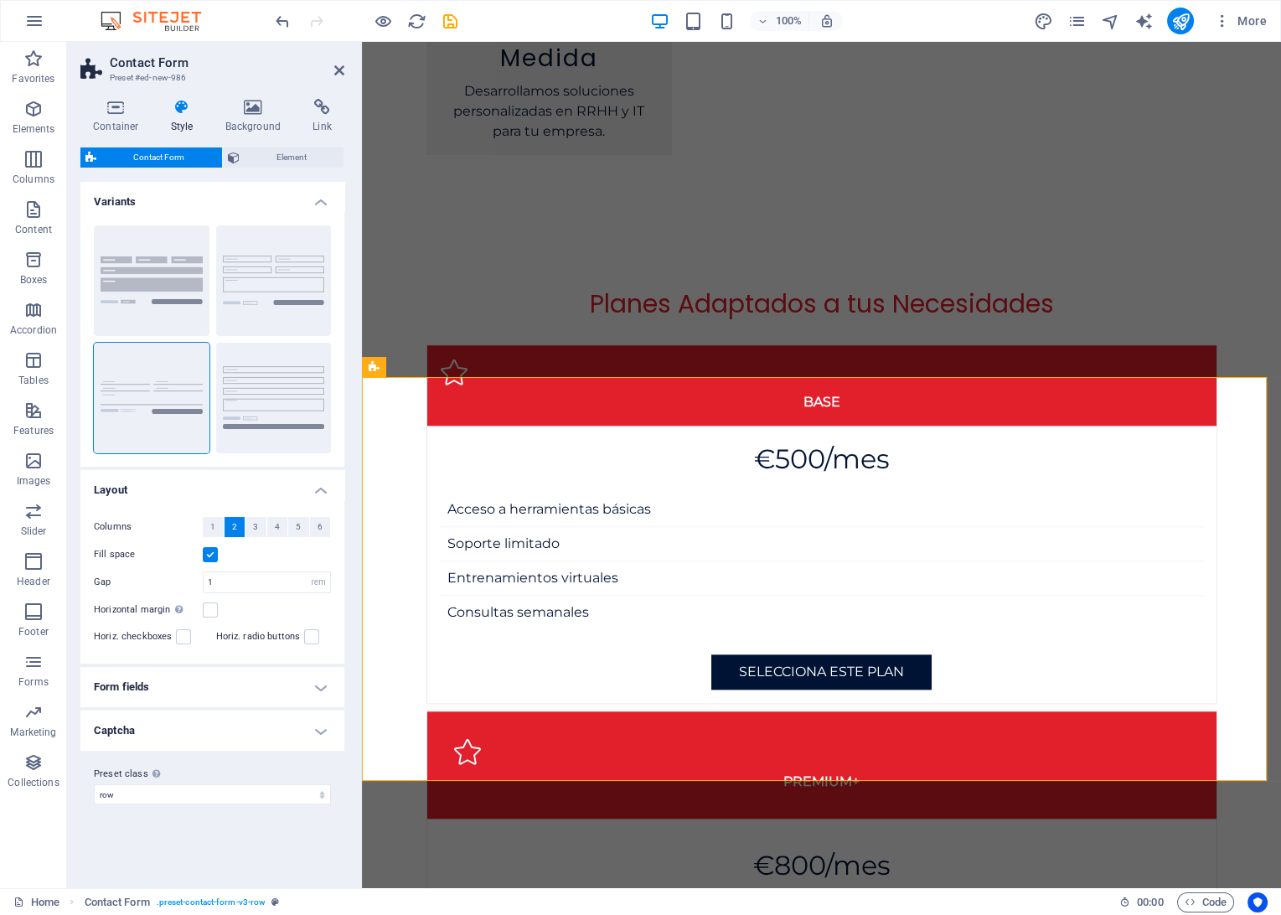
click at [174, 111] on icon at bounding box center [182, 107] width 48 height 17
click at [221, 530] on button "1" at bounding box center [213, 527] width 21 height 20
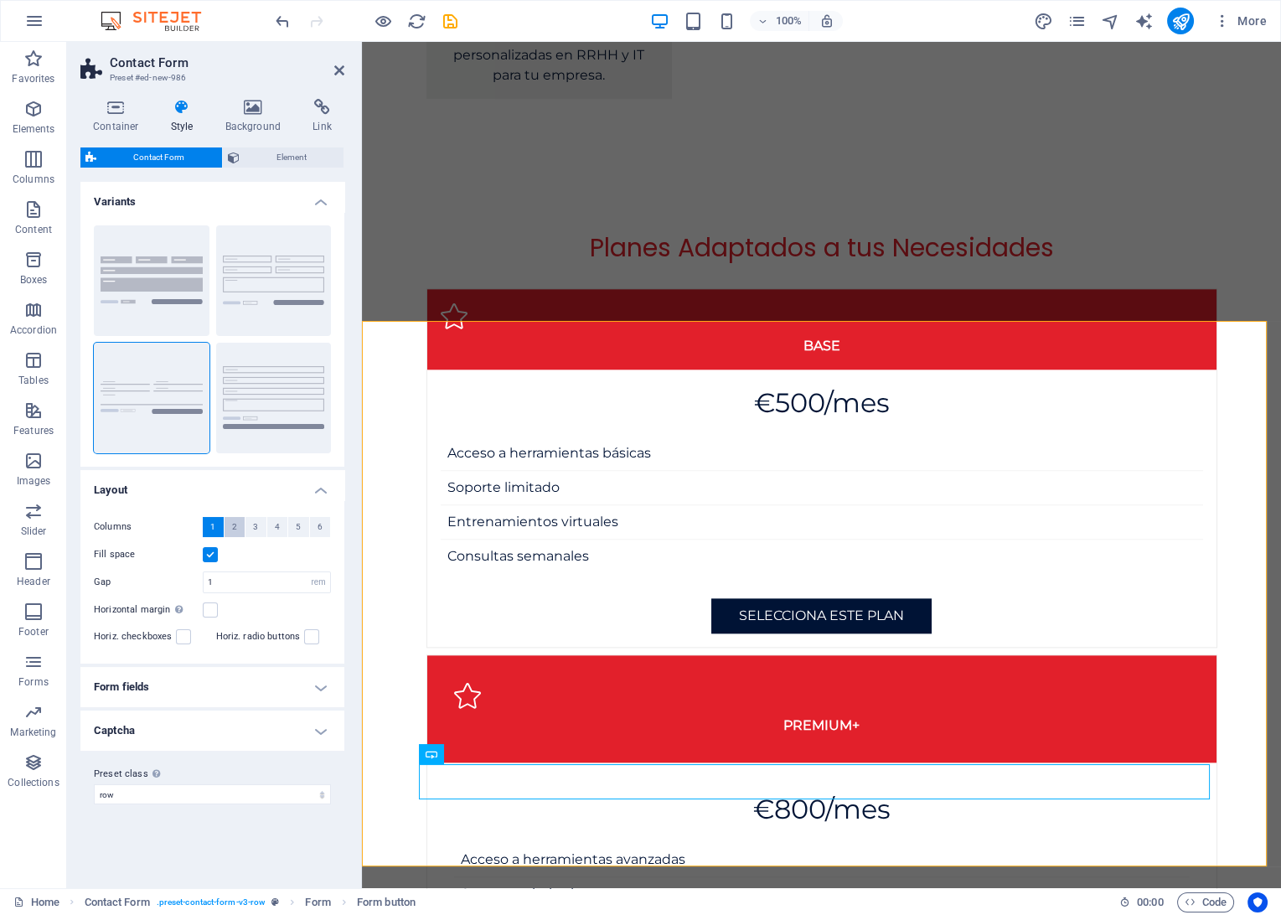
click at [236, 524] on button "2" at bounding box center [234, 527] width 21 height 20
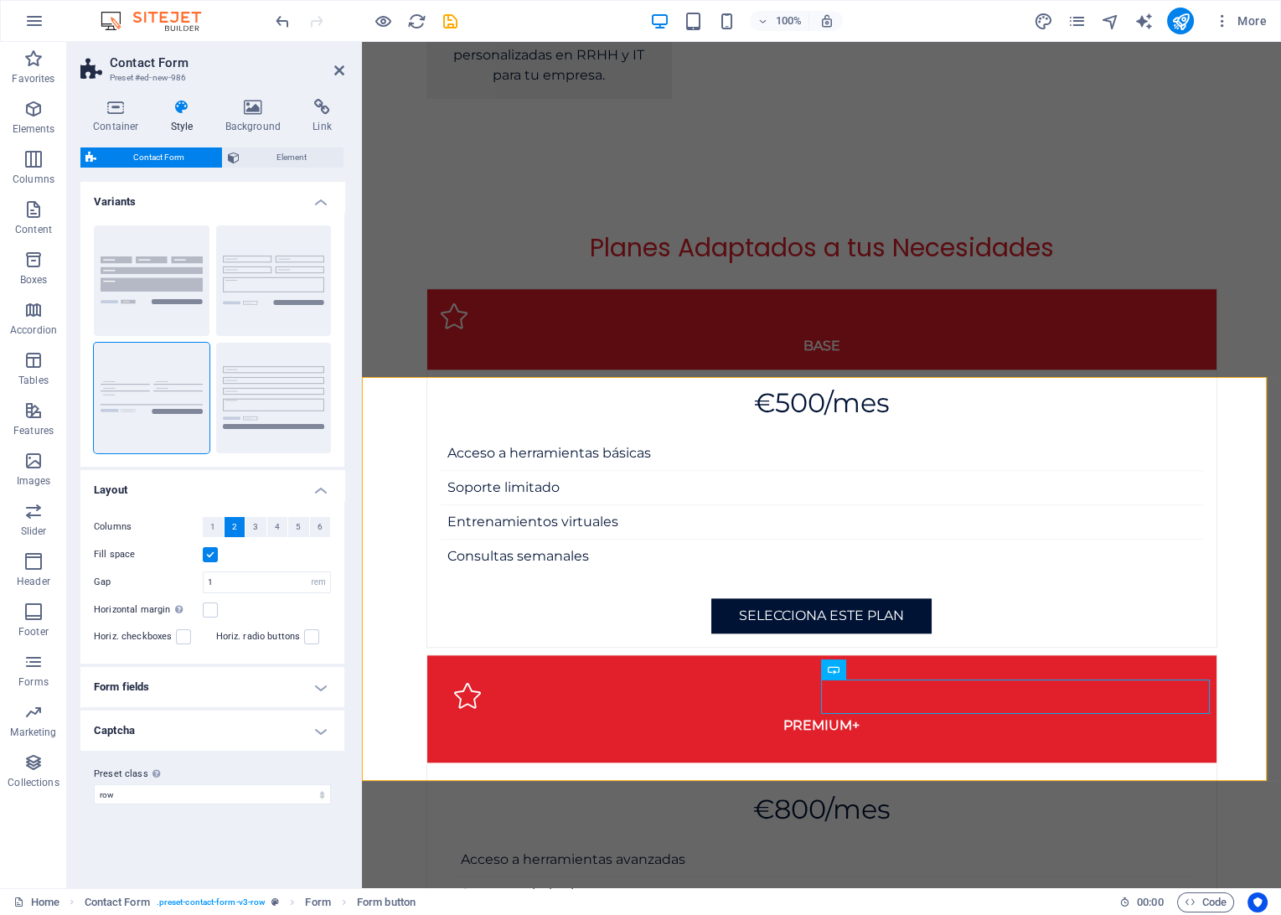
scroll to position [3427, 0]
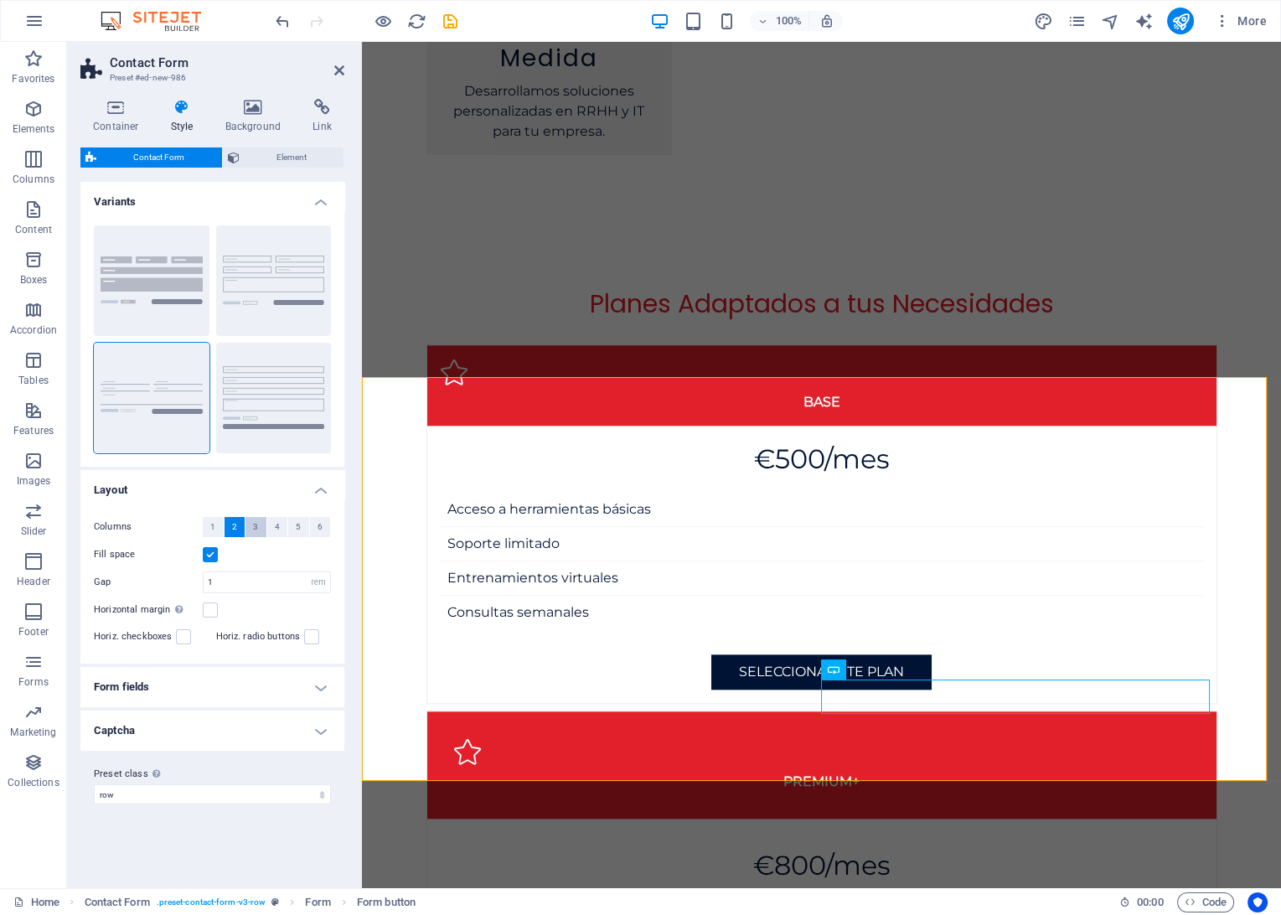
click at [253, 530] on span "3" at bounding box center [255, 527] width 5 height 20
click at [181, 637] on label at bounding box center [183, 636] width 15 height 15
click at [0, 0] on input "Horiz. checkboxes" at bounding box center [0, 0] width 0 height 0
click at [181, 637] on label at bounding box center [183, 636] width 15 height 15
click at [0, 0] on input "Horiz. checkboxes" at bounding box center [0, 0] width 0 height 0
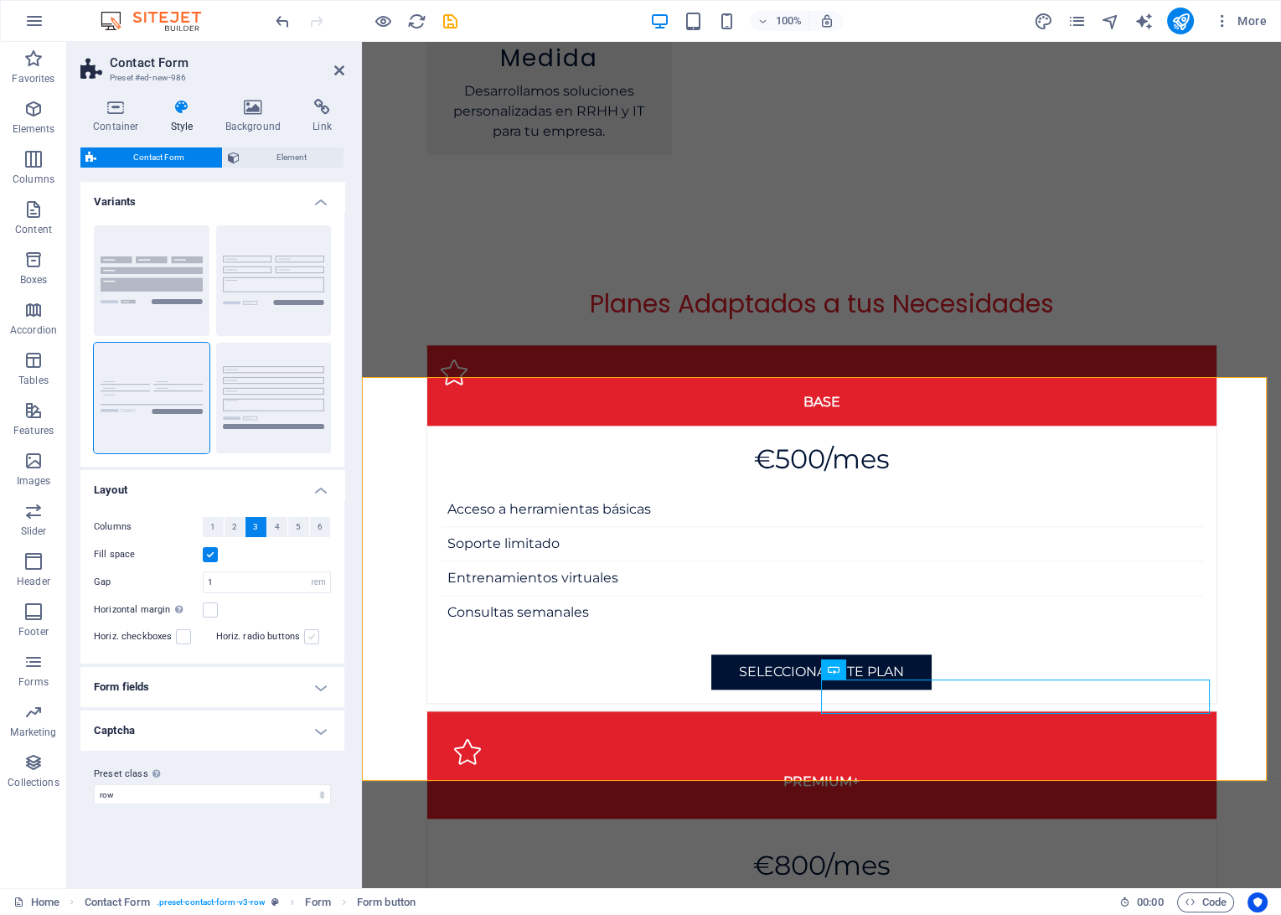
click at [314, 636] on label at bounding box center [311, 636] width 15 height 15
click at [0, 0] on input "Horiz. radio buttons" at bounding box center [0, 0] width 0 height 0
click at [314, 636] on label at bounding box center [311, 636] width 15 height 15
click at [0, 0] on input "Horiz. radio buttons" at bounding box center [0, 0] width 0 height 0
click at [185, 682] on h4 "Form fields" at bounding box center [212, 687] width 264 height 40
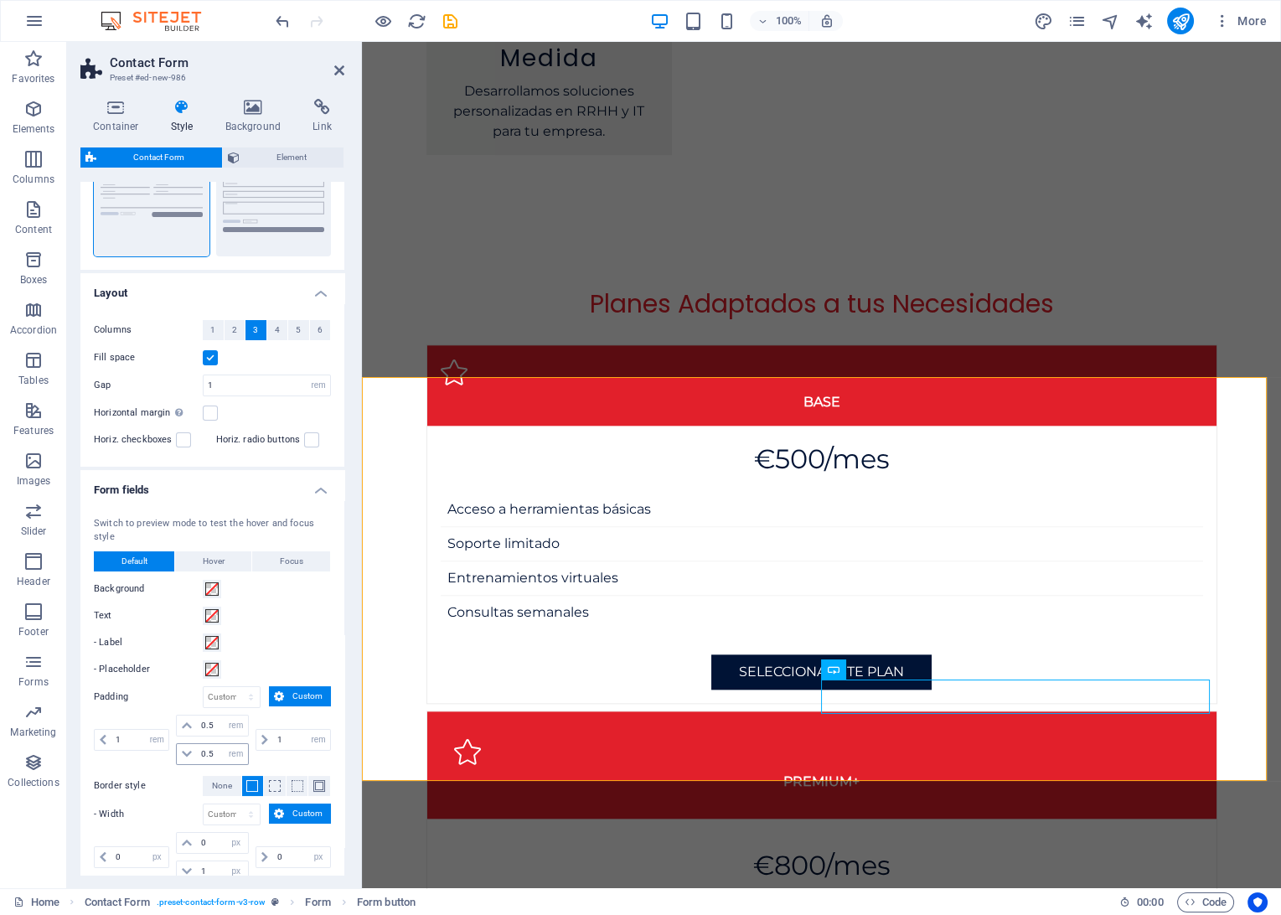
scroll to position [279, 0]
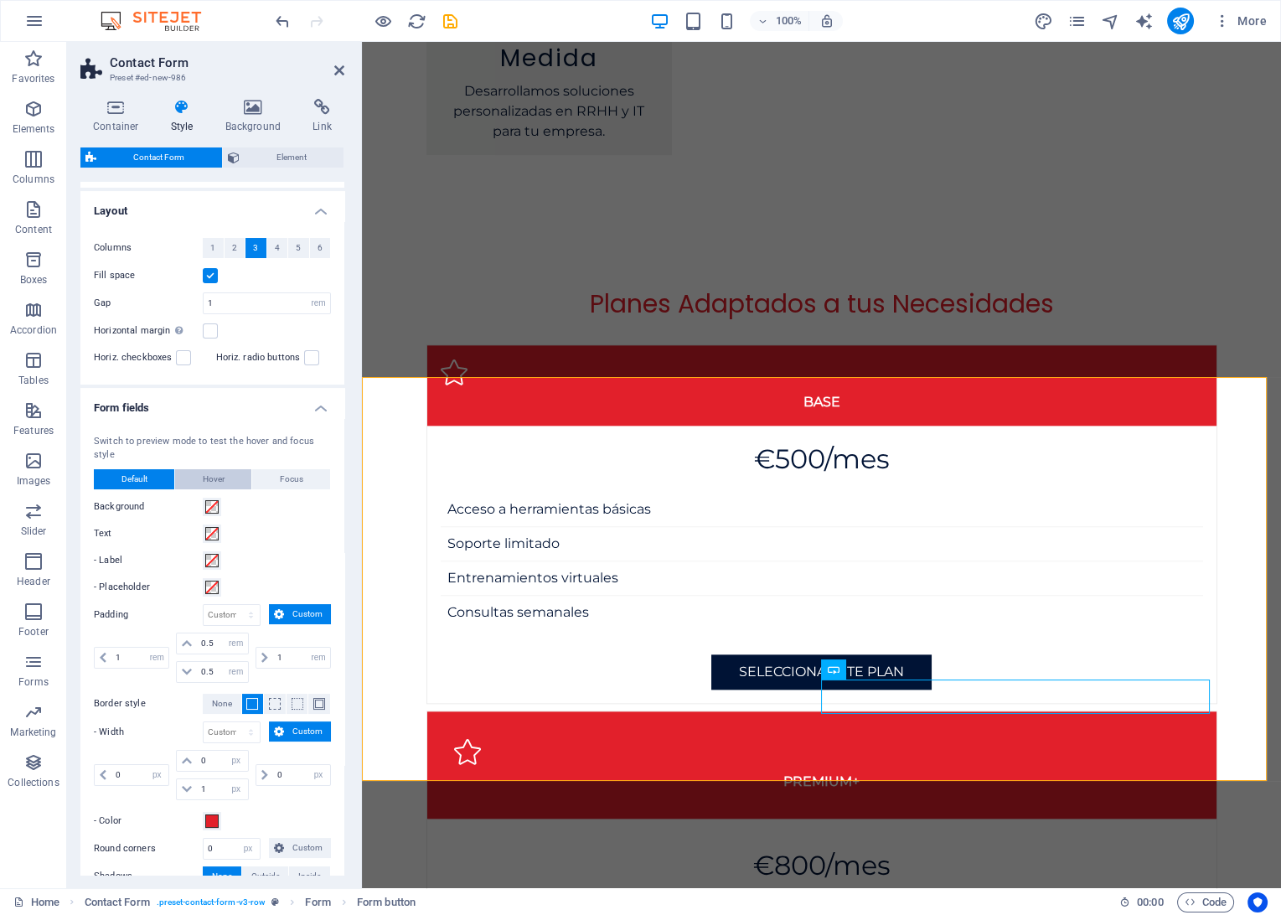
click at [225, 483] on button "Hover" at bounding box center [213, 479] width 76 height 20
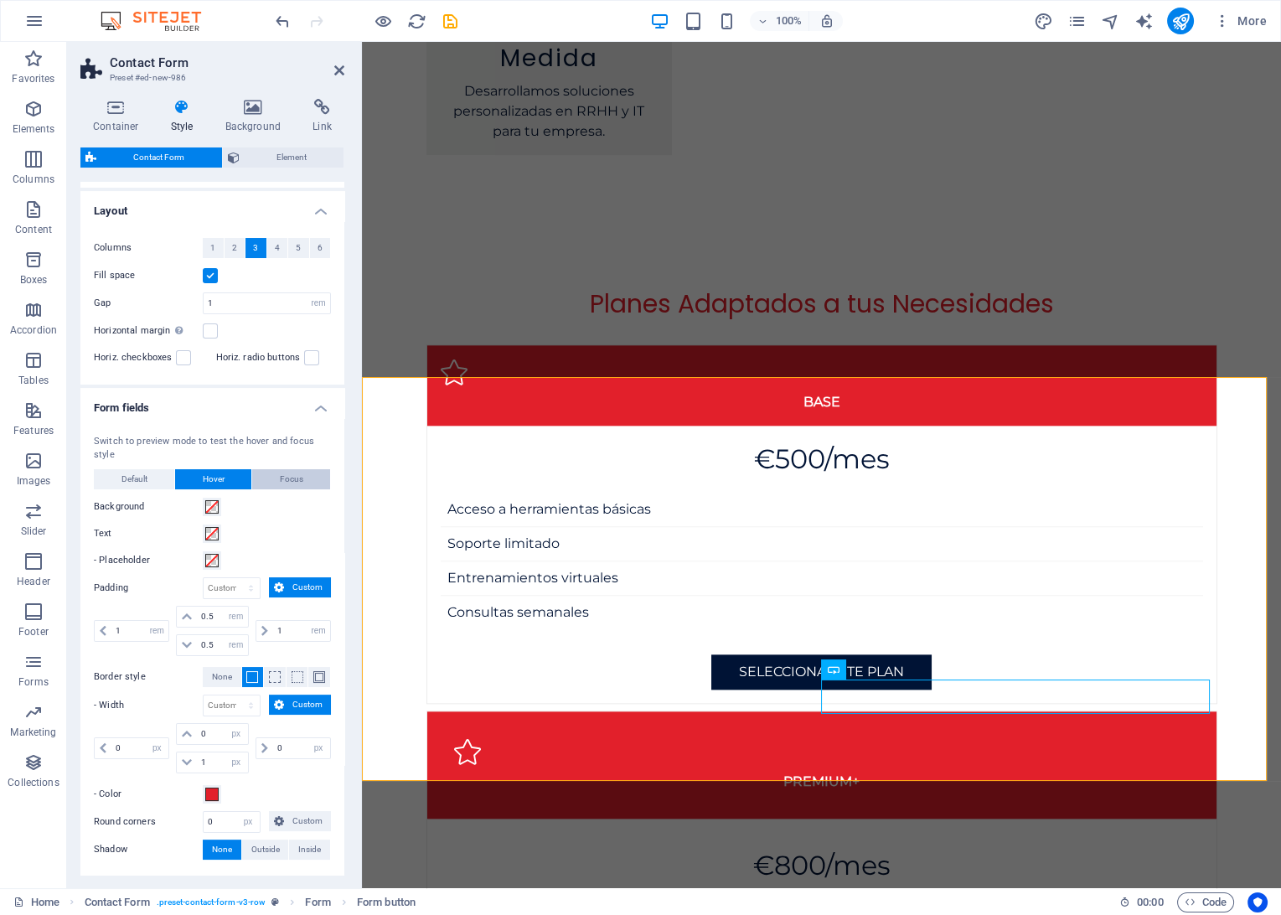
click at [297, 481] on span "Focus" at bounding box center [291, 479] width 23 height 20
click at [143, 474] on span "Default" at bounding box center [134, 479] width 26 height 20
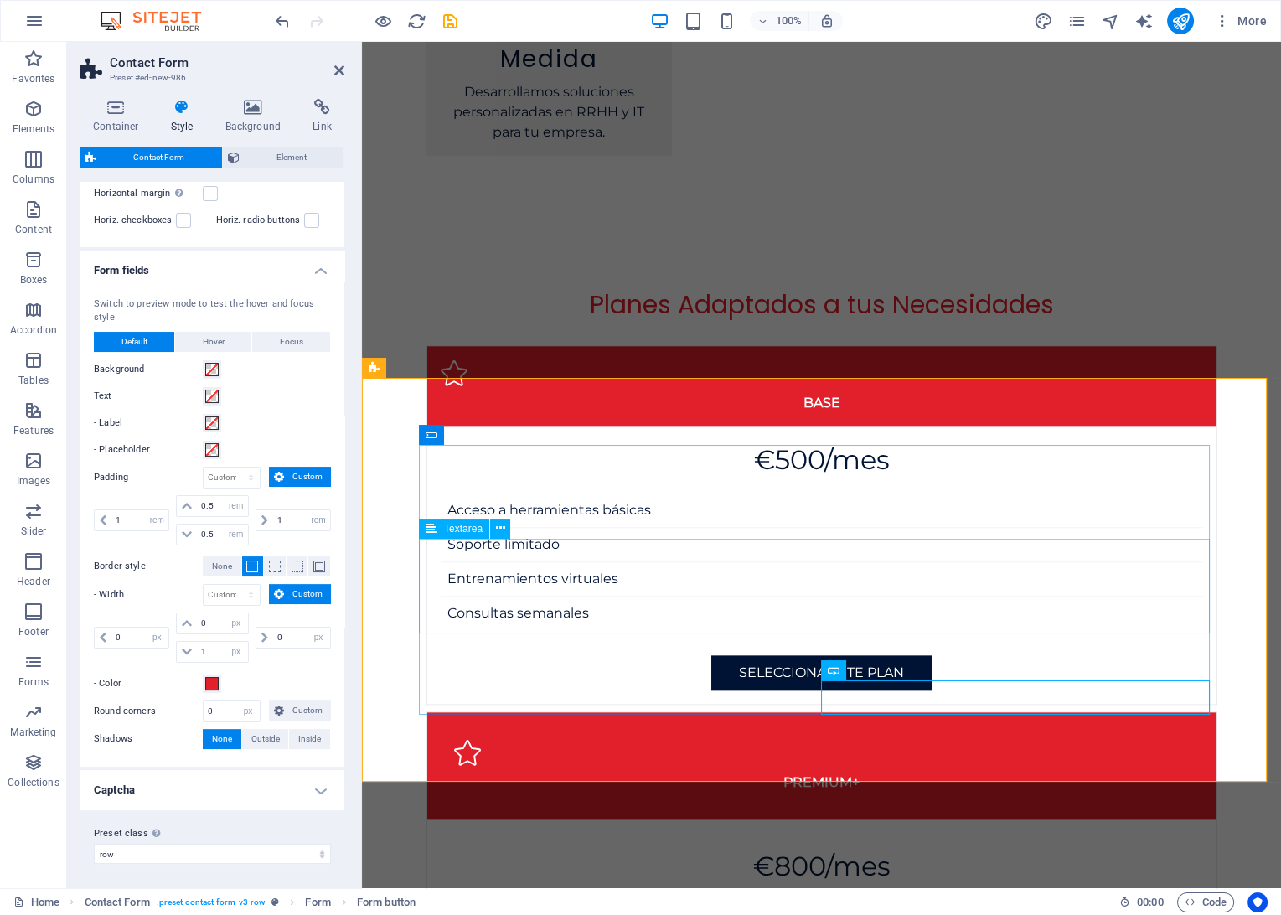
scroll to position [3427, 0]
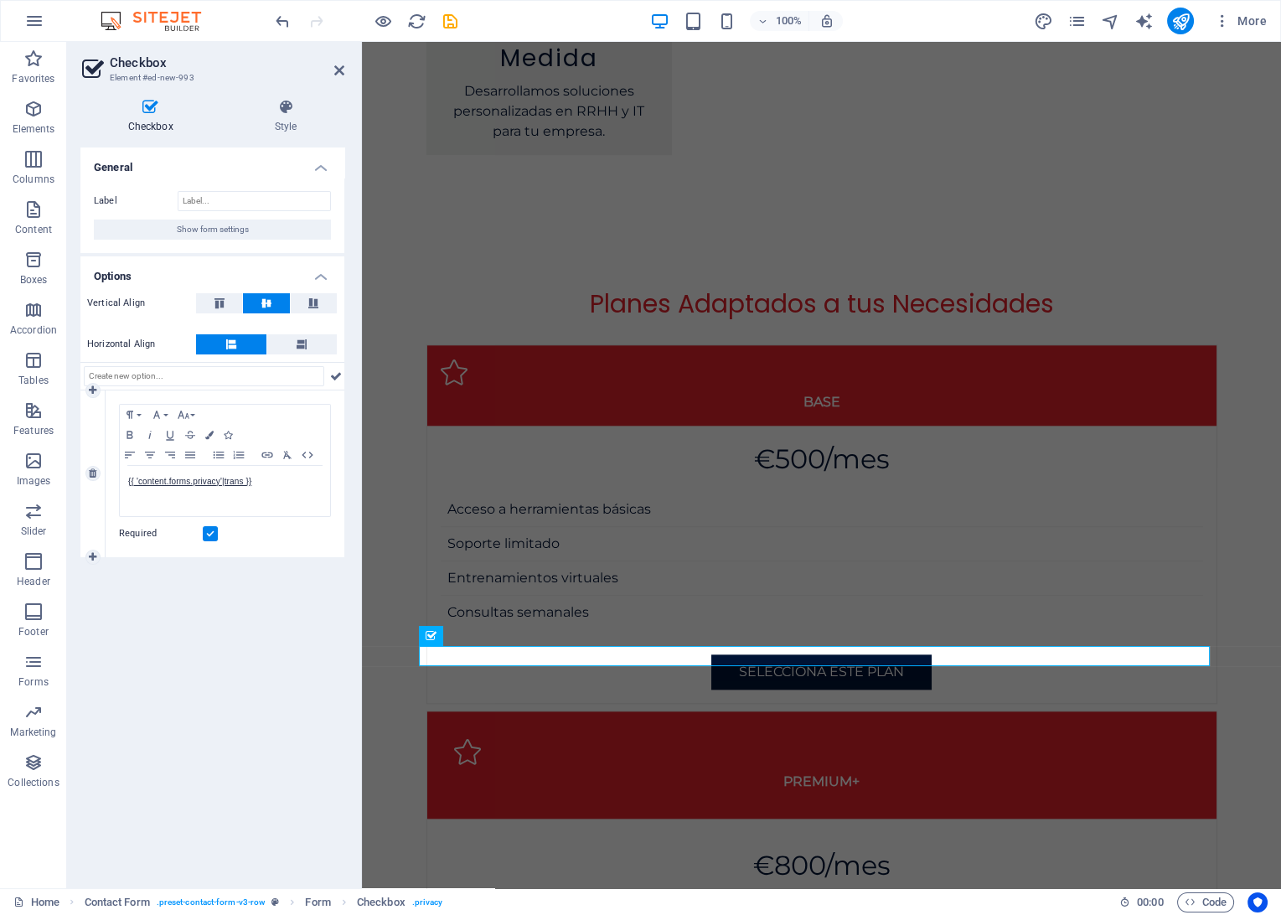
click at [209, 536] on label at bounding box center [210, 533] width 15 height 15
click at [0, 0] on input "Required" at bounding box center [0, 0] width 0 height 0
click at [214, 534] on label at bounding box center [210, 533] width 15 height 15
click at [0, 0] on input "Required" at bounding box center [0, 0] width 0 height 0
click at [188, 661] on div "General Label Show form settings Options Vertical Align Horizontal Align 1 Para…" at bounding box center [212, 510] width 264 height 727
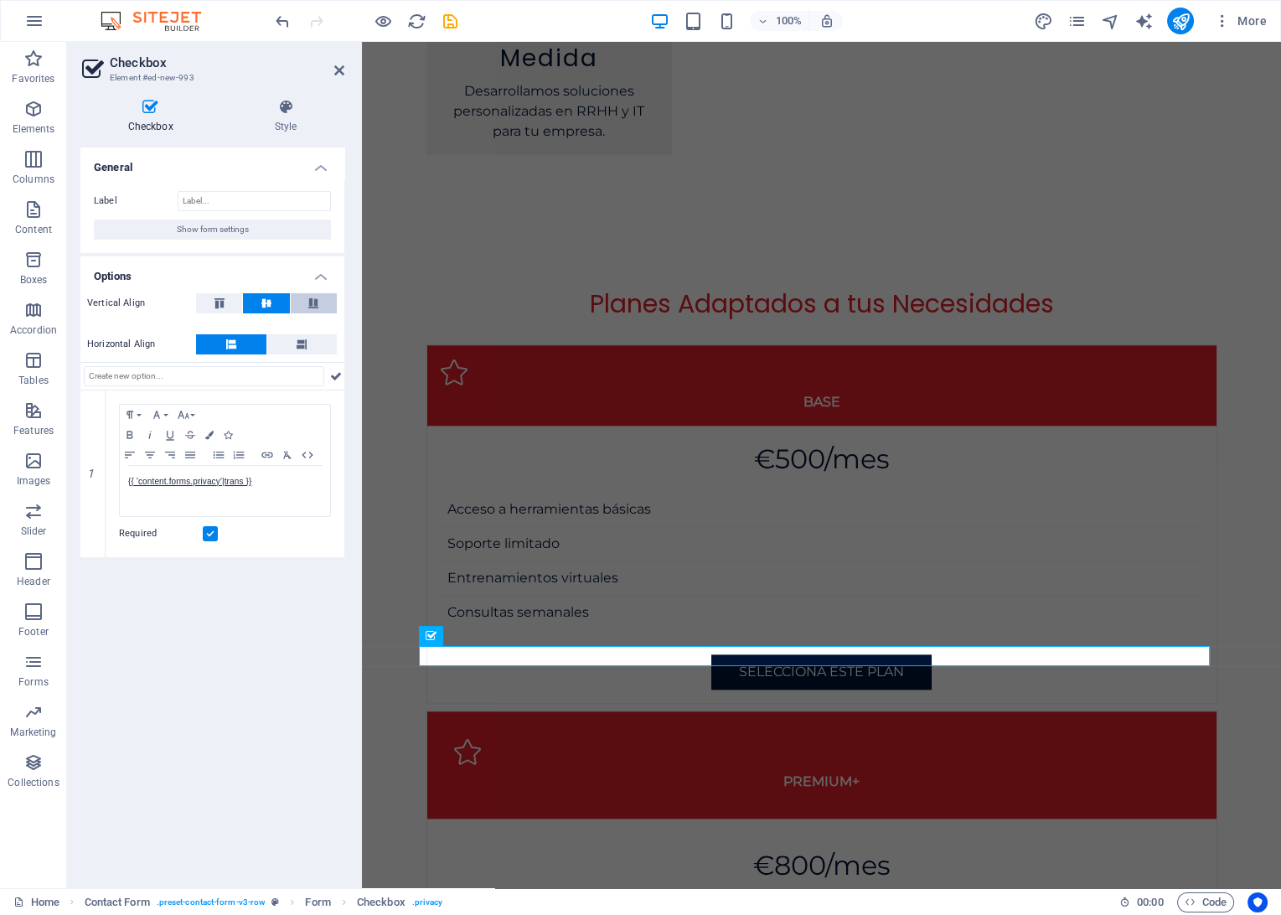
click at [317, 302] on icon at bounding box center [313, 303] width 20 height 10
click at [276, 303] on button at bounding box center [266, 303] width 46 height 20
click at [300, 337] on icon at bounding box center [302, 344] width 10 height 20
click at [247, 345] on button at bounding box center [231, 344] width 70 height 20
click at [208, 377] on input "text" at bounding box center [204, 376] width 240 height 20
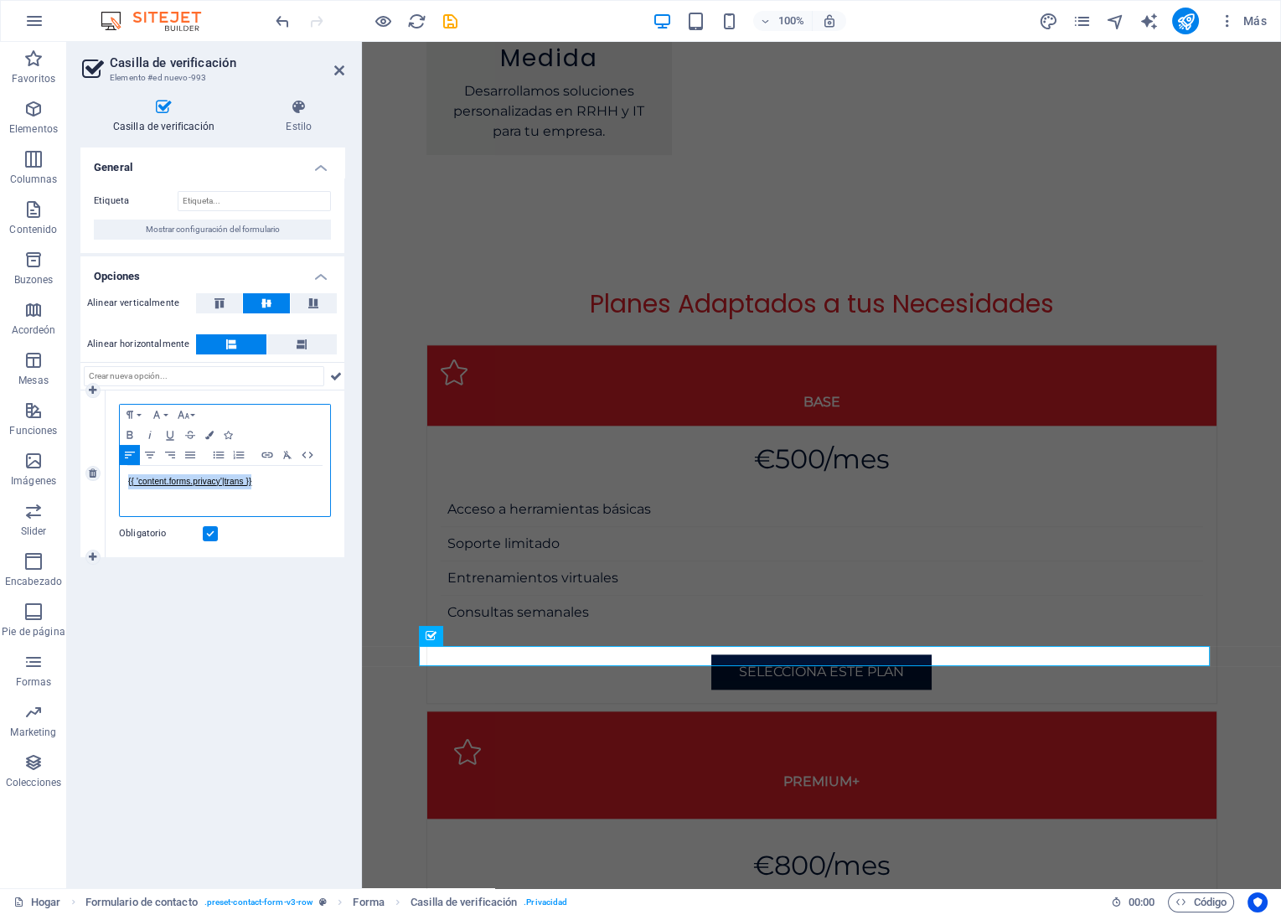
drag, startPoint x: 258, startPoint y: 481, endPoint x: 128, endPoint y: 483, distance: 129.9
click at [128, 483] on p "{{ 'content.forms.privacy'|trans }}" at bounding box center [225, 481] width 194 height 15
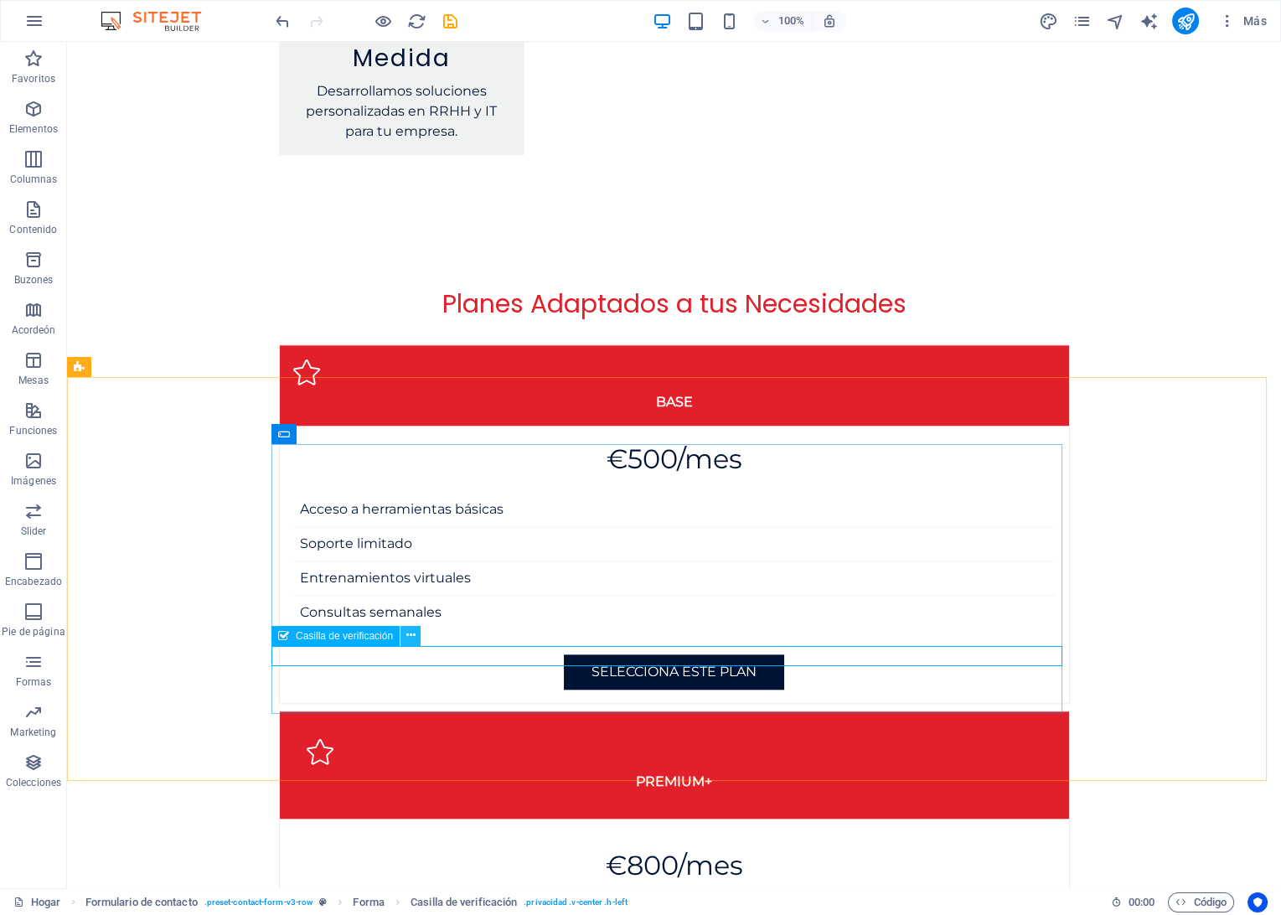
click at [411, 637] on icon at bounding box center [410, 636] width 9 height 18
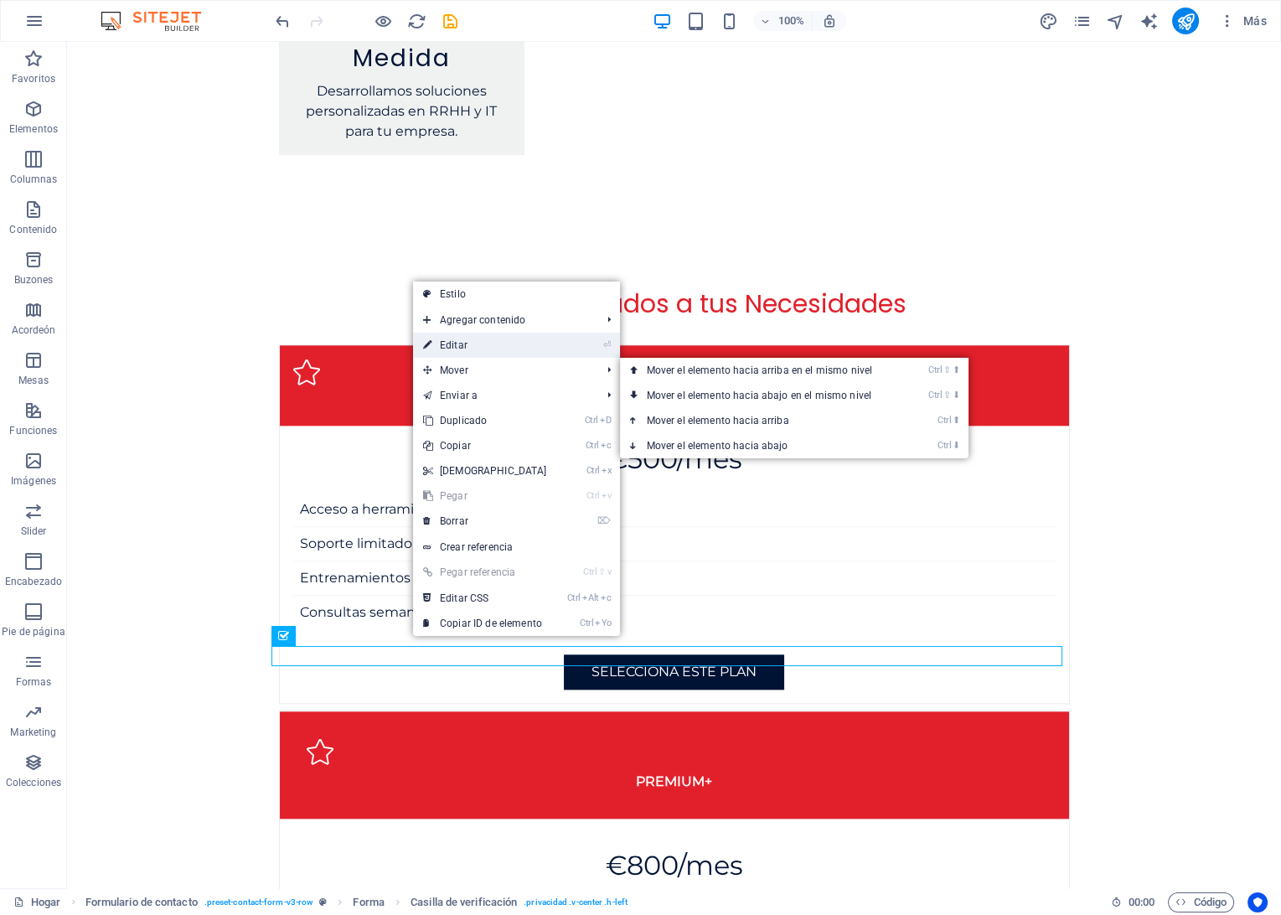
click at [466, 352] on link "⏎ Editar" at bounding box center [485, 345] width 144 height 25
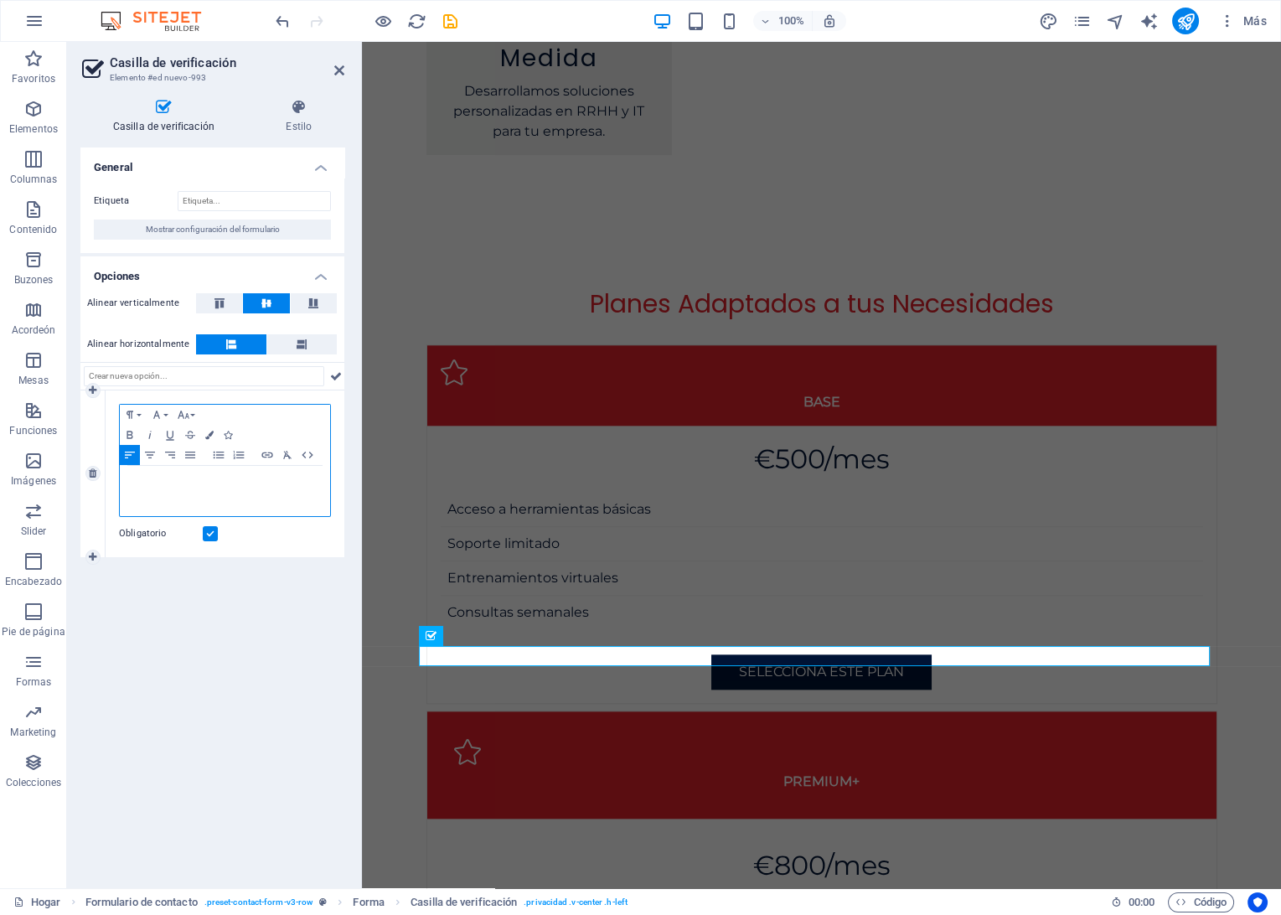
click at [208, 496] on div "​" at bounding box center [225, 491] width 210 height 50
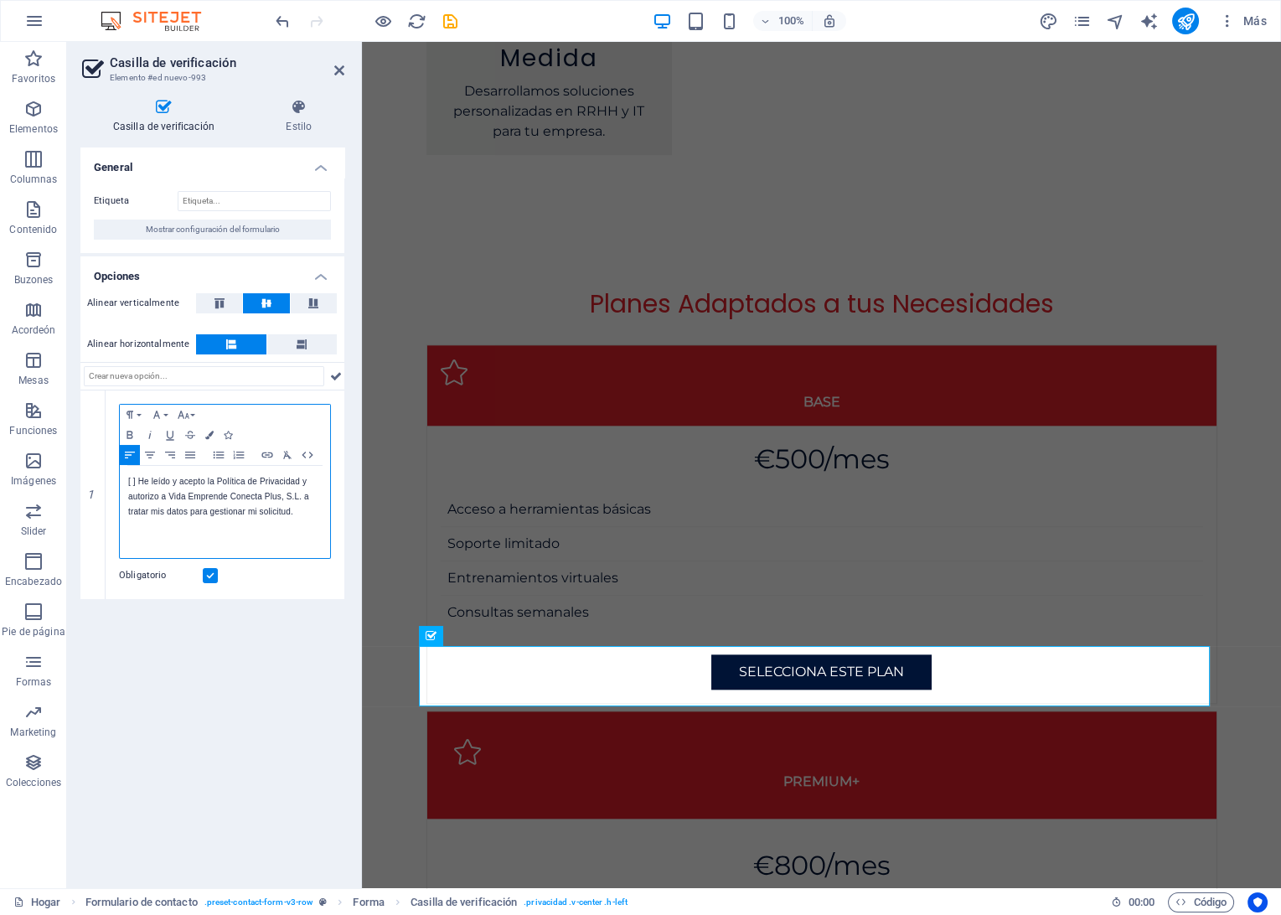
scroll to position [456, 0]
click at [558, 637] on icon at bounding box center [558, 636] width 9 height 18
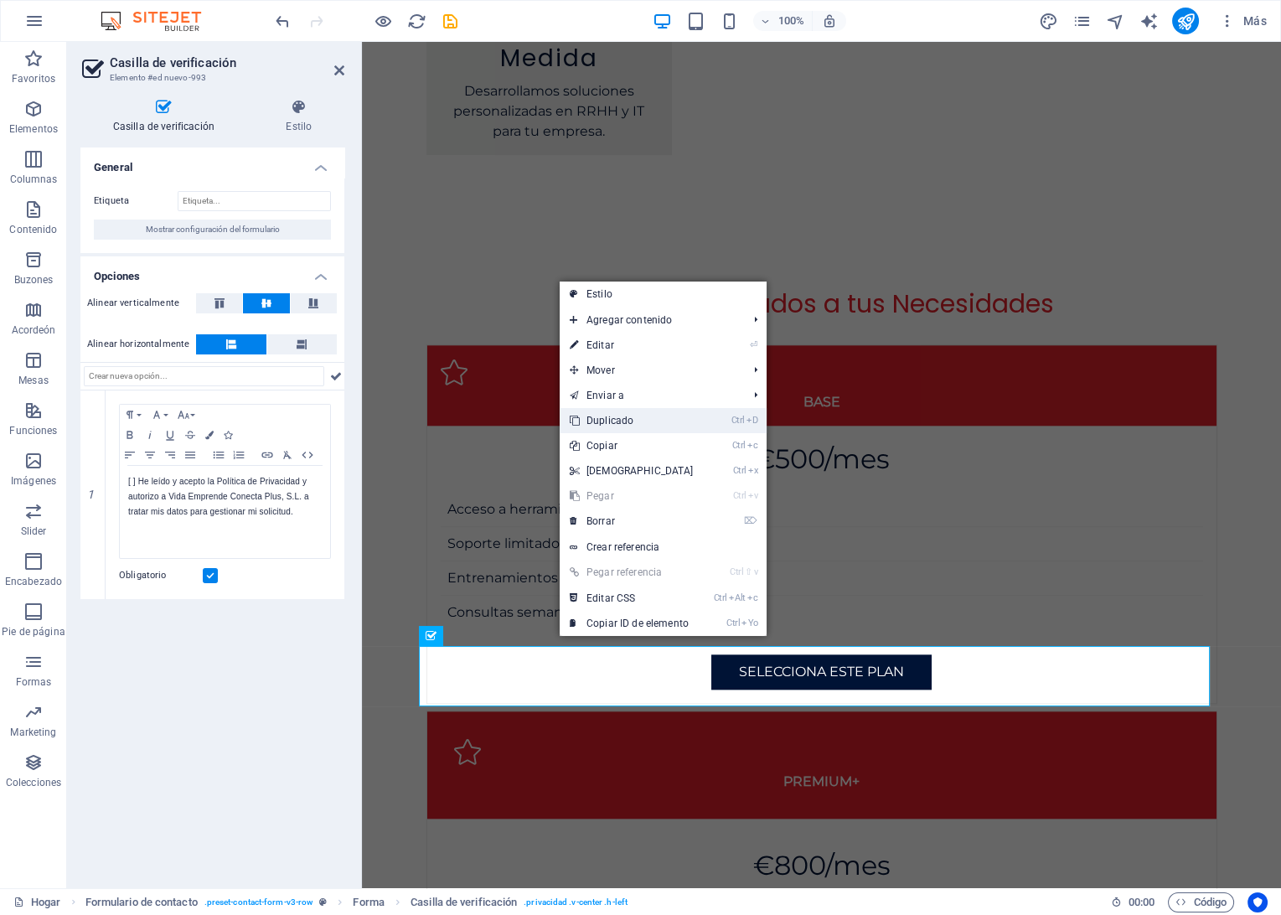
click at [602, 427] on link "Ctrl D Duplicado" at bounding box center [632, 420] width 144 height 25
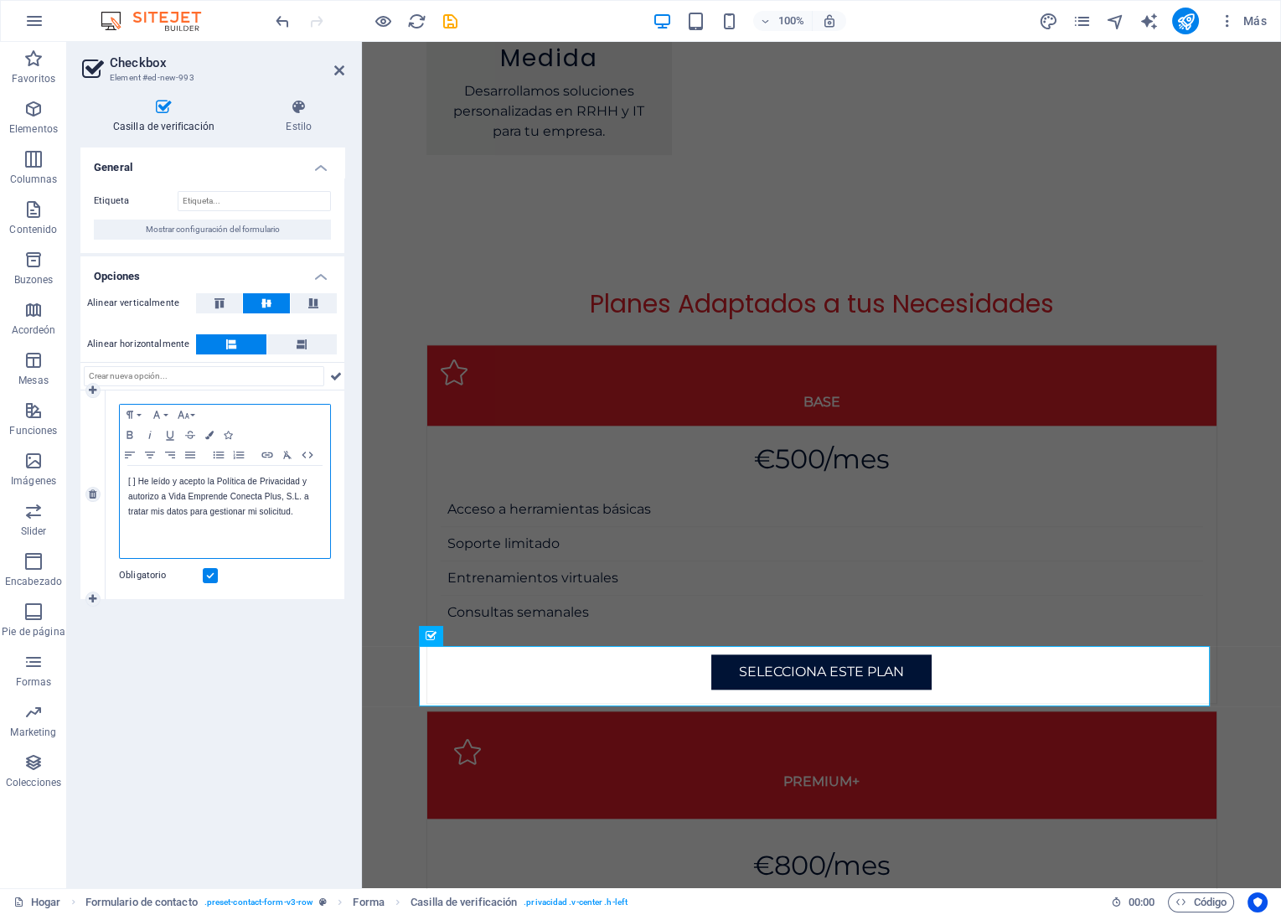
click at [137, 479] on p "[ ] He leído y acepto la Política de Privacidad y autorizo a Vida Emprende Cone…" at bounding box center [225, 496] width 194 height 45
click at [192, 689] on div "General Etiqueta Mostrar configuración del formulario Opciones Alinear vertical…" at bounding box center [212, 510] width 264 height 727
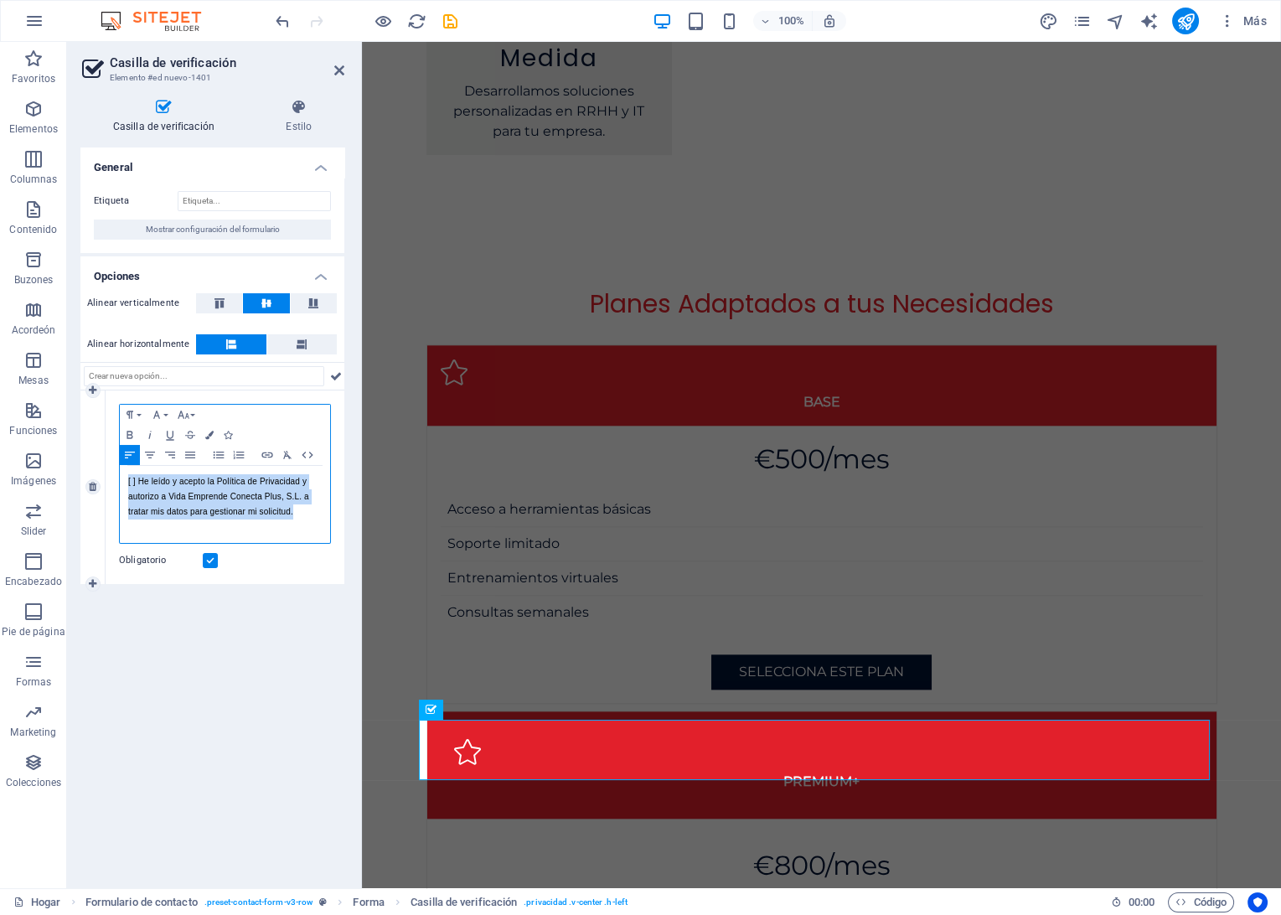
drag, startPoint x: 298, startPoint y: 514, endPoint x: 113, endPoint y: 477, distance: 188.9
click at [113, 477] on div "Formato de párrafo Normal Heading 1 Heading 2 Heading 3 Heading 4 Heading 5 Hea…" at bounding box center [225, 487] width 239 height 194
click at [135, 477] on p "[ ] Deseo recibir comunicaciones sobre servicios y contenidos de VEC+ (opcional…" at bounding box center [225, 489] width 194 height 30
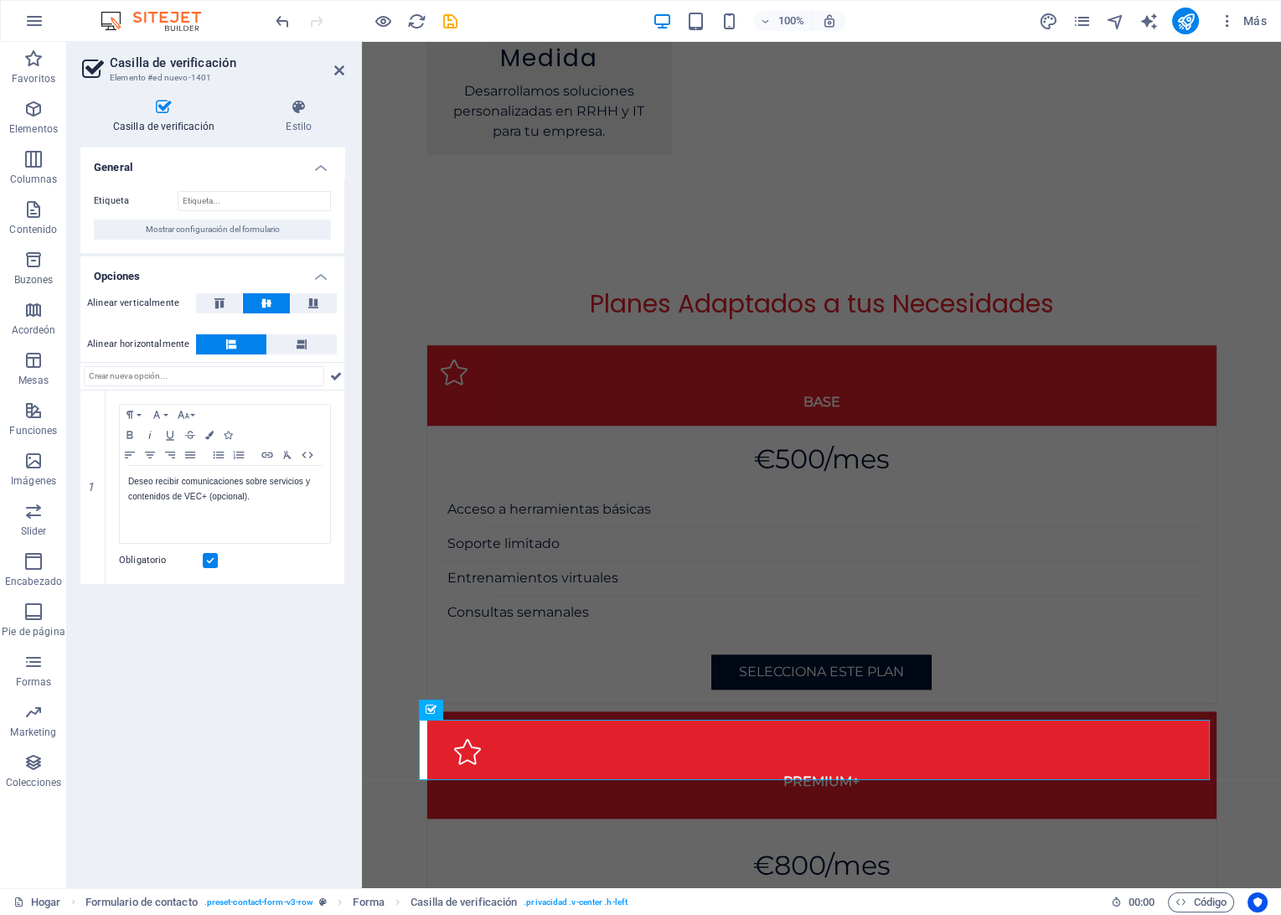
click at [250, 690] on div "General Etiqueta Mostrar configuración del formulario Opciones Alinear vertical…" at bounding box center [212, 510] width 264 height 727
click at [127, 495] on div "Deseo recibir comunicaciones sobre servicios y contenidos de VEC+ (opcional)." at bounding box center [225, 504] width 210 height 77
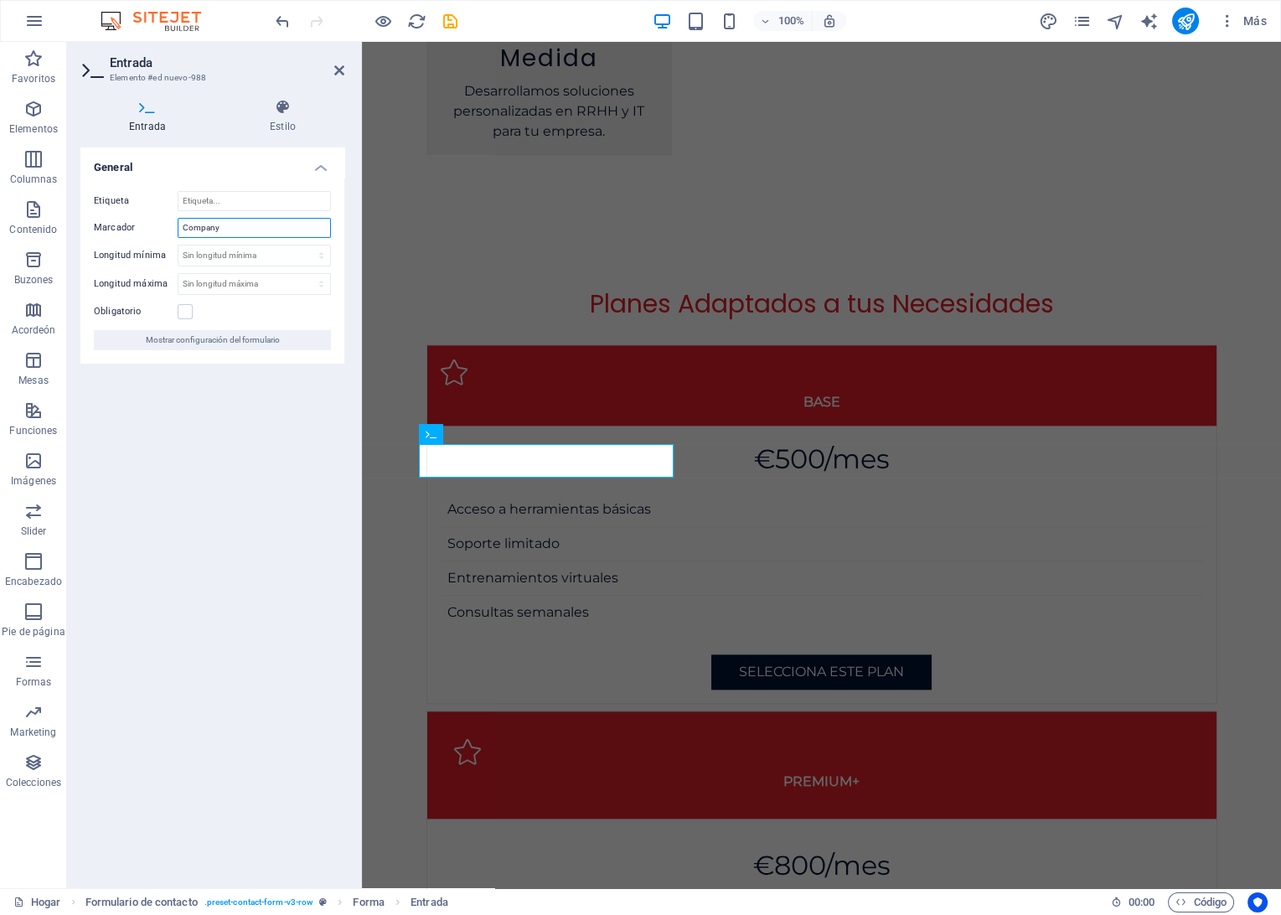
click at [204, 228] on input "Company" at bounding box center [254, 228] width 153 height 20
type input "Empresa"
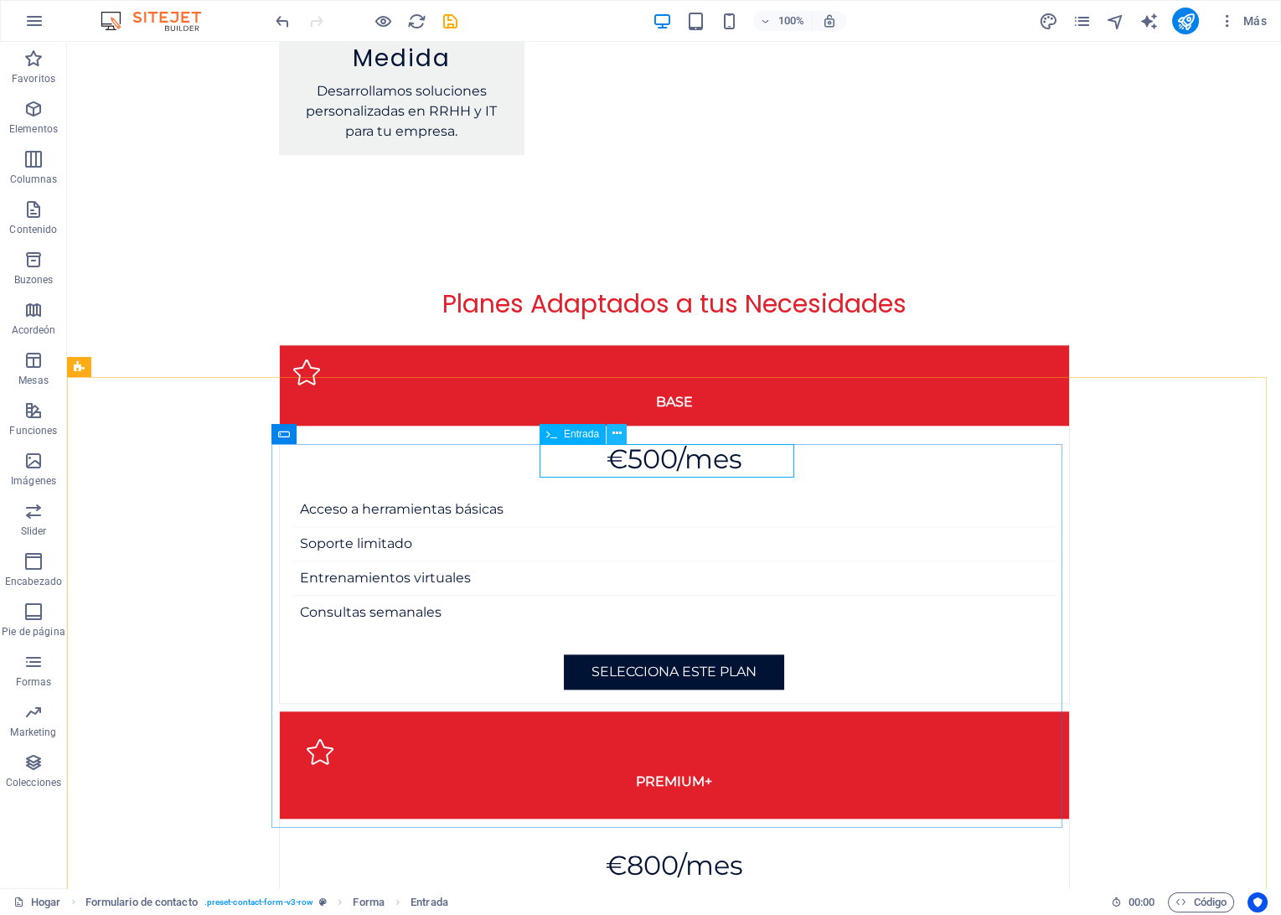
click at [623, 434] on button at bounding box center [616, 434] width 20 height 20
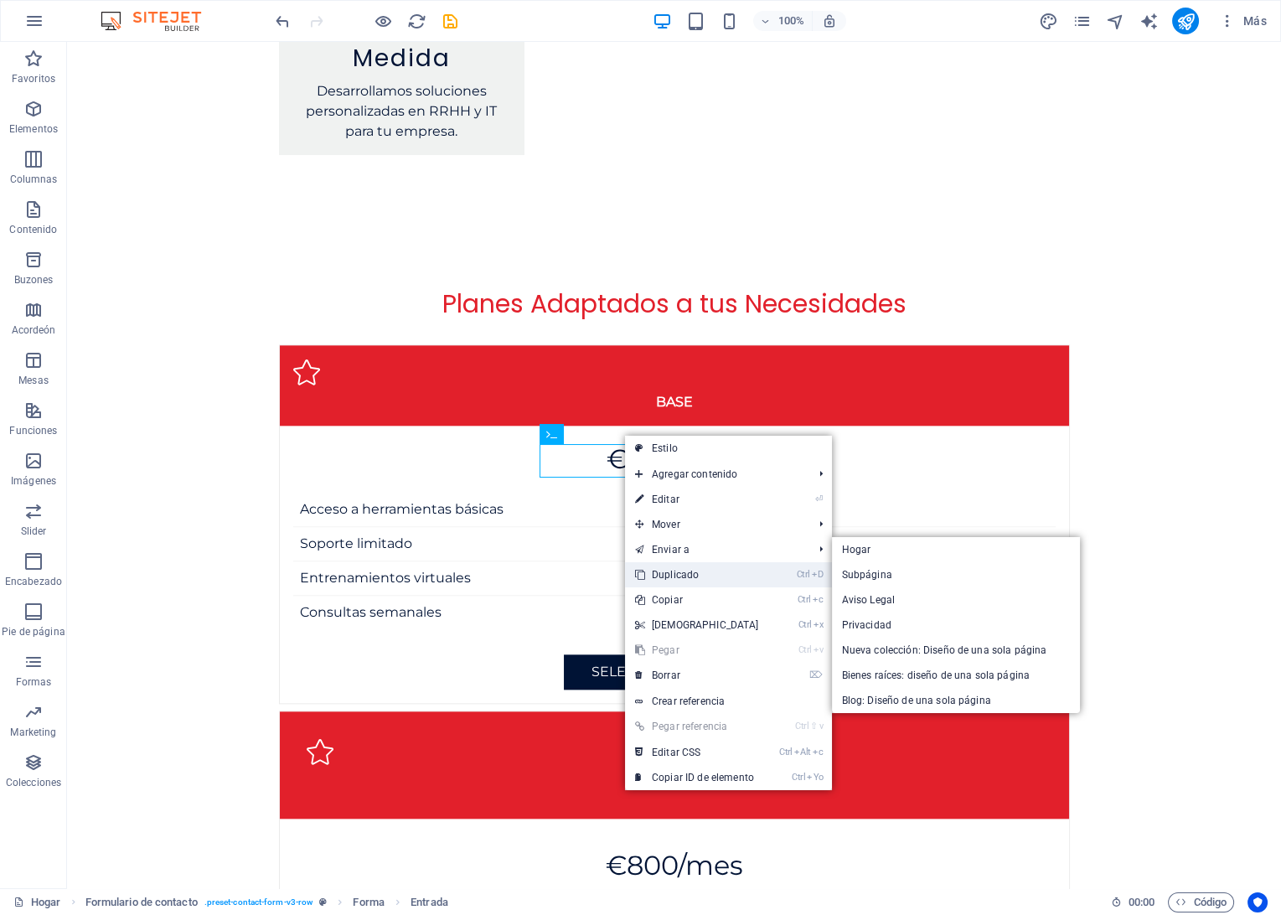
click at [662, 570] on link "Ctrl D Duplicado" at bounding box center [697, 574] width 144 height 25
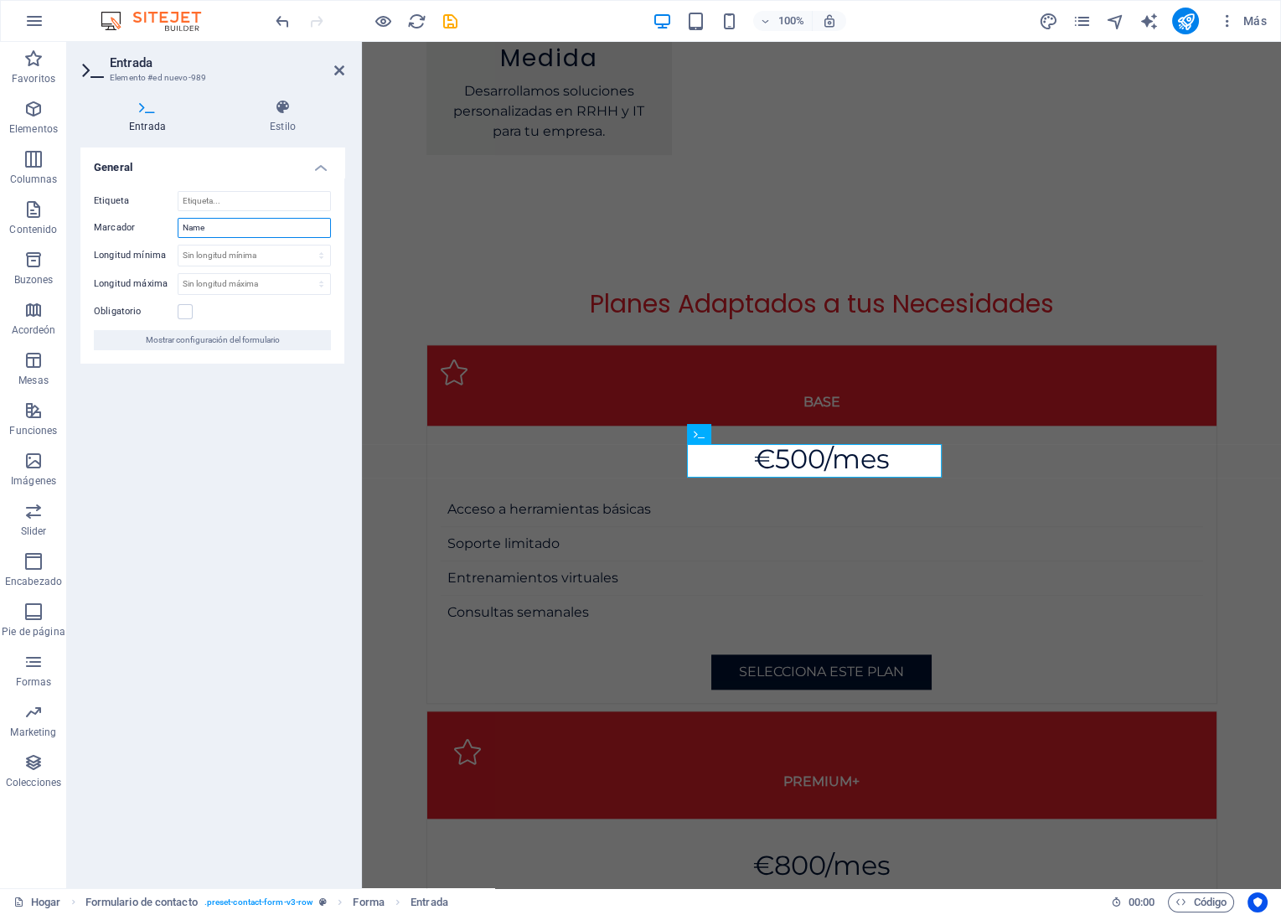
click at [224, 226] on input "Name" at bounding box center [254, 228] width 153 height 20
type input "Nombre"
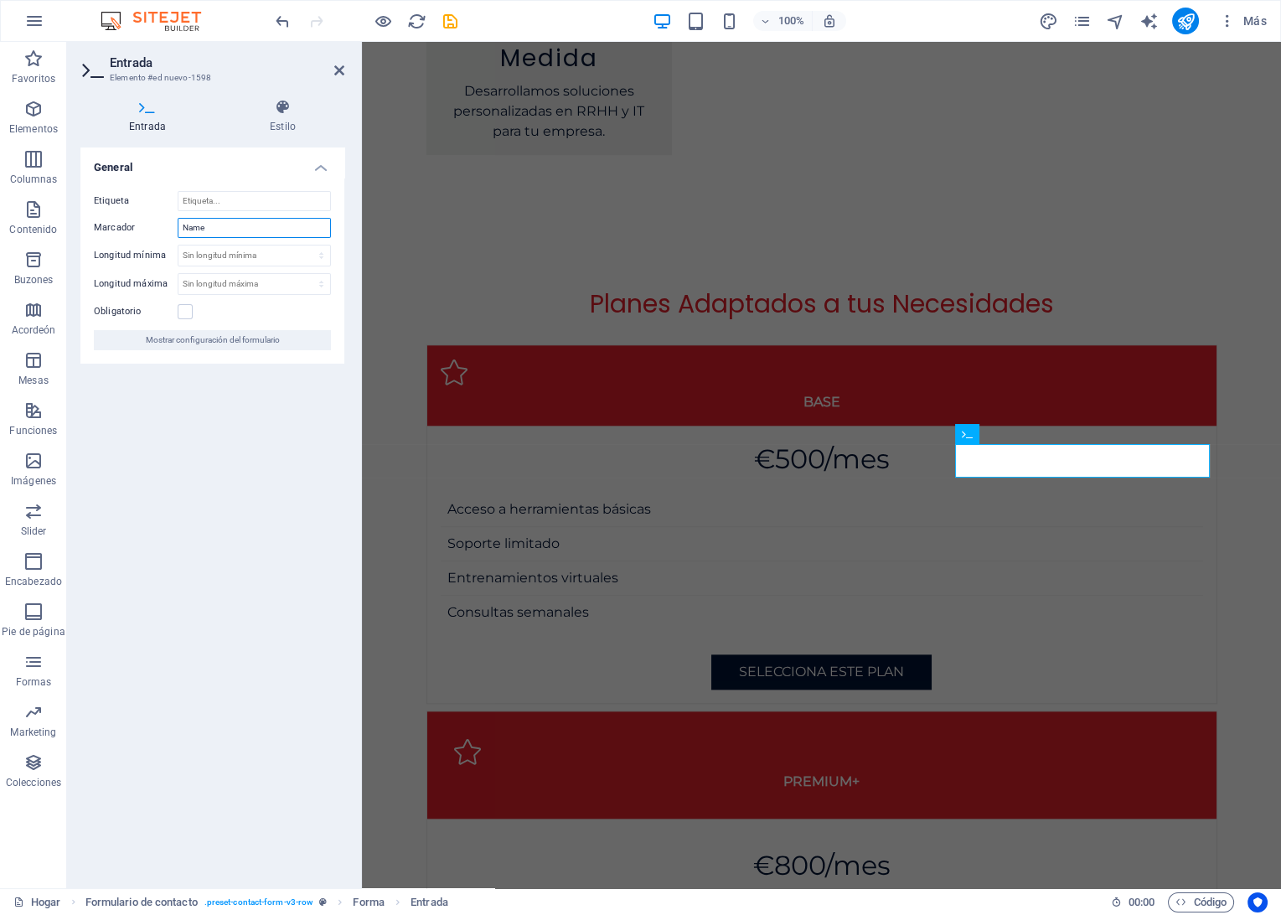
click at [245, 224] on input "Name" at bounding box center [254, 228] width 153 height 20
type input "Apellidos"
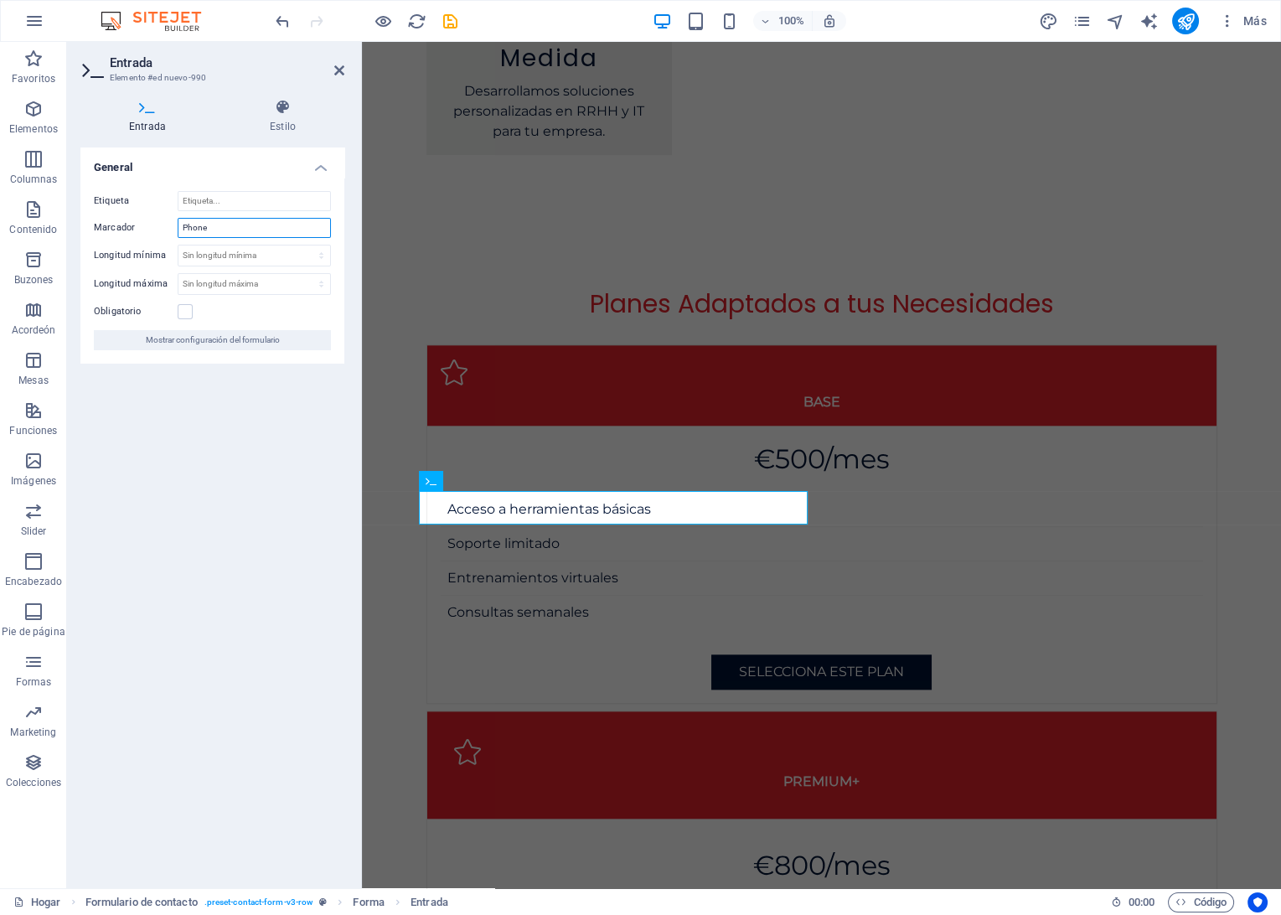
click at [235, 230] on input "Phone" at bounding box center [254, 228] width 153 height 20
type input "Teléfono"
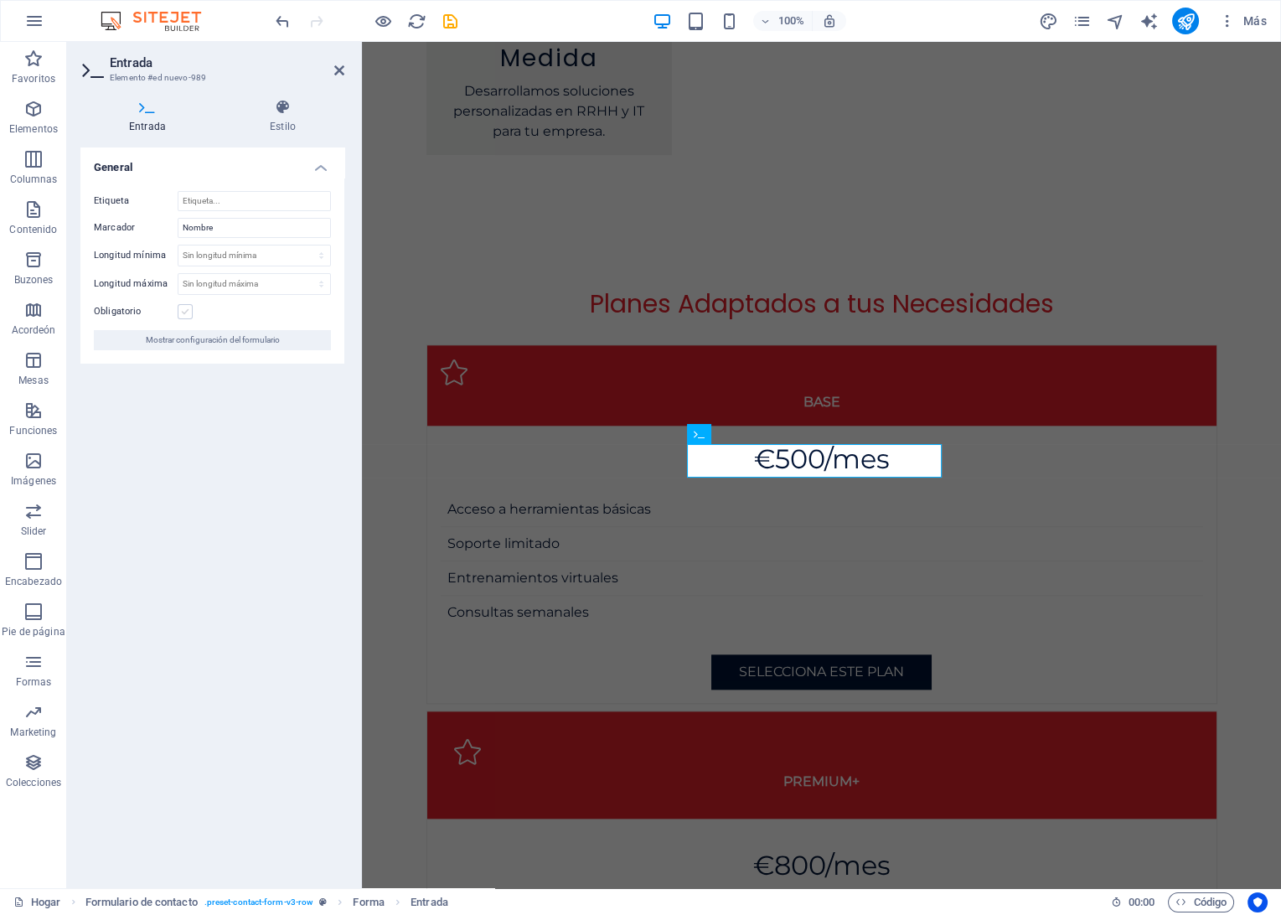
click at [189, 310] on label at bounding box center [185, 311] width 15 height 15
click at [0, 0] on input "Obligatorio" at bounding box center [0, 0] width 0 height 0
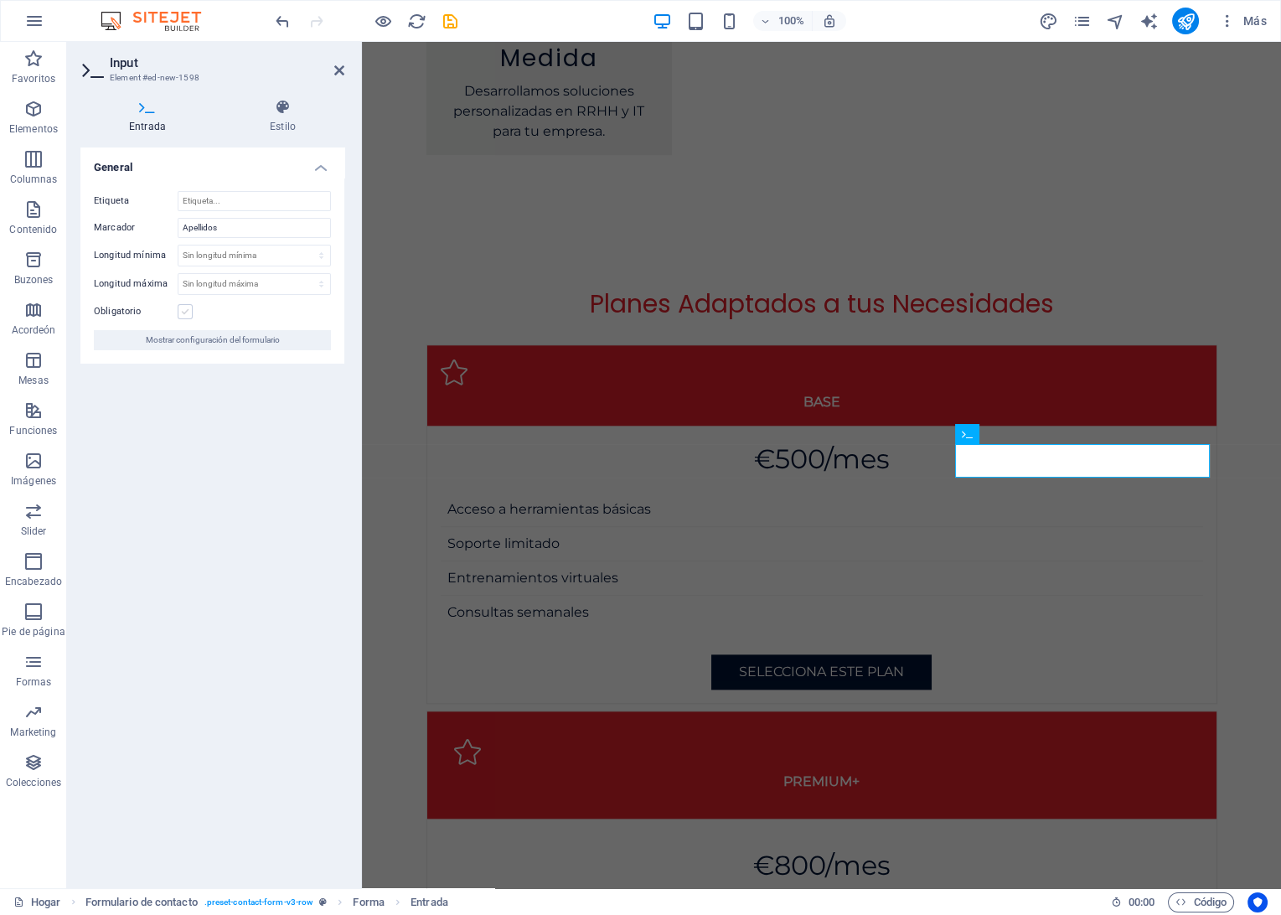
click at [191, 310] on label at bounding box center [185, 311] width 15 height 15
click at [0, 0] on input "Obligatorio" at bounding box center [0, 0] width 0 height 0
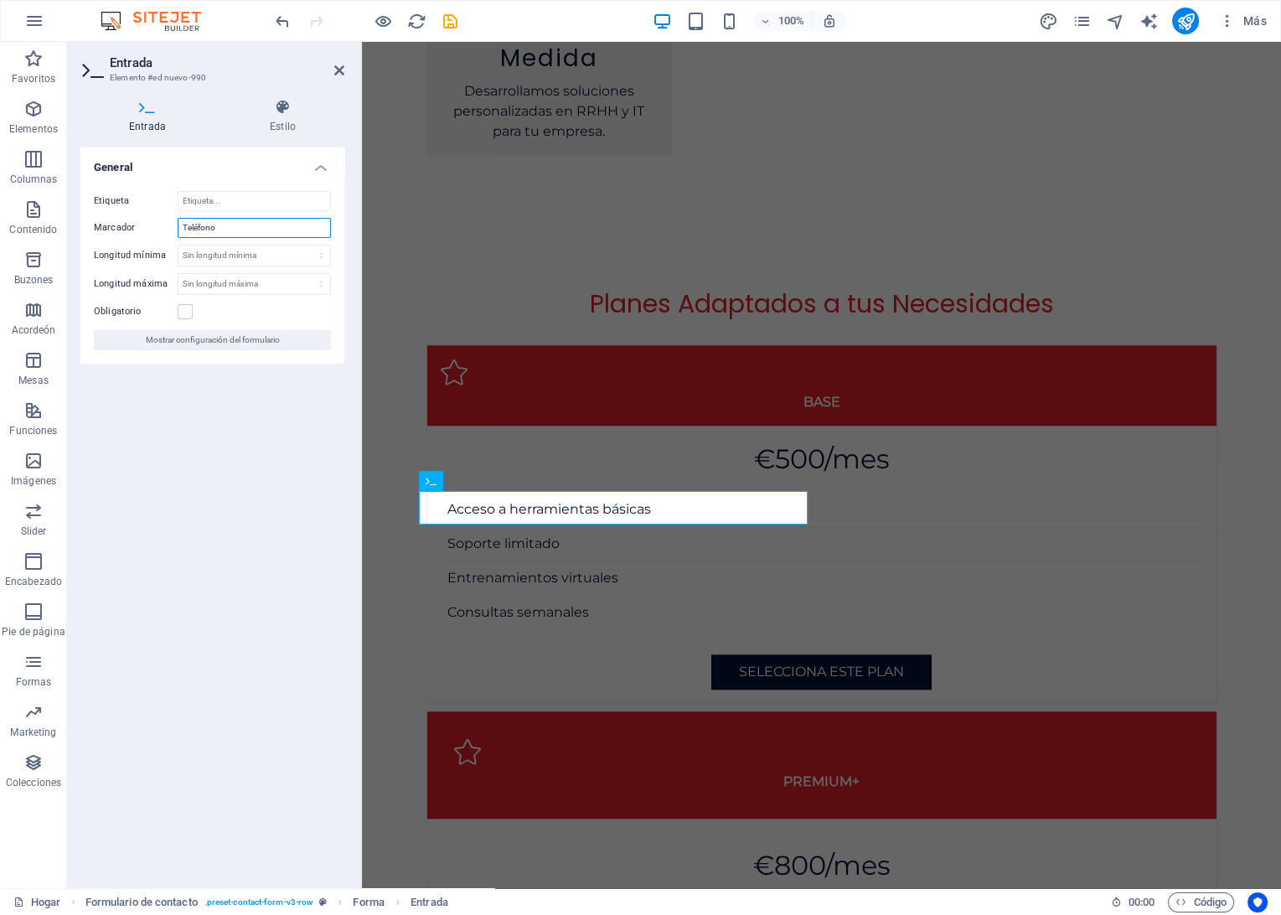
click at [222, 232] on input "Teléfono" at bounding box center [254, 228] width 153 height 20
click at [237, 200] on input "Etiqueta" at bounding box center [254, 201] width 153 height 20
click at [297, 113] on icon at bounding box center [282, 107] width 123 height 17
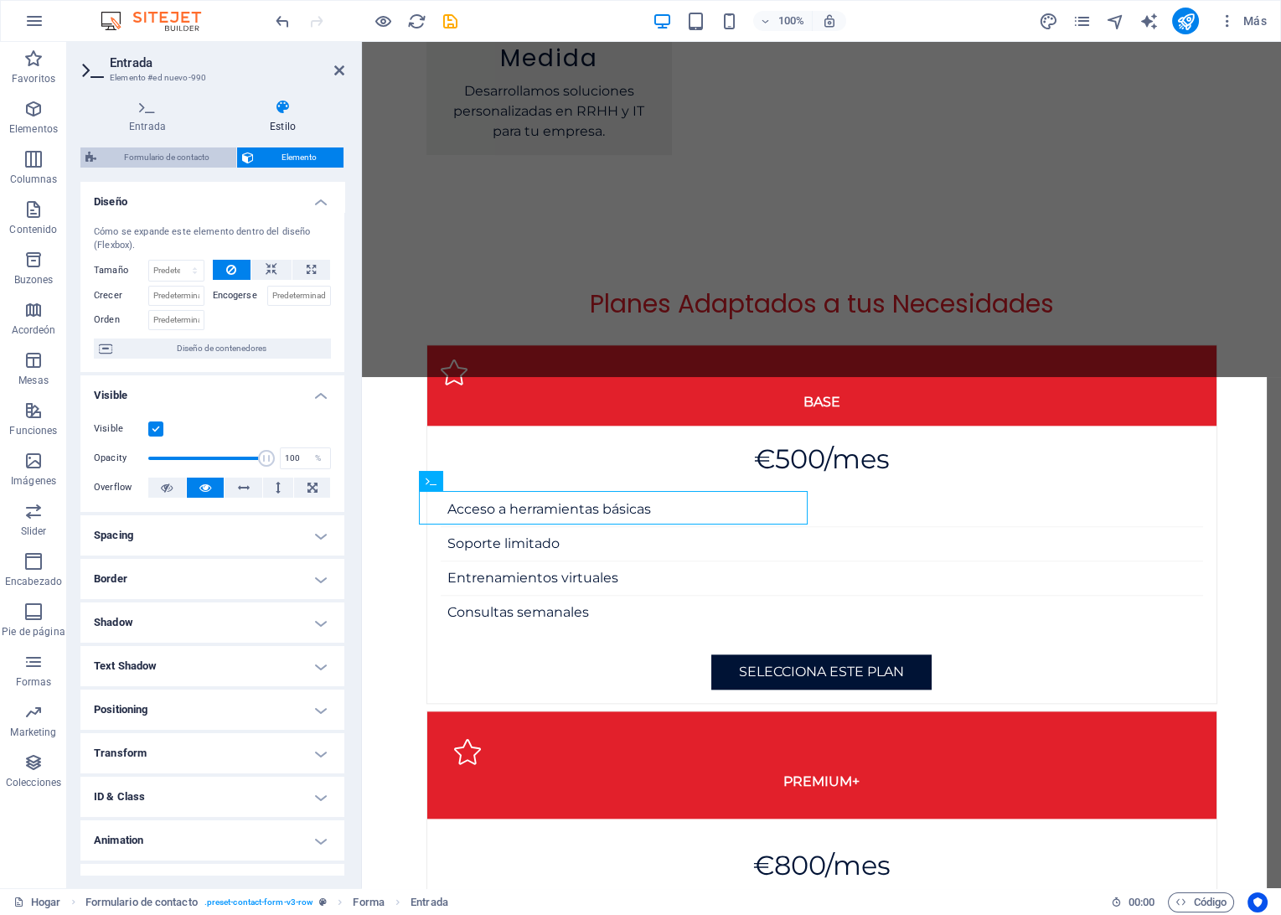
click at [151, 163] on span "Formulario de contacto" at bounding box center [166, 157] width 130 height 20
select select "rem"
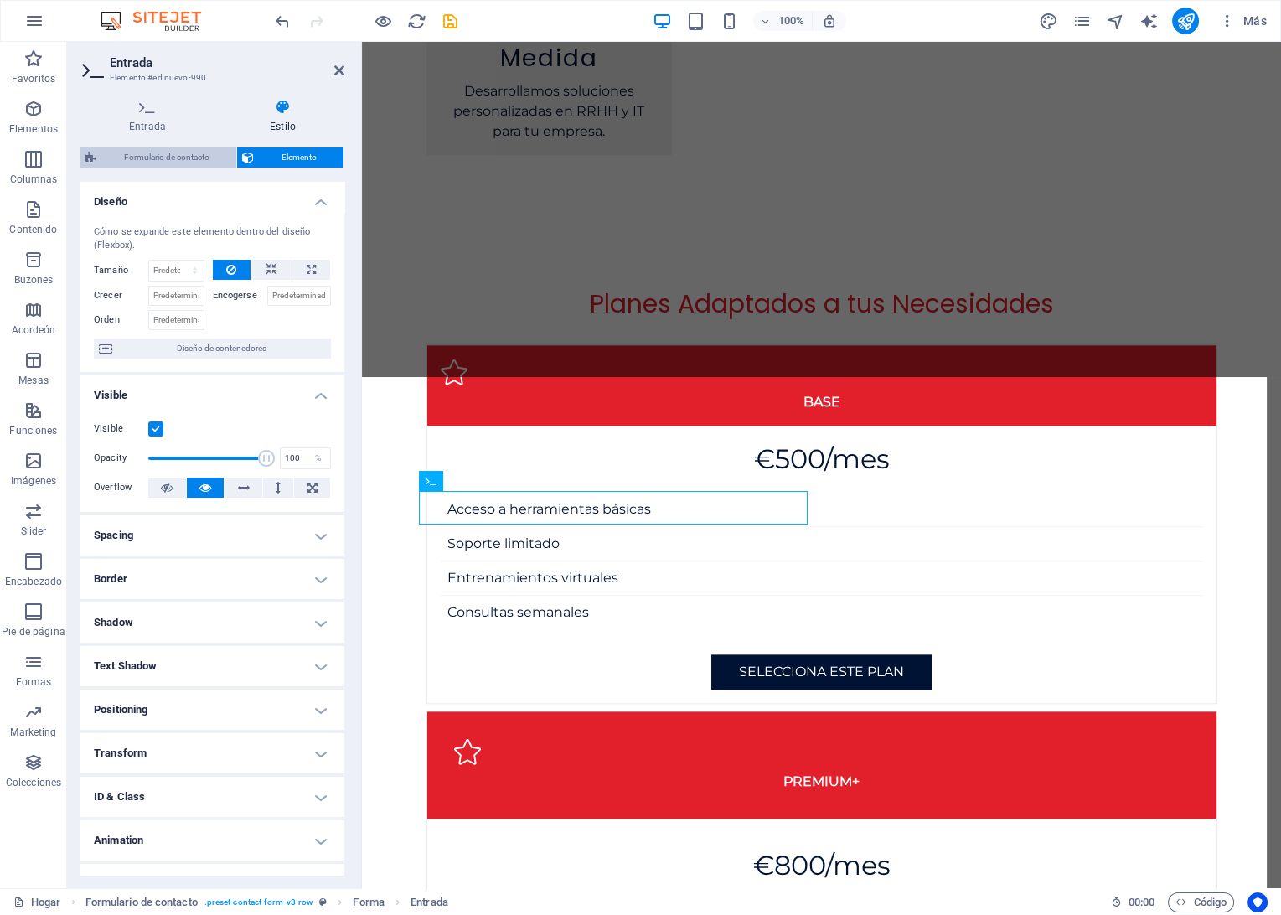
select select "rem"
select select "px"
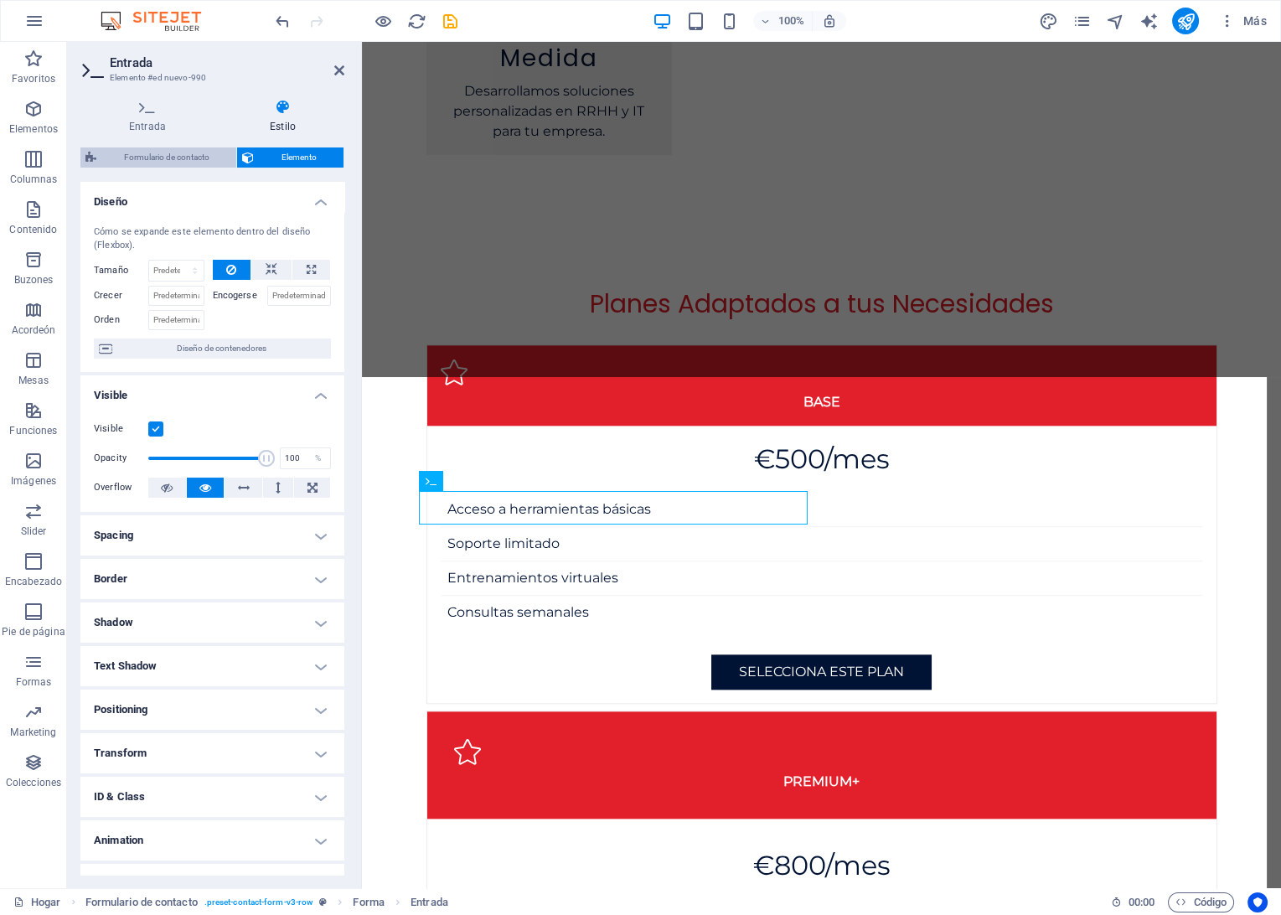
select select "px"
select select "preset-contact-form-v3-row"
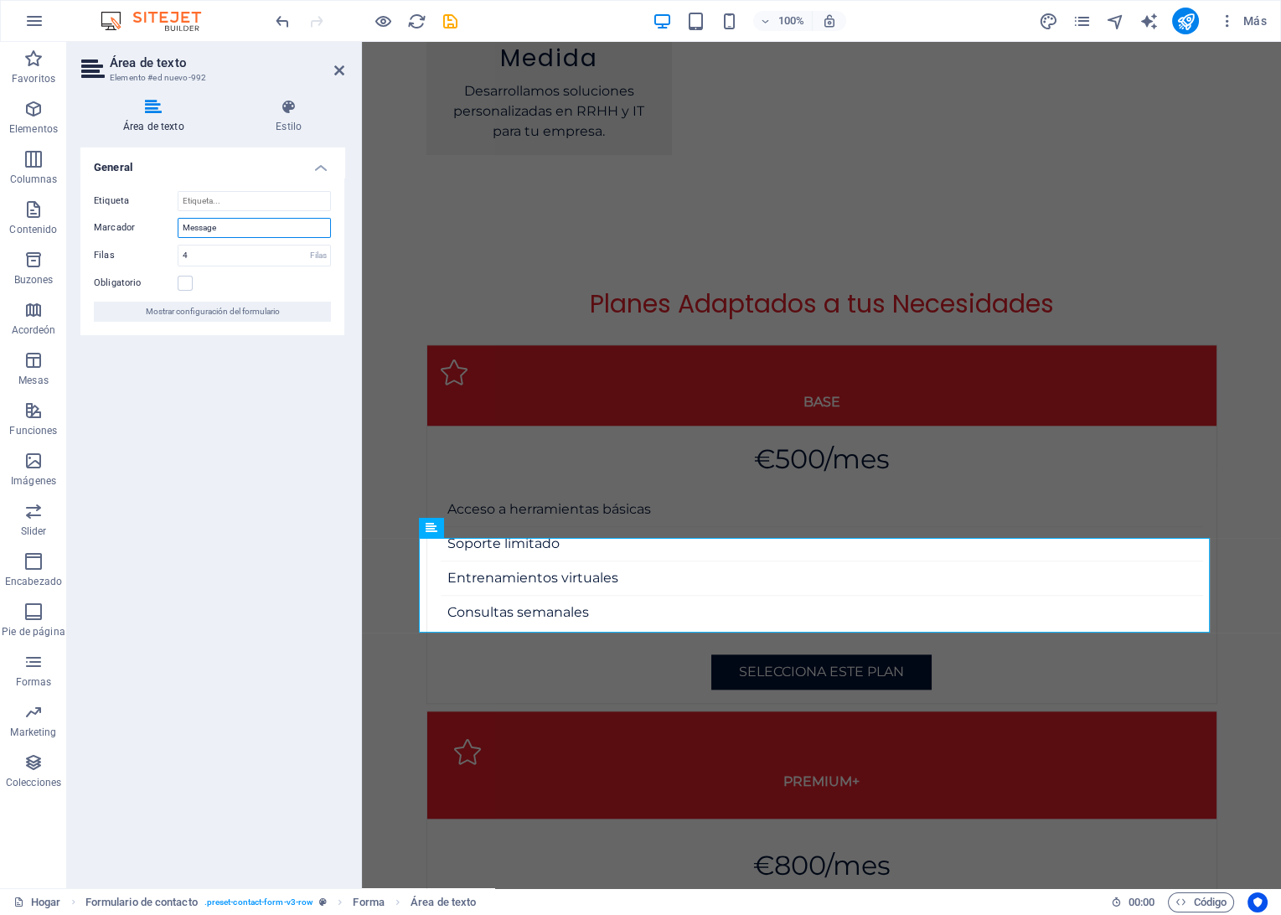
click at [201, 224] on input "Message" at bounding box center [254, 228] width 153 height 20
type input "E"
type input "¿En que podemos Ayudarte?"
click at [236, 410] on div "General [PERSON_NAME] ¿En que podemos Ayudarte? Filas 4 Filas Obligatorio Mostr…" at bounding box center [212, 510] width 264 height 727
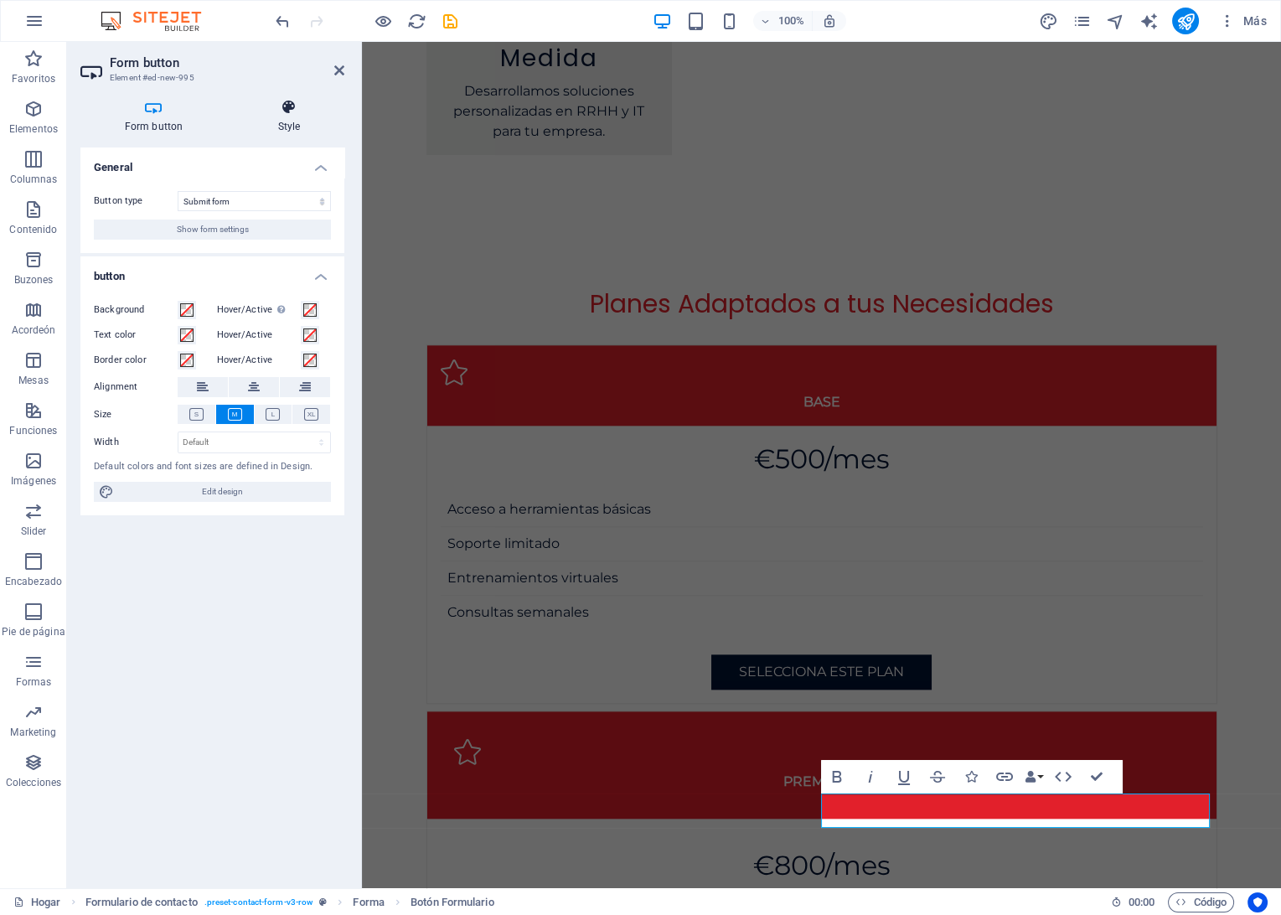
click at [271, 116] on h4 "Style" at bounding box center [289, 116] width 111 height 35
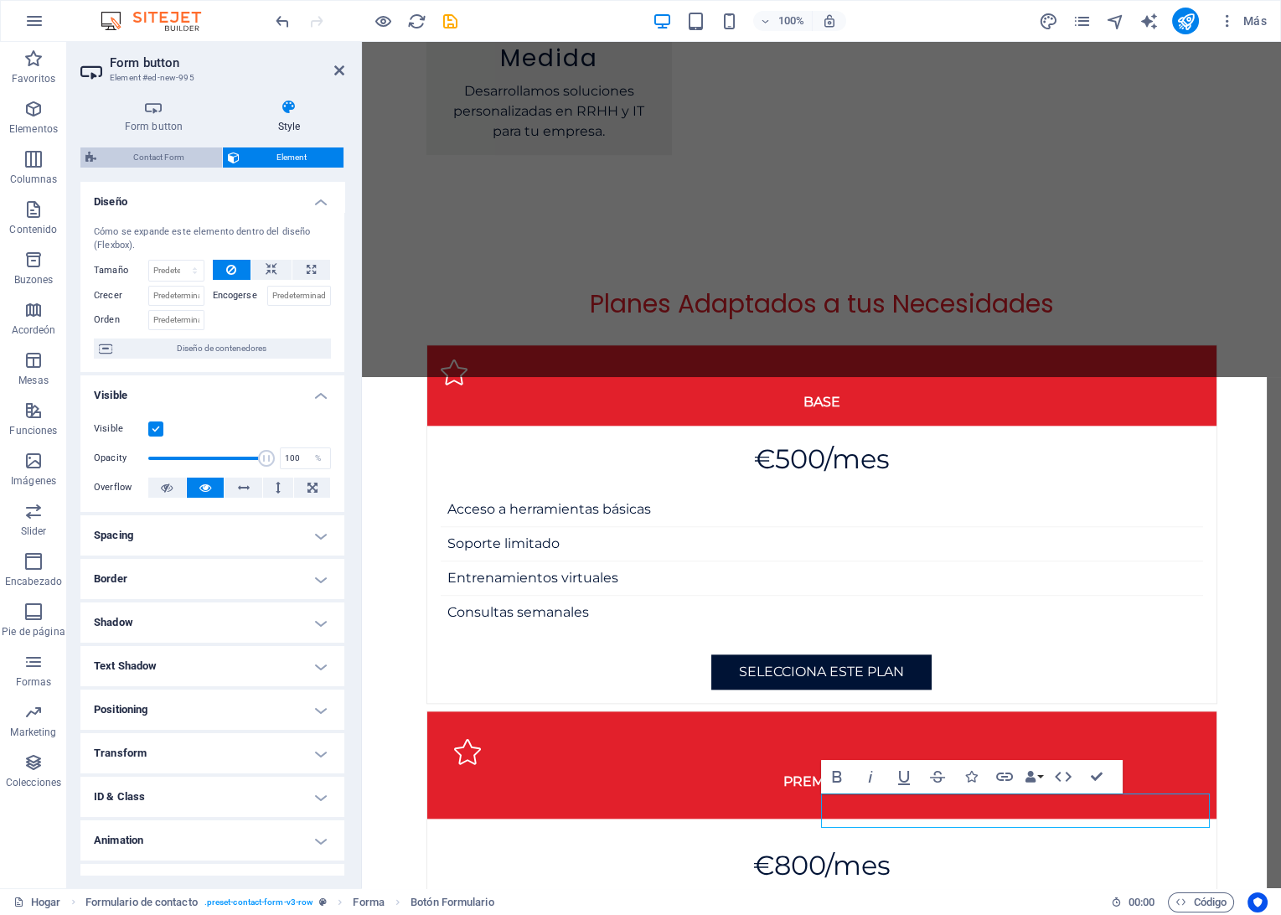
click at [147, 157] on span "Contact Form" at bounding box center [159, 157] width 116 height 20
select select "rem"
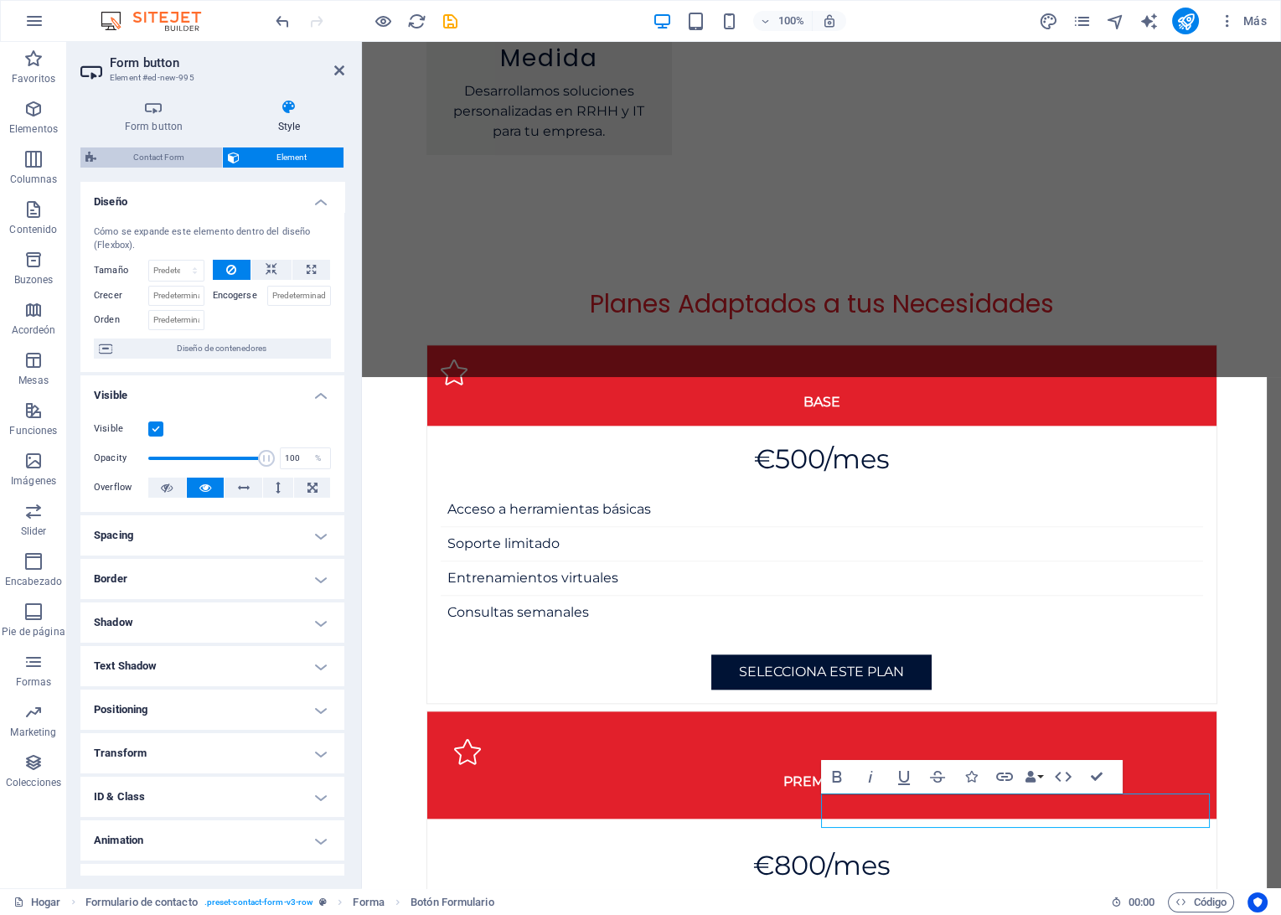
select select "rem"
select select "px"
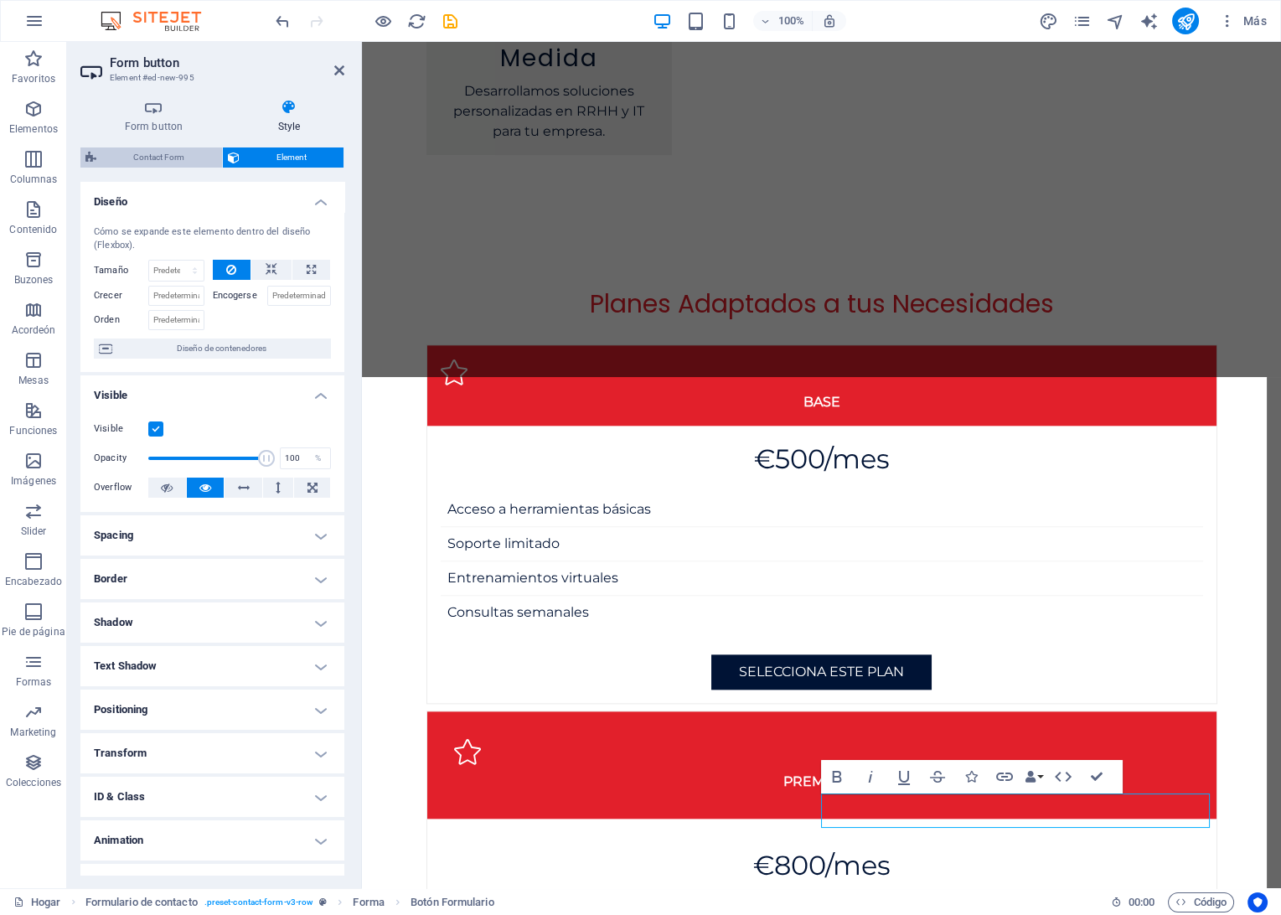
select select "px"
select select "preset-contact-form-v3-row"
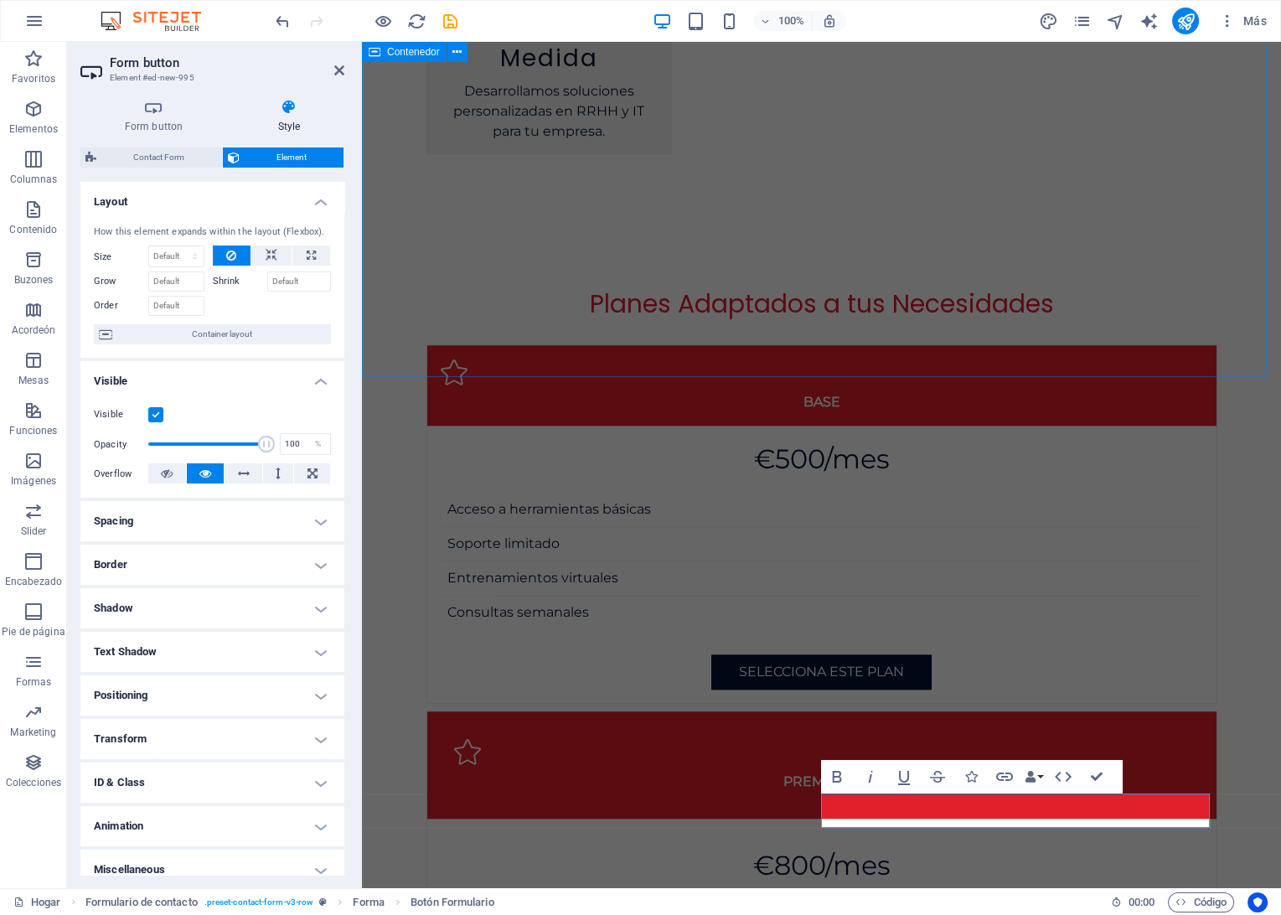
type button "Submit"
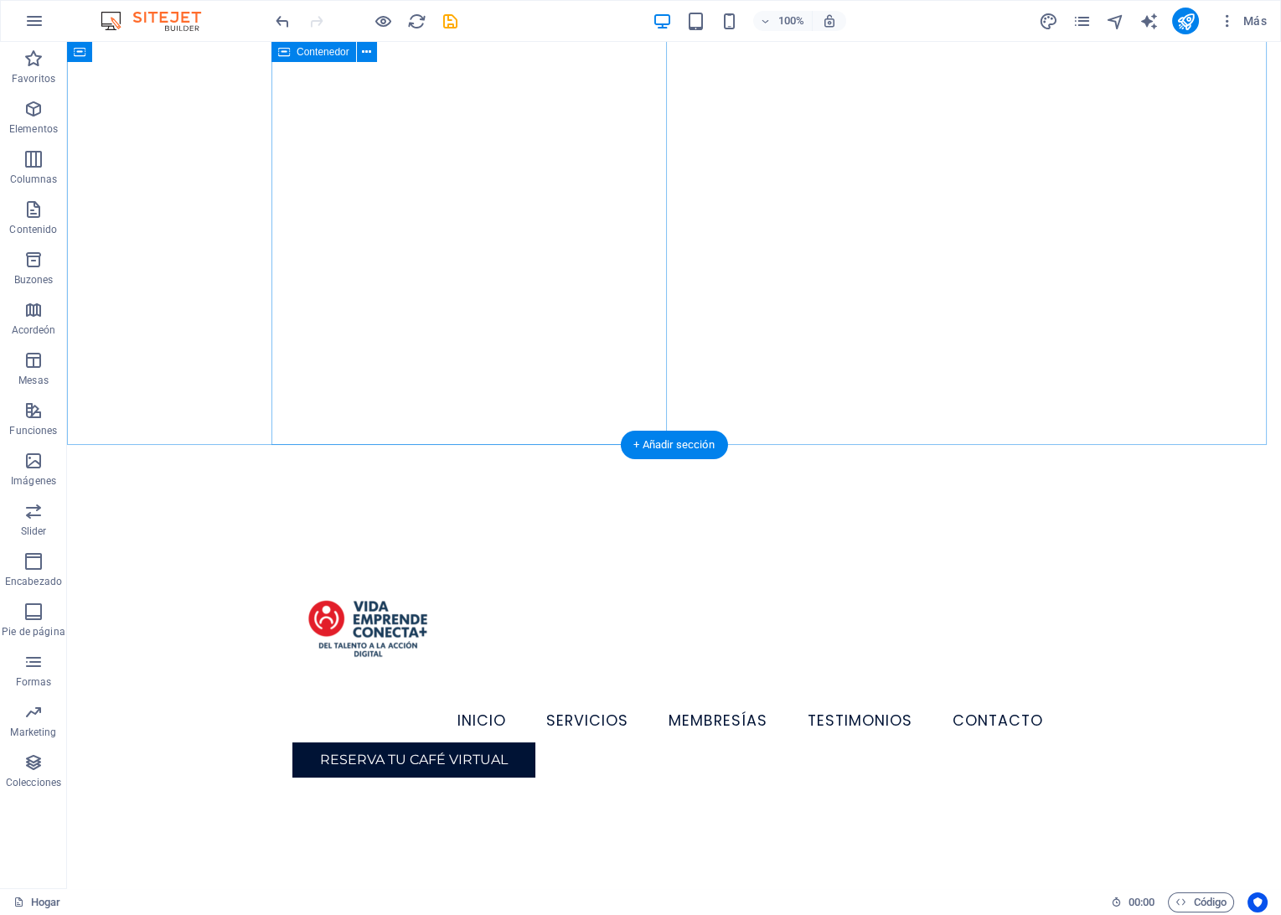
scroll to position [0, 0]
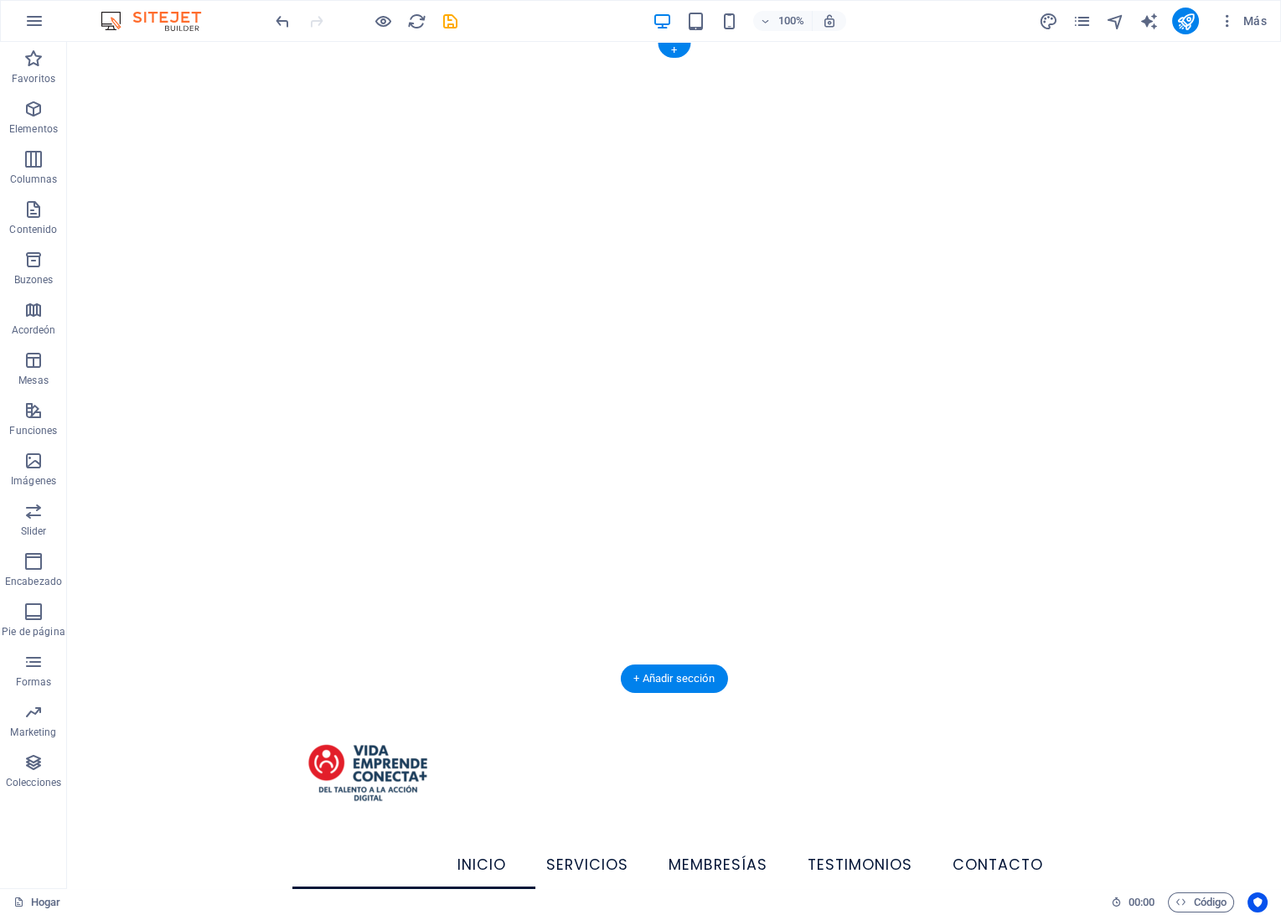
click at [895, 433] on div at bounding box center [674, 360] width 1214 height 637
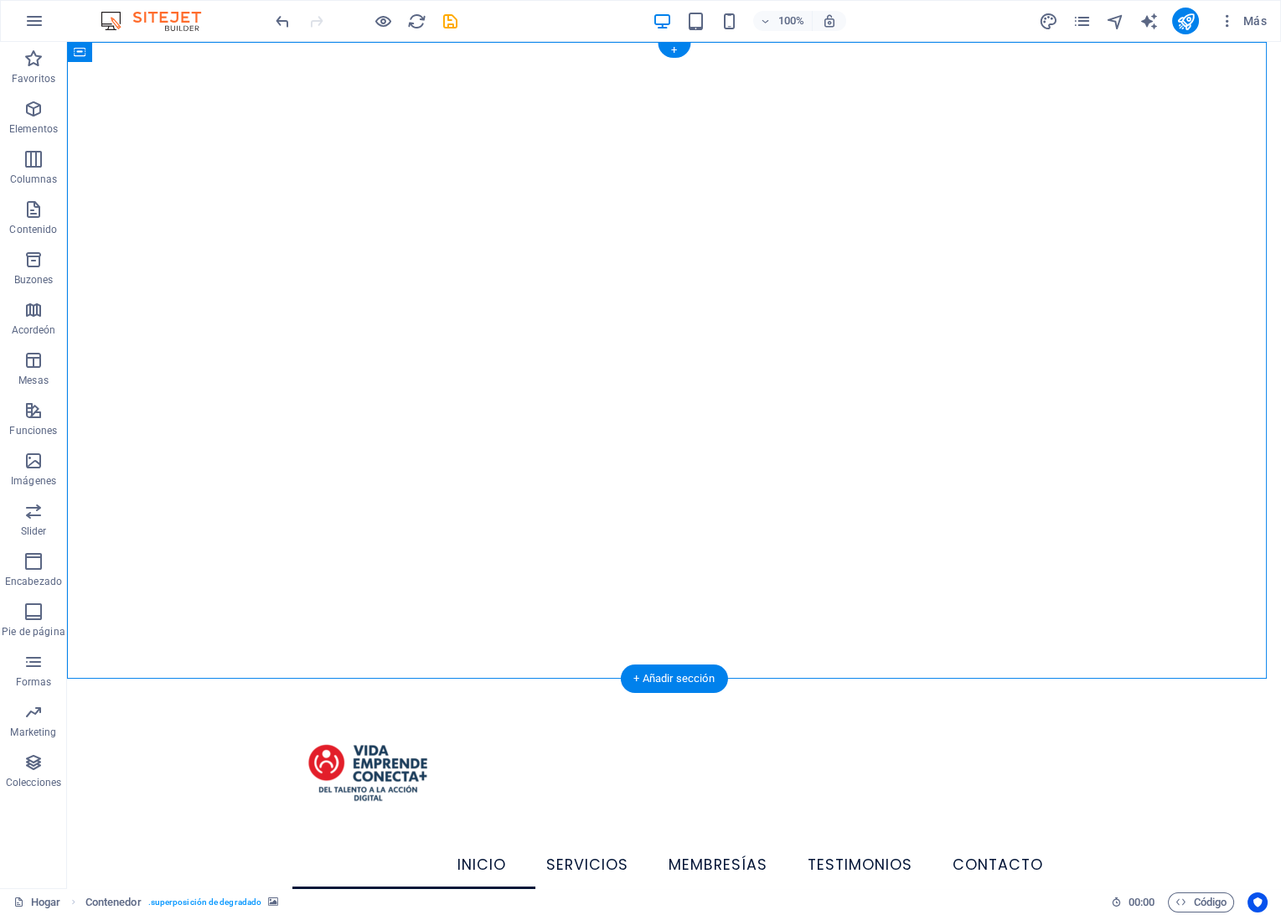
click at [784, 601] on div at bounding box center [674, 360] width 1214 height 637
select select "header"
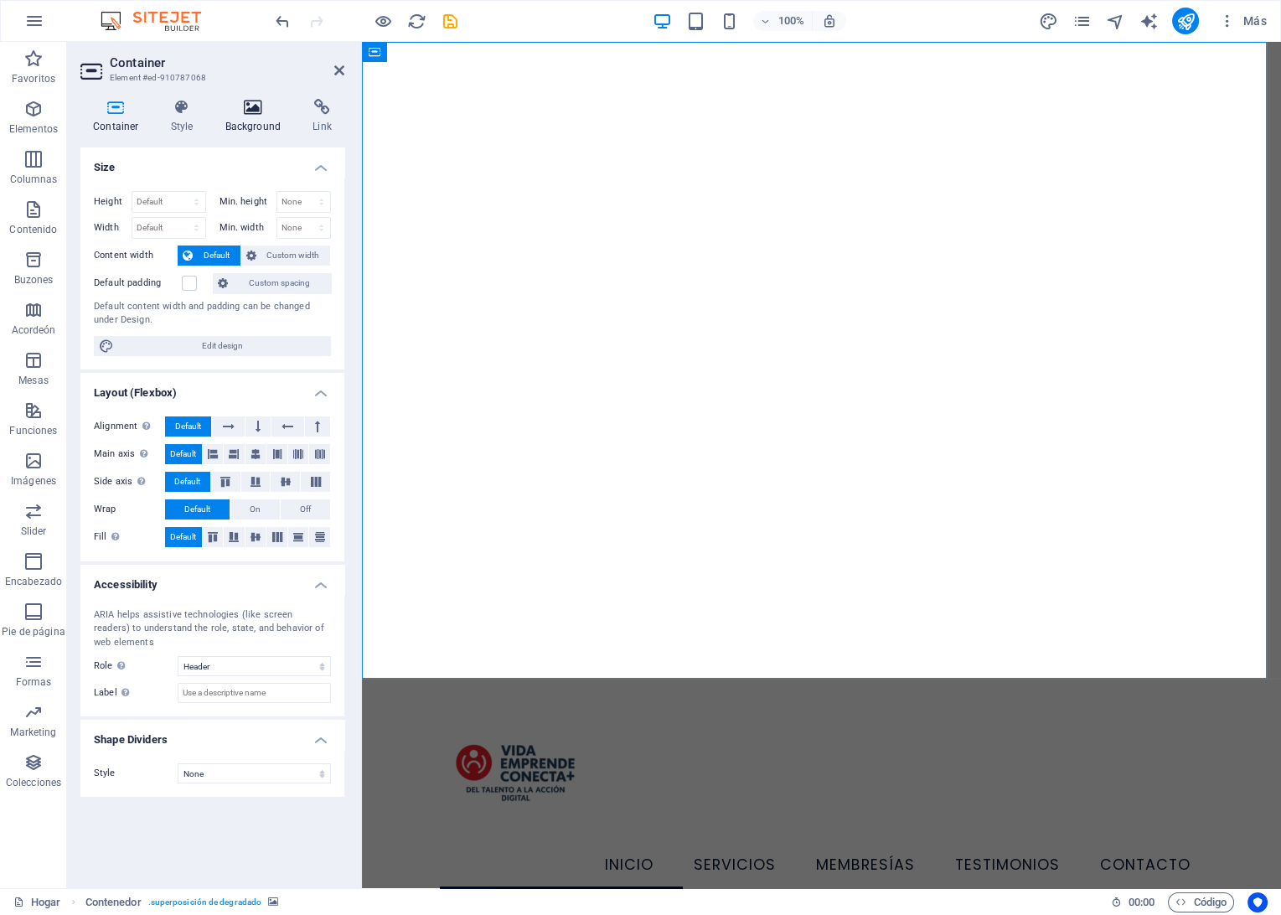
click at [259, 122] on h4 "Background" at bounding box center [257, 116] width 88 height 35
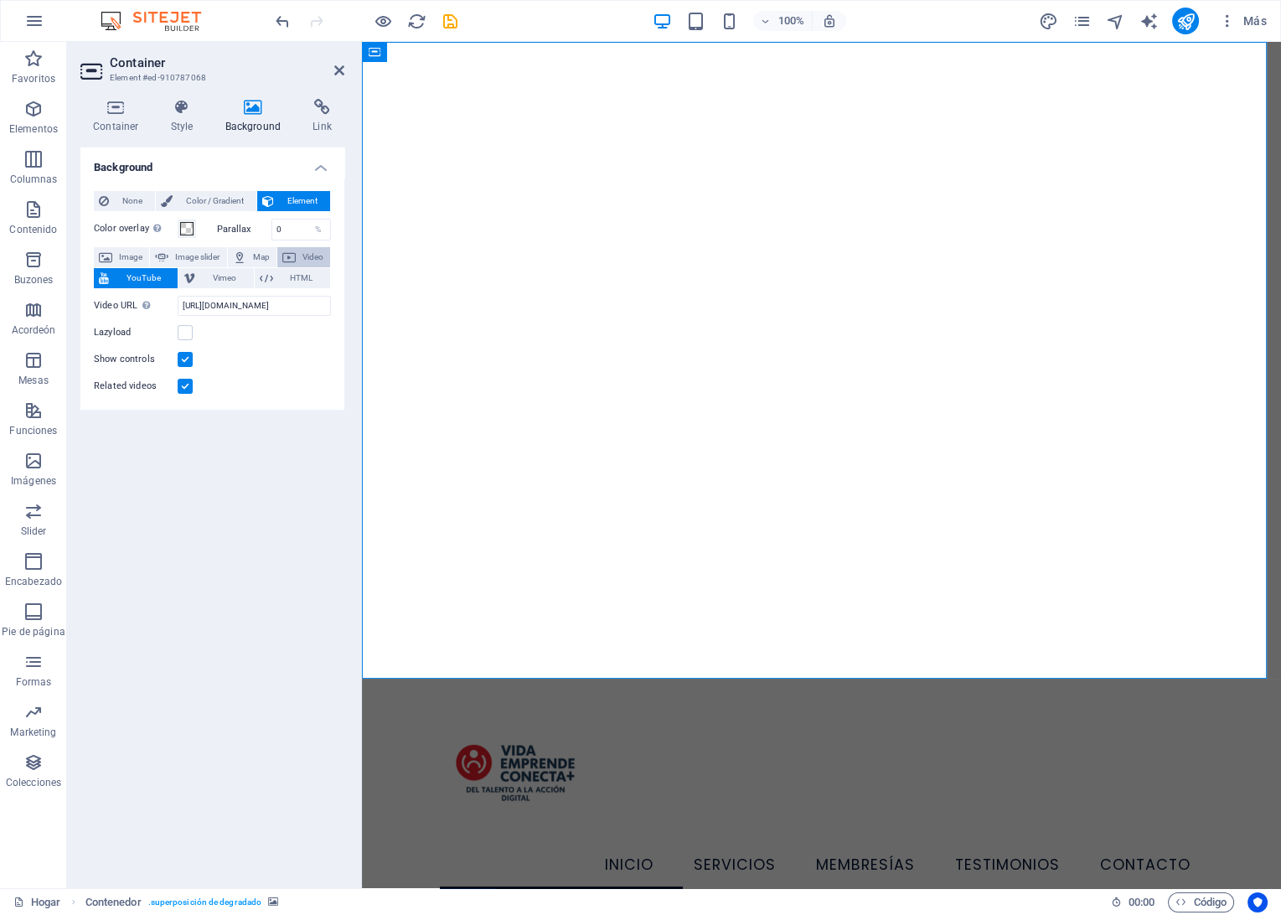
click at [293, 247] on icon at bounding box center [288, 257] width 13 height 20
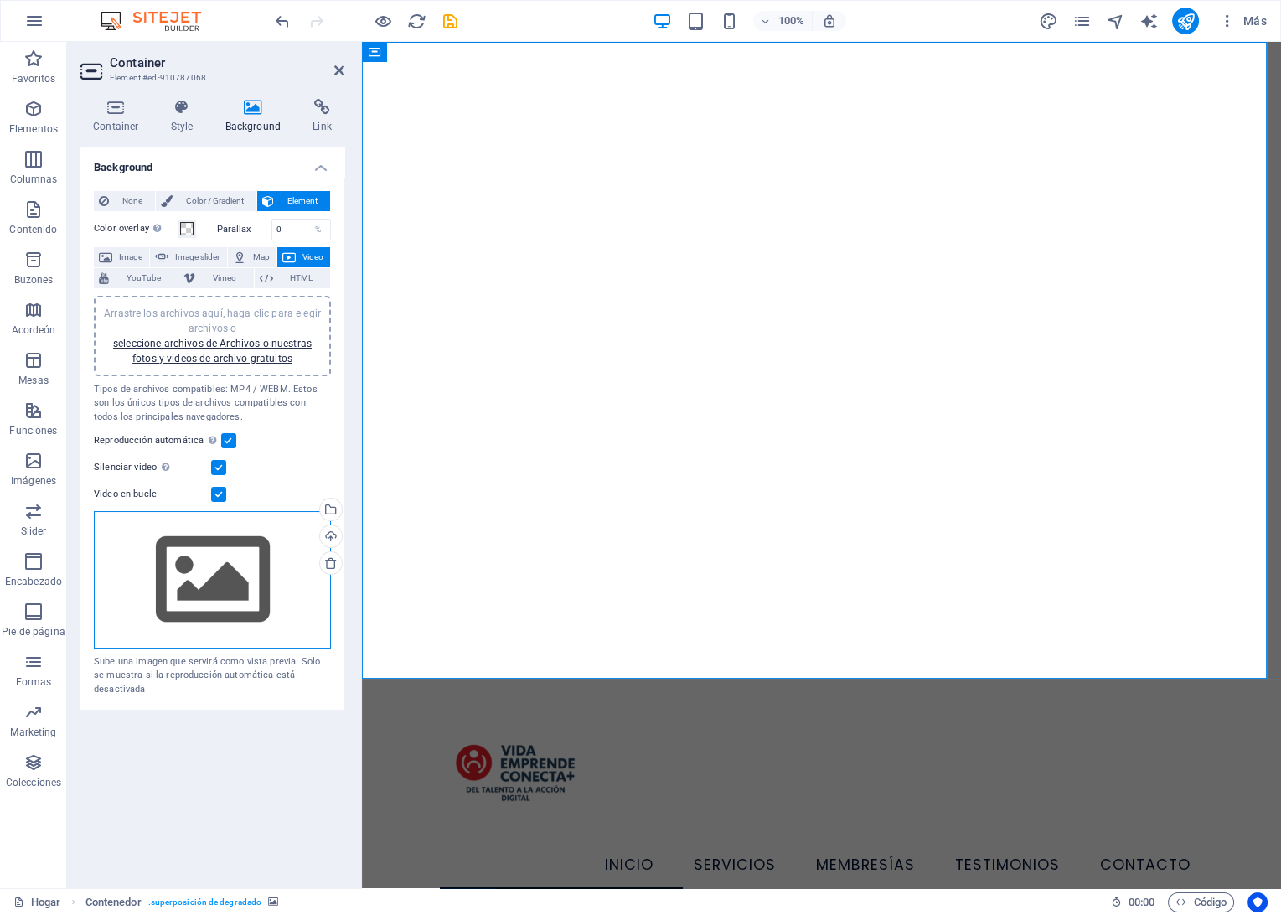
click at [186, 607] on div "Drag files here, click to choose files or select files from Files or our free s…" at bounding box center [212, 579] width 237 height 137
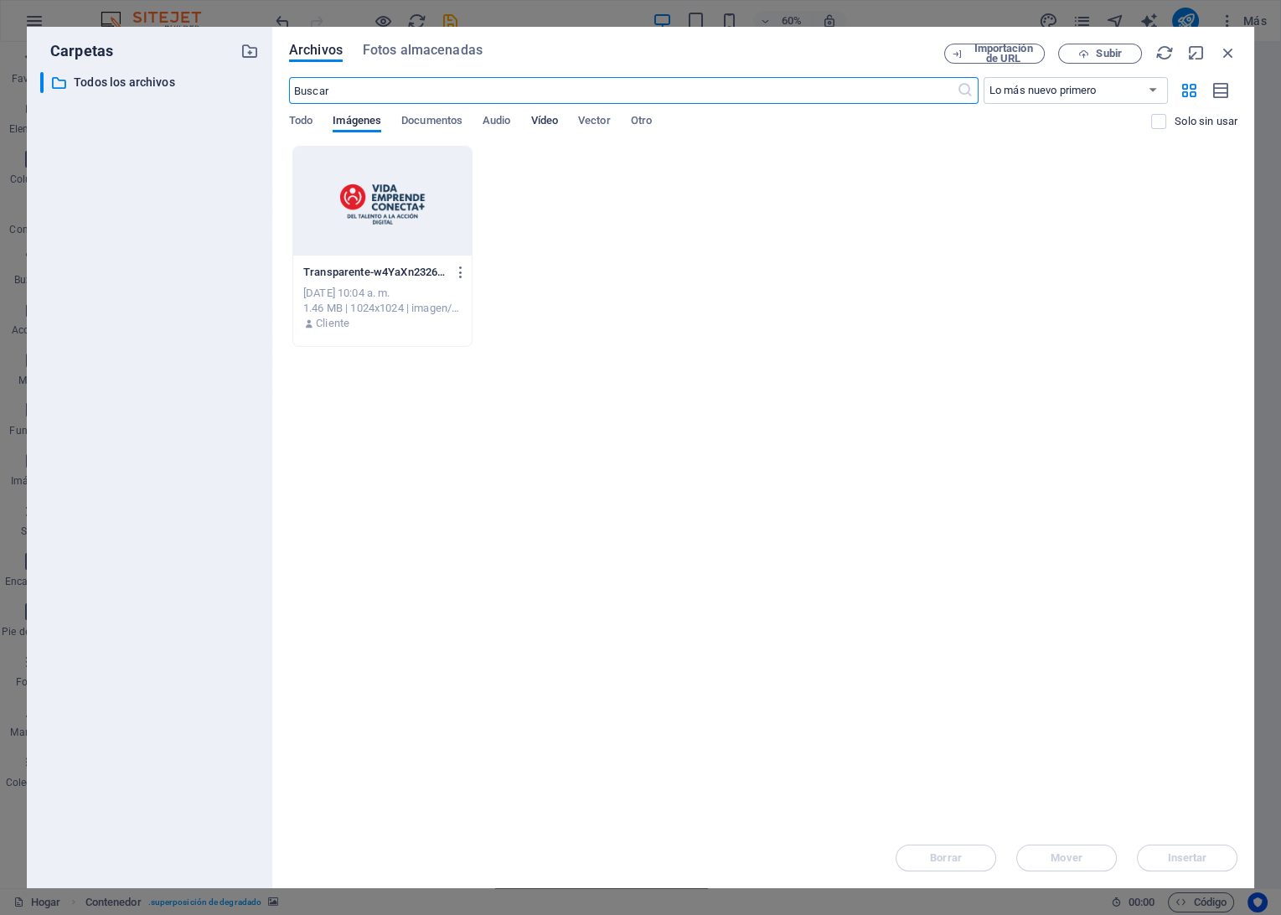
click at [558, 117] on span "Vídeo" at bounding box center [544, 122] width 27 height 23
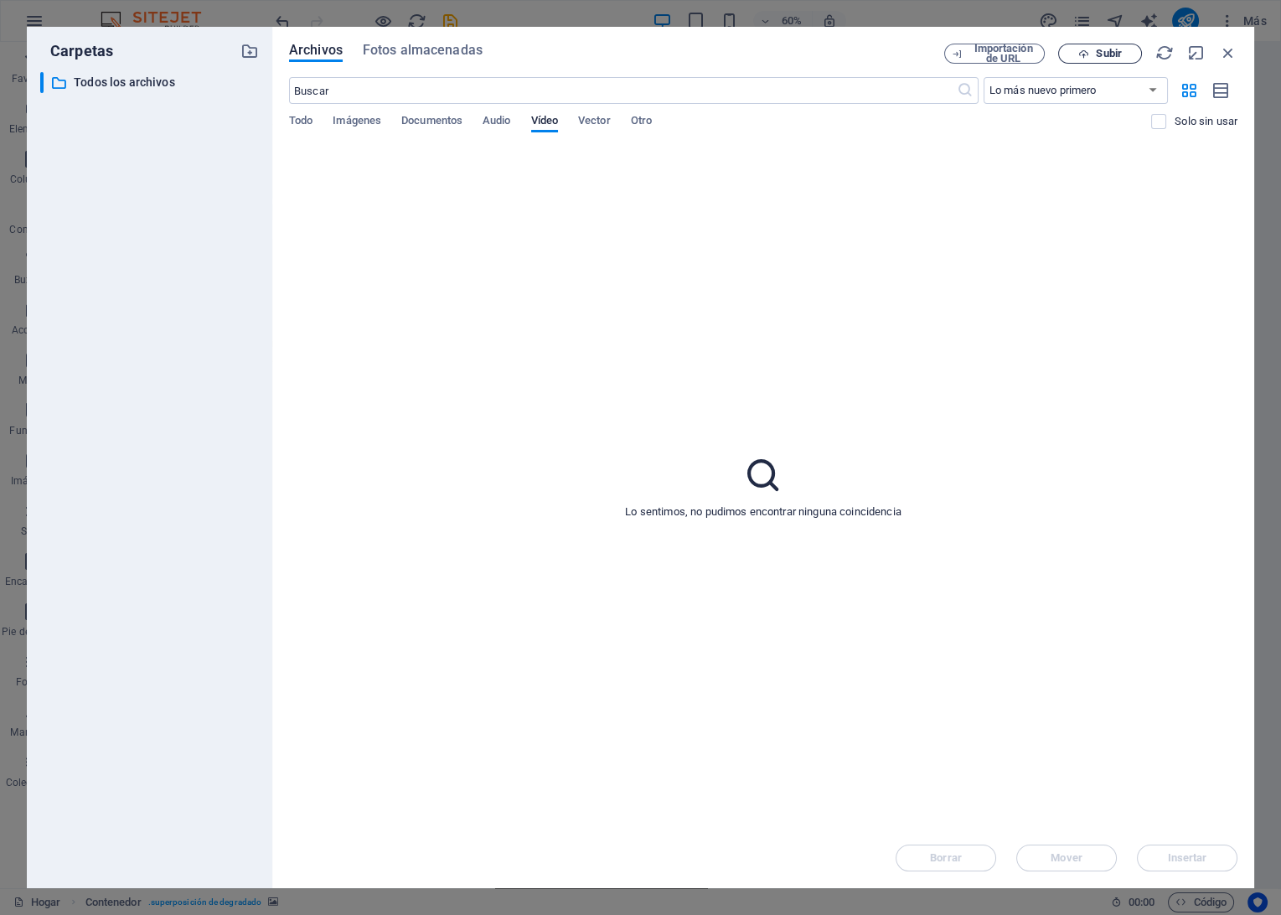
click at [1076, 52] on span "Subir" at bounding box center [1100, 54] width 69 height 11
